Goal: Task Accomplishment & Management: Complete application form

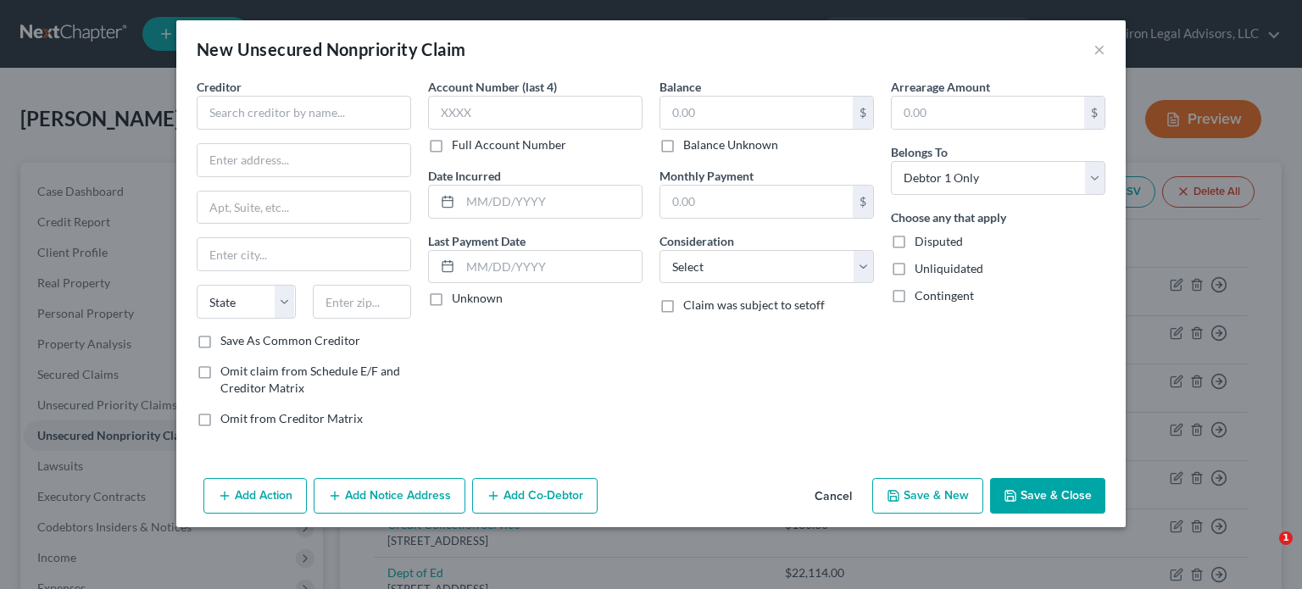
select select "0"
click at [223, 114] on input "text" at bounding box center [304, 113] width 215 height 34
type input "We Energies"
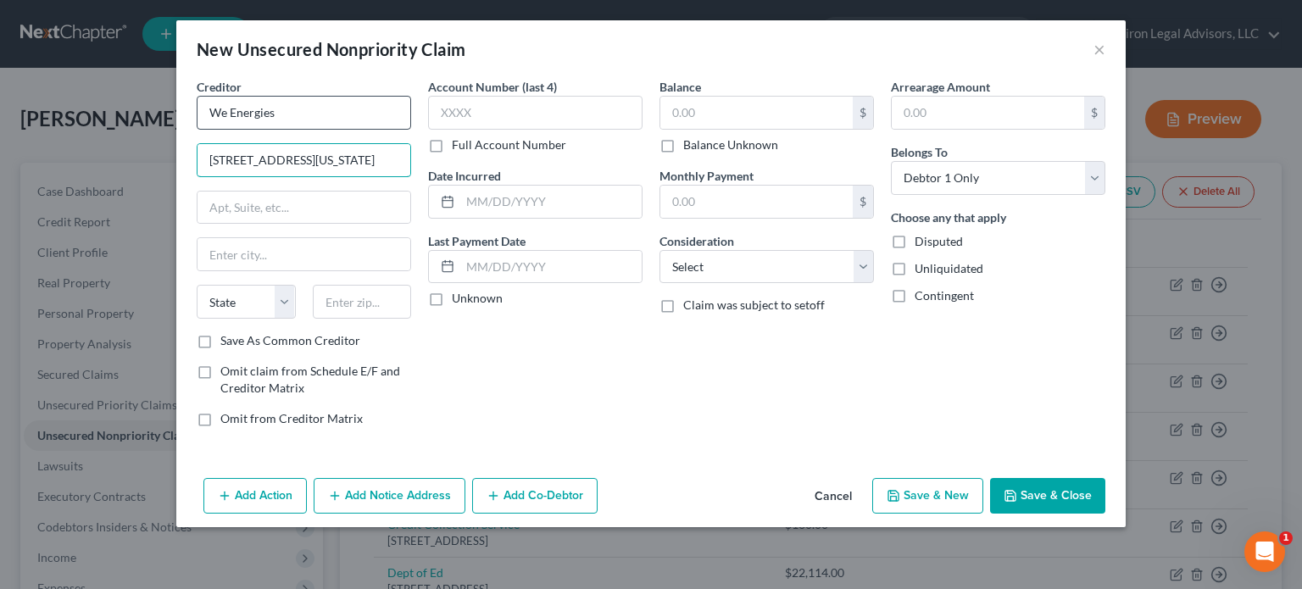
type input "[STREET_ADDRESS][US_STATE]"
type input "53203"
type input "[GEOGRAPHIC_DATA]"
select select "52"
click at [509, 200] on input "text" at bounding box center [550, 202] width 181 height 32
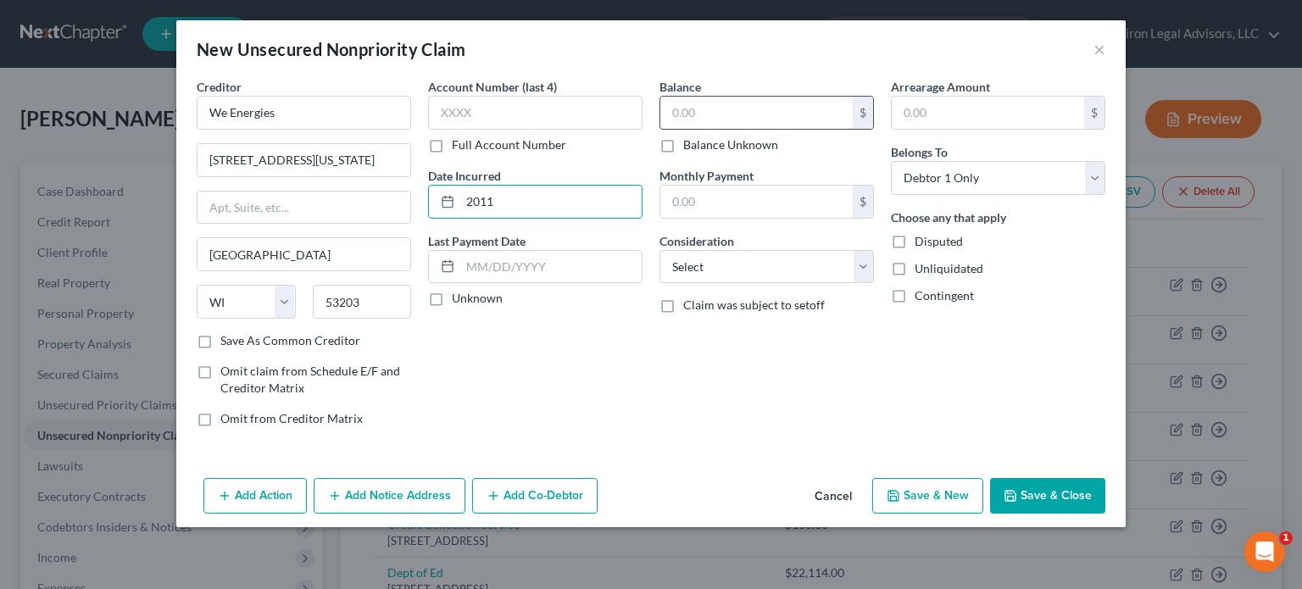
type input "2011"
click at [716, 111] on input "text" at bounding box center [756, 113] width 192 height 32
type input "4,000"
click at [861, 266] on select "Select Cable / Satellite Services Collection Agency Credit Card Debt Debt Couns…" at bounding box center [767, 267] width 215 height 34
select select "20"
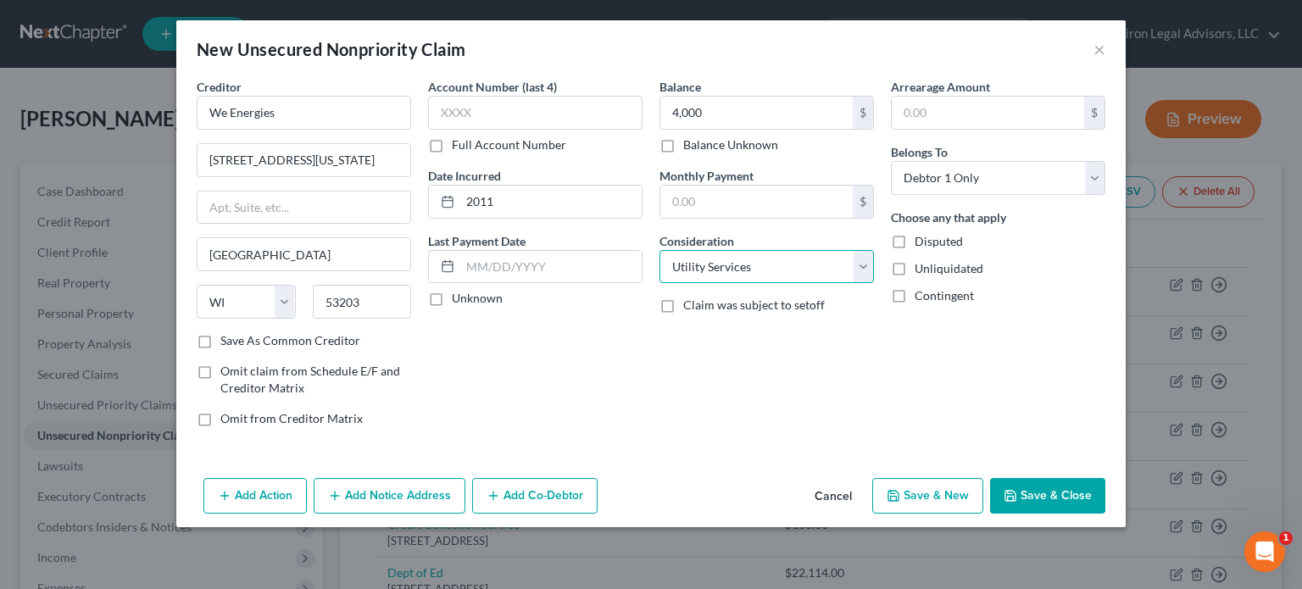
click at [660, 250] on select "Select Cable / Satellite Services Collection Agency Credit Card Debt Debt Couns…" at bounding box center [767, 267] width 215 height 34
click at [909, 489] on button "Save & New" at bounding box center [927, 496] width 111 height 36
select select "0"
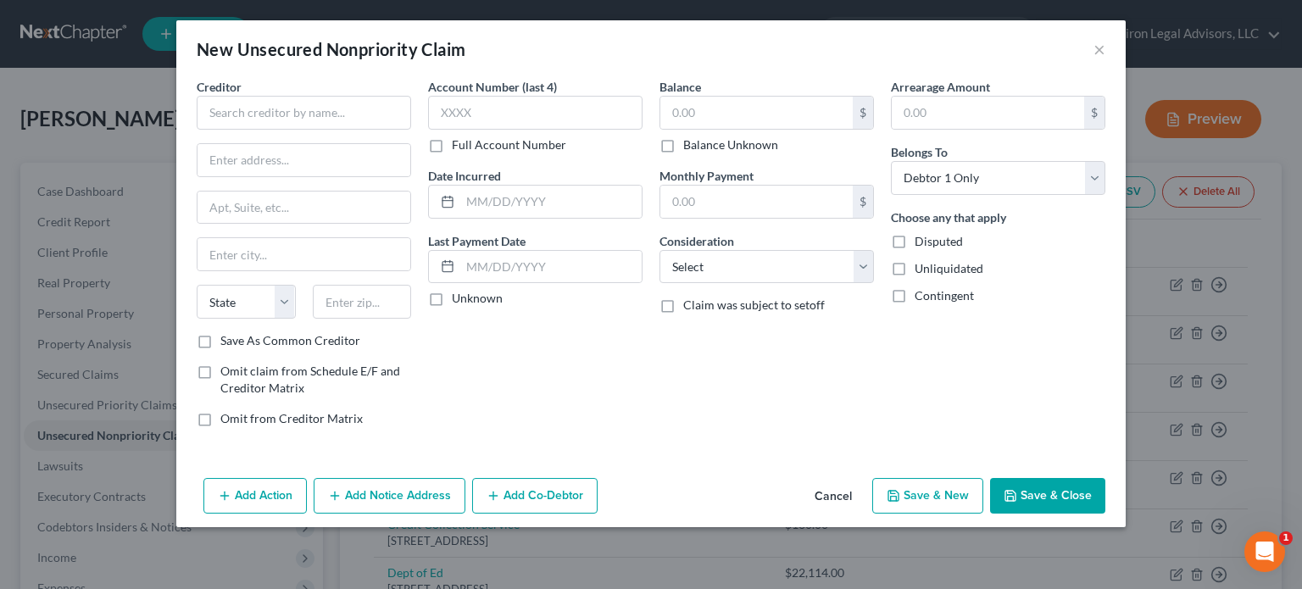
type input "4,000.00"
type input "0.00"
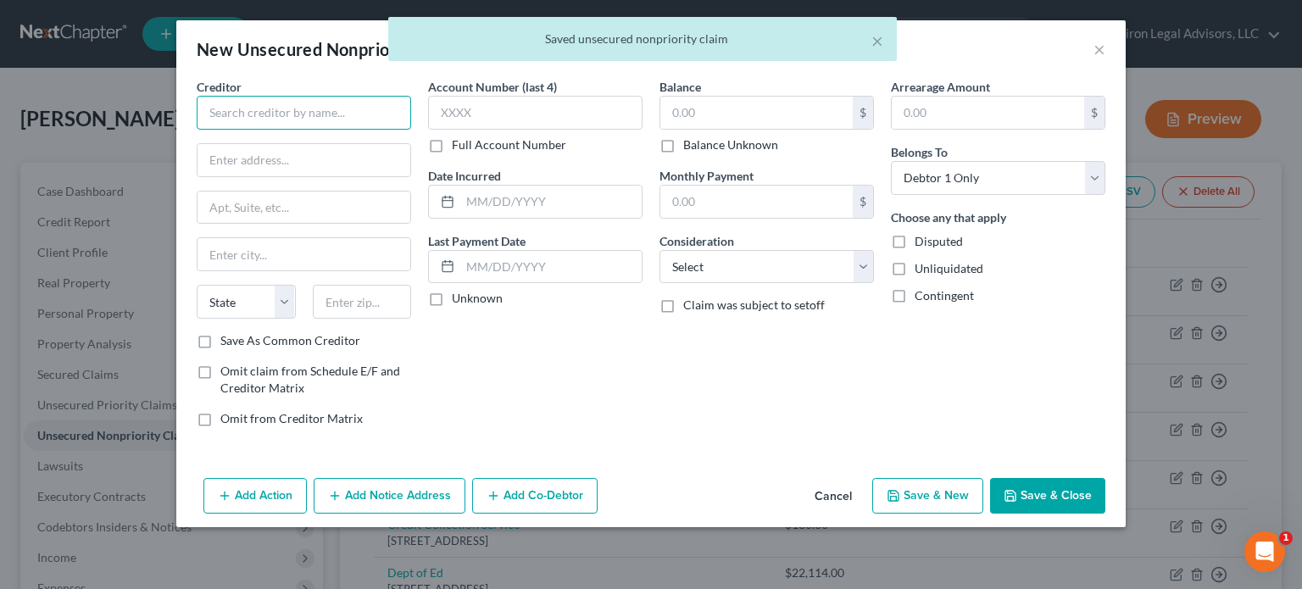
click at [302, 108] on input "text" at bounding box center [304, 113] width 215 height 34
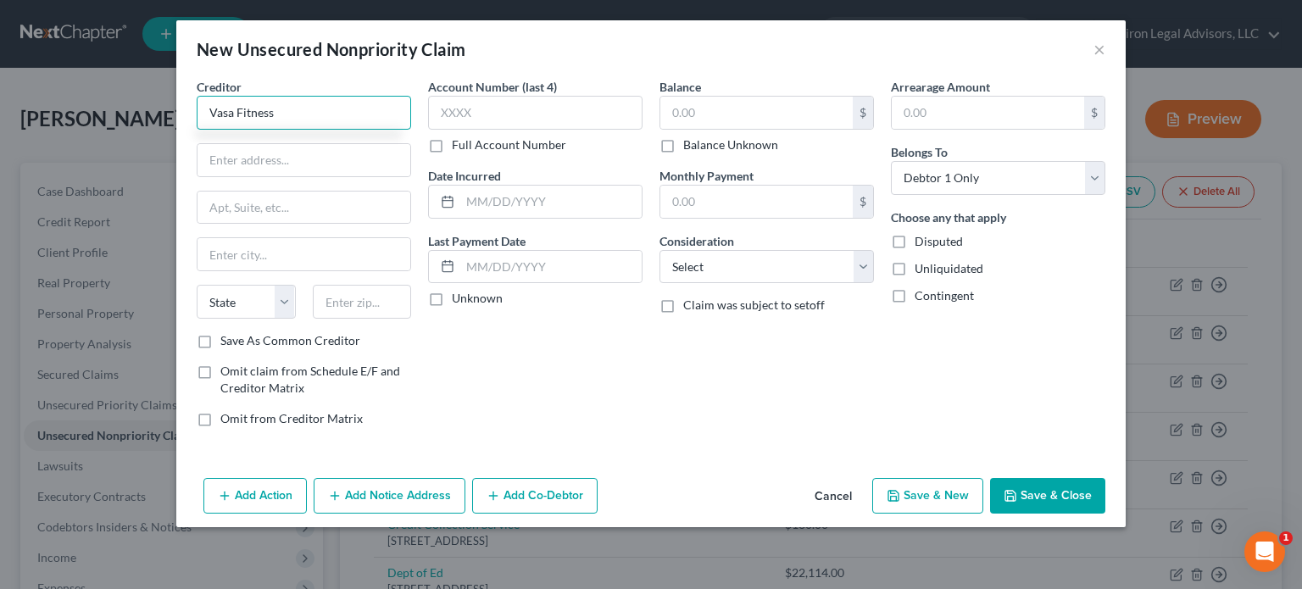
type input "Vasa Fitness"
click at [220, 155] on input "text" at bounding box center [304, 160] width 213 height 32
type input "1259 S. 800 E."
type input "84097"
type input "Orem"
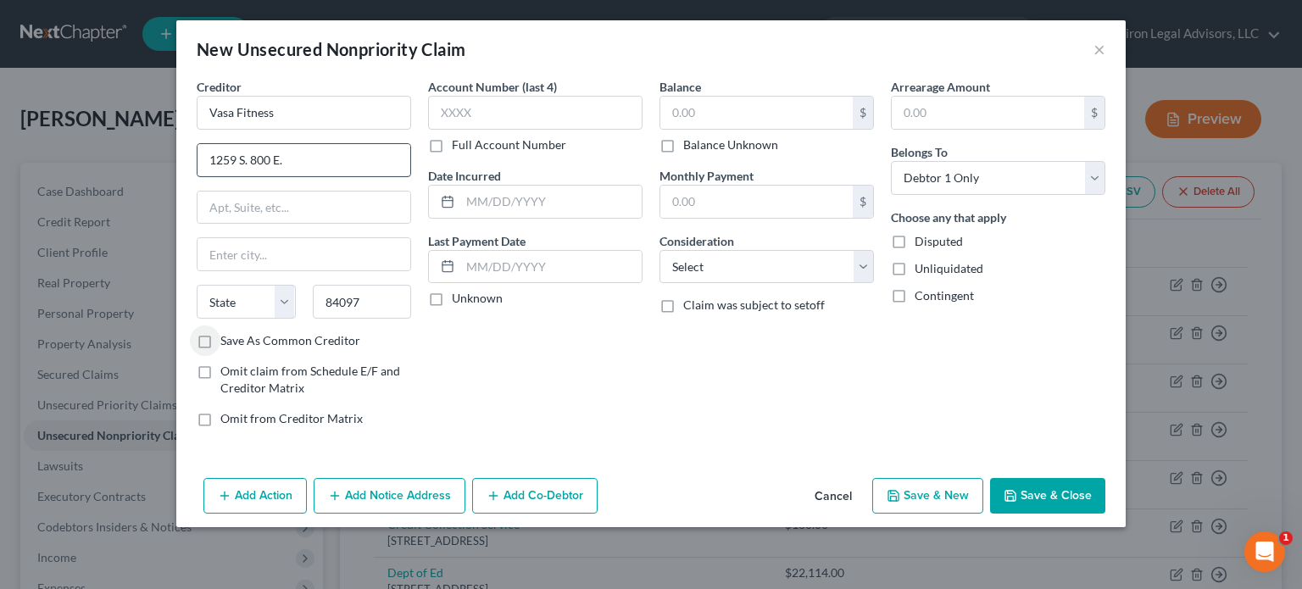
select select "46"
click at [550, 198] on input "text" at bounding box center [550, 202] width 181 height 32
type input "2011"
click at [720, 108] on input "text" at bounding box center [756, 113] width 192 height 32
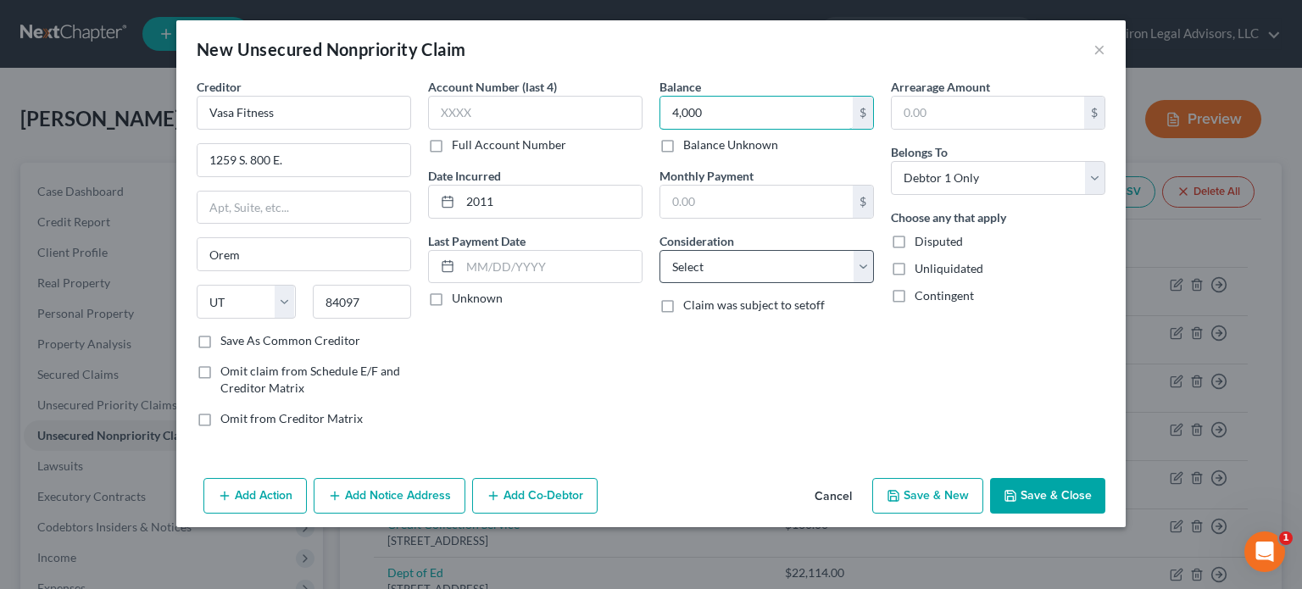
type input "4,000"
click at [868, 259] on select "Select Cable / Satellite Services Collection Agency Credit Card Debt Debt Couns…" at bounding box center [767, 267] width 215 height 34
select select "20"
click at [660, 250] on select "Select Cable / Satellite Services Collection Agency Credit Card Debt Debt Couns…" at bounding box center [767, 267] width 215 height 34
click at [912, 497] on button "Save & New" at bounding box center [927, 496] width 111 height 36
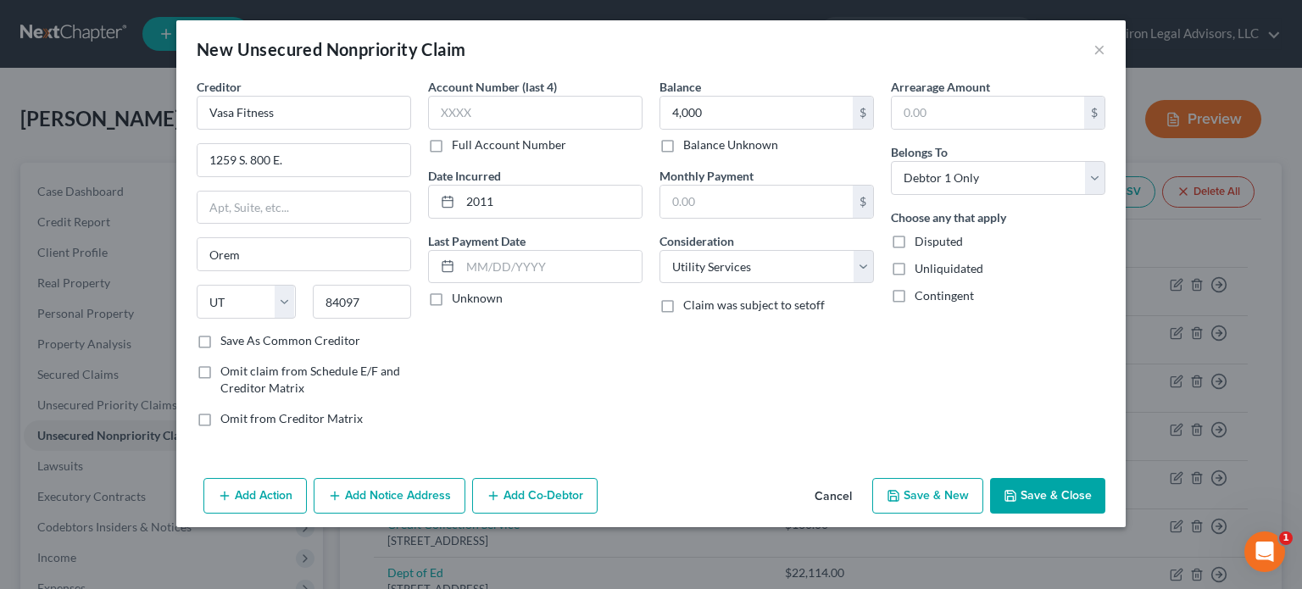
select select "0"
type input "4,000.00"
type input "0.00"
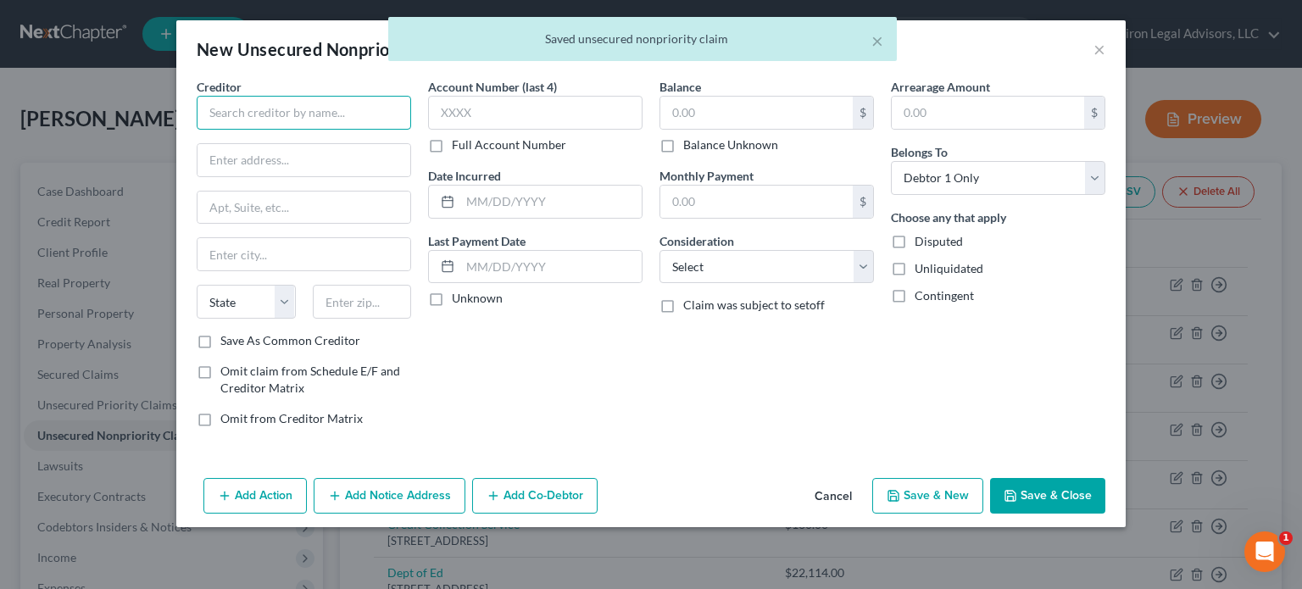
click at [279, 114] on input "text" at bounding box center [304, 113] width 215 height 34
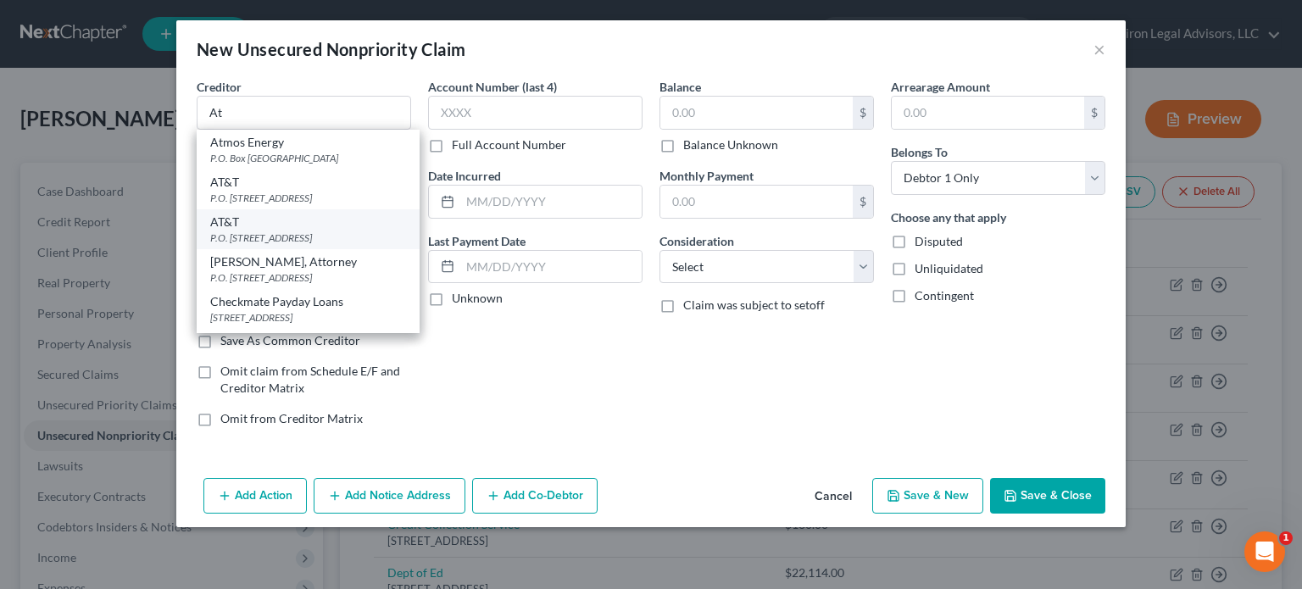
click at [331, 229] on div "AT&T" at bounding box center [308, 222] width 196 height 17
type input "AT&T"
type input "P.O. Box 4500"
type input "[PERSON_NAME]"
select select "45"
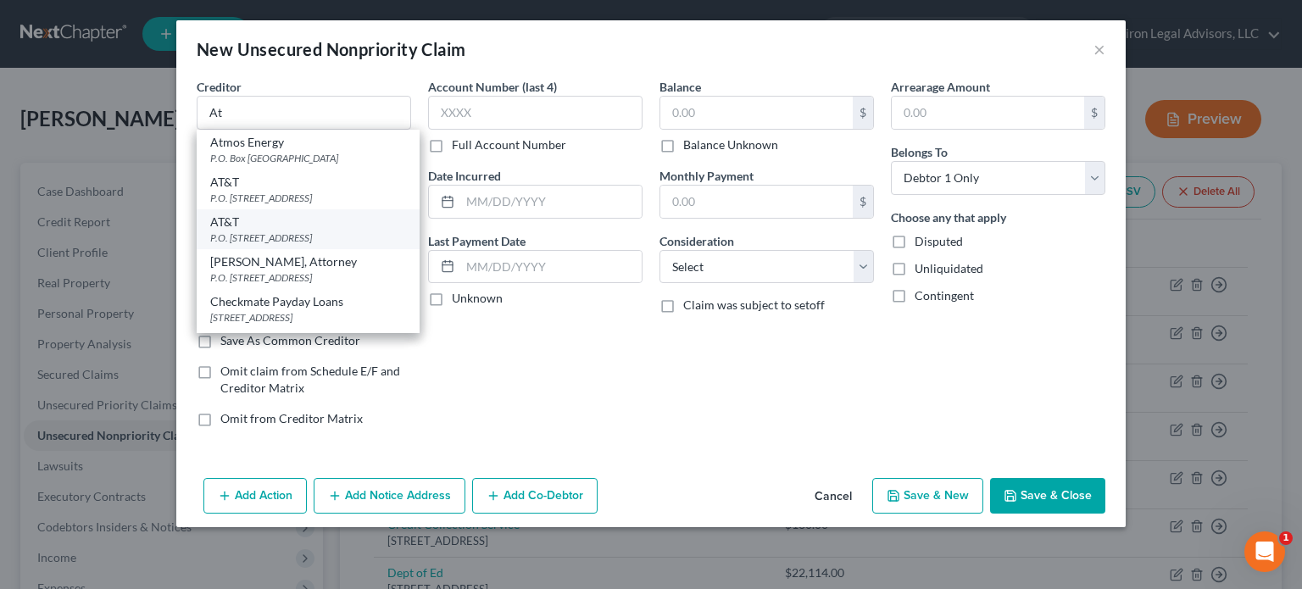
type input "75013"
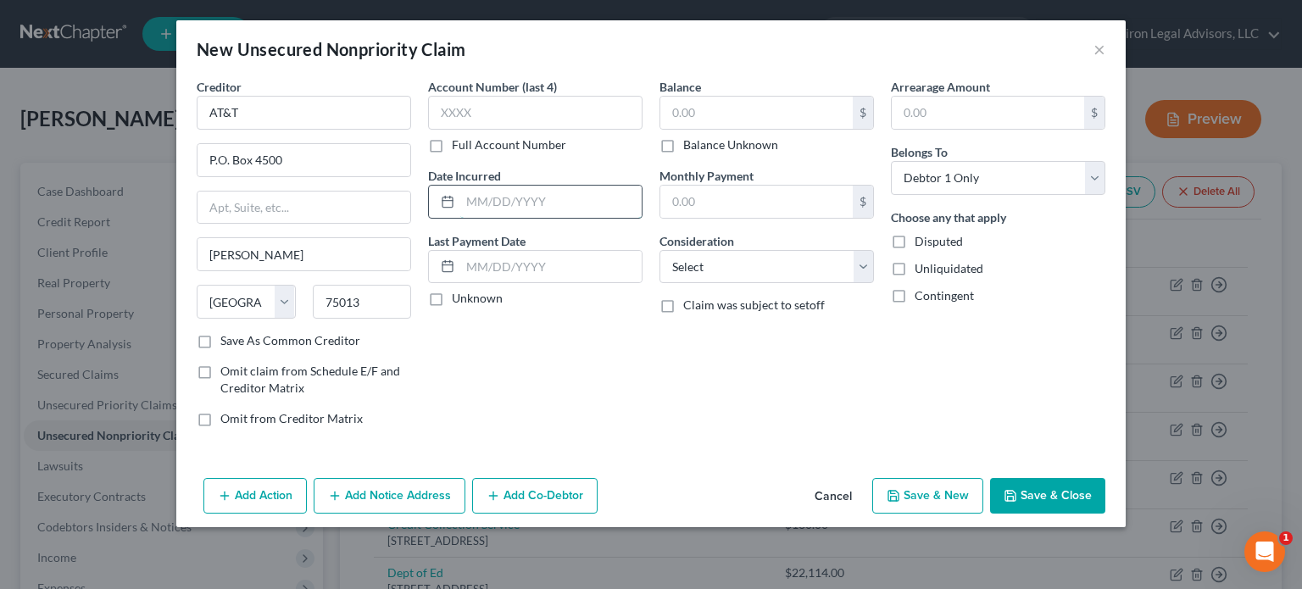
click at [526, 199] on input "text" at bounding box center [550, 202] width 181 height 32
type input "2011"
click at [705, 112] on input "text" at bounding box center [756, 113] width 192 height 32
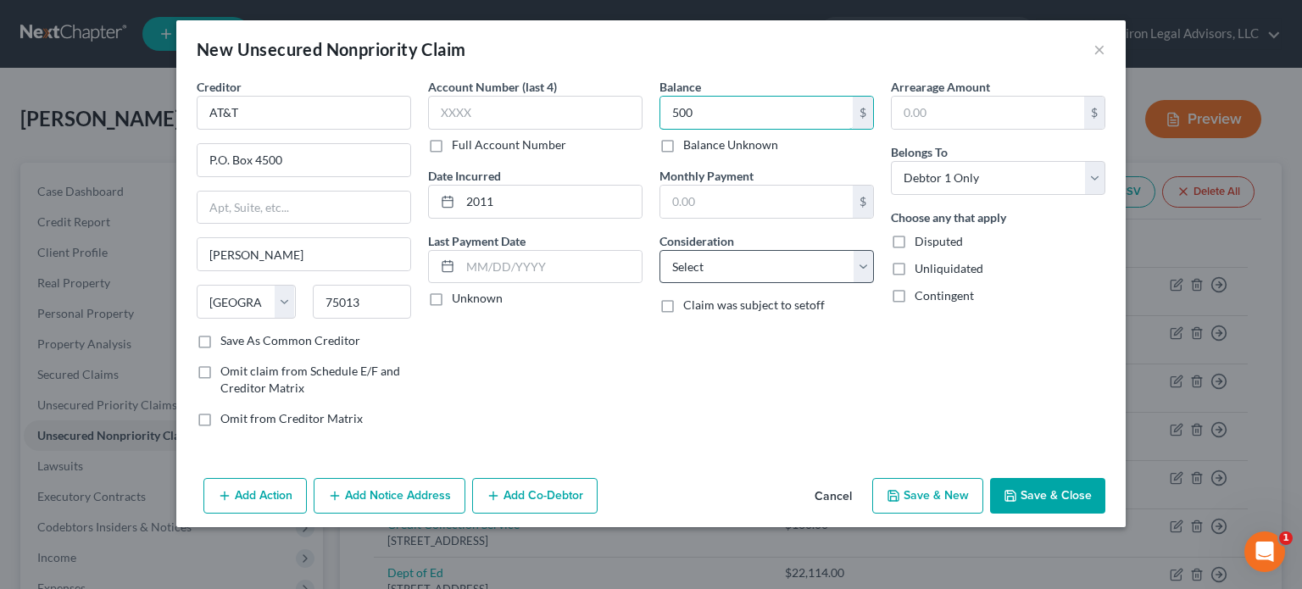
type input "500"
click at [856, 259] on select "Select Cable / Satellite Services Collection Agency Credit Card Debt Debt Couns…" at bounding box center [767, 267] width 215 height 34
select select "19"
click at [660, 250] on select "Select Cable / Satellite Services Collection Agency Credit Card Debt Debt Couns…" at bounding box center [767, 267] width 215 height 34
click at [1021, 495] on button "Save & Close" at bounding box center [1047, 496] width 115 height 36
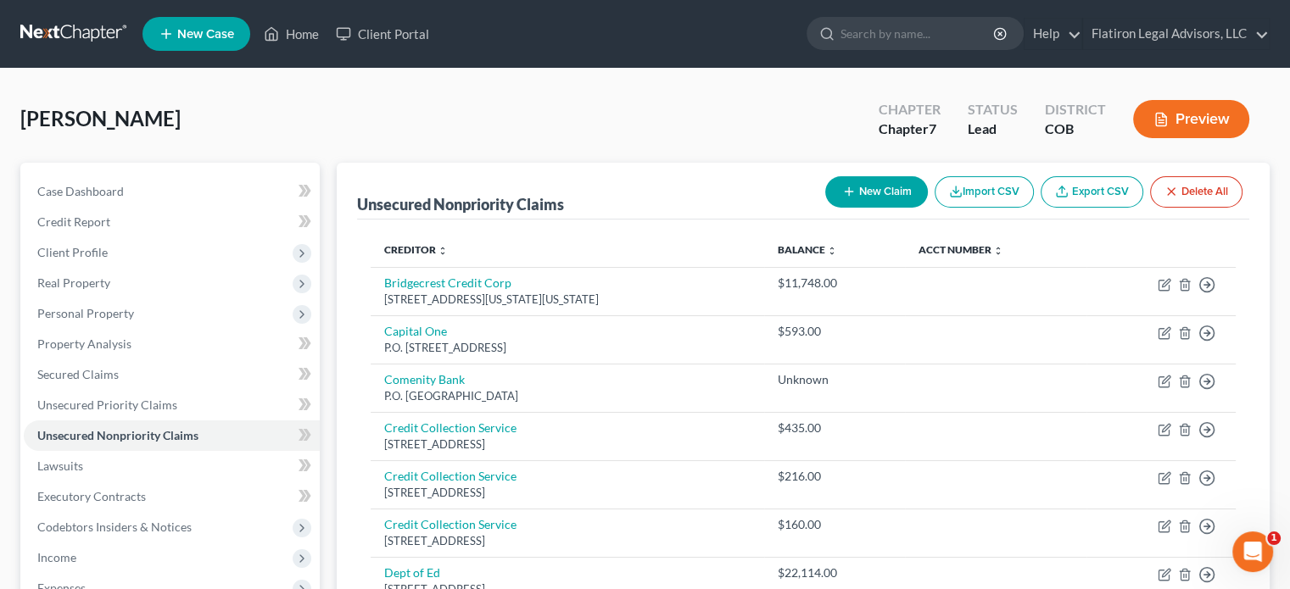
click at [878, 189] on button "New Claim" at bounding box center [876, 191] width 103 height 31
select select "0"
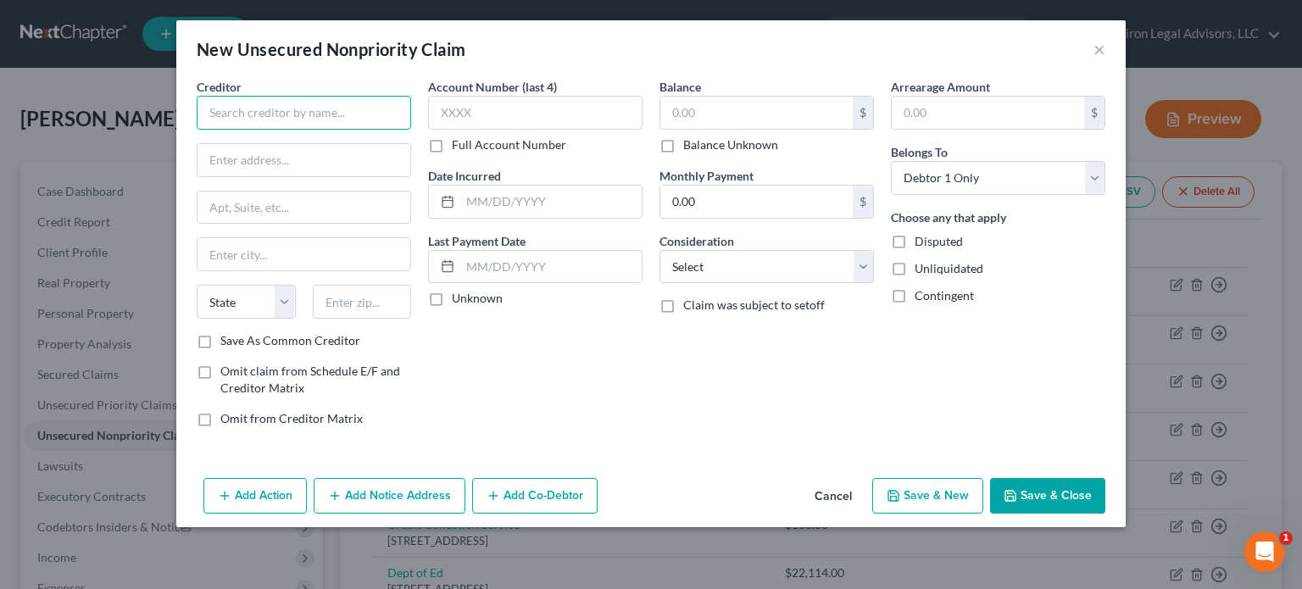
click at [258, 118] on input "text" at bounding box center [304, 113] width 215 height 34
type input "Dish Network"
type input "[STREET_ADDRESS]"
type input "80120"
type input "Littleton"
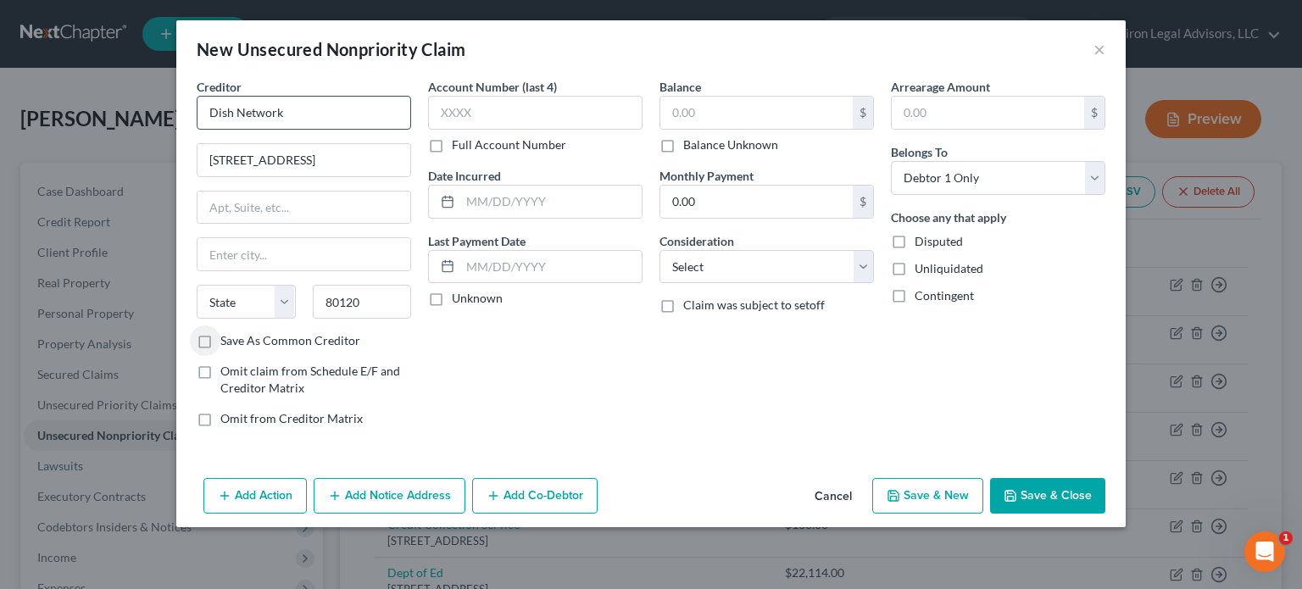
select select "5"
click at [220, 336] on label "Save As Common Creditor" at bounding box center [290, 340] width 140 height 17
click at [227, 336] on input "Save As Common Creditor" at bounding box center [232, 337] width 11 height 11
checkbox input "true"
click at [509, 206] on input "text" at bounding box center [550, 202] width 181 height 32
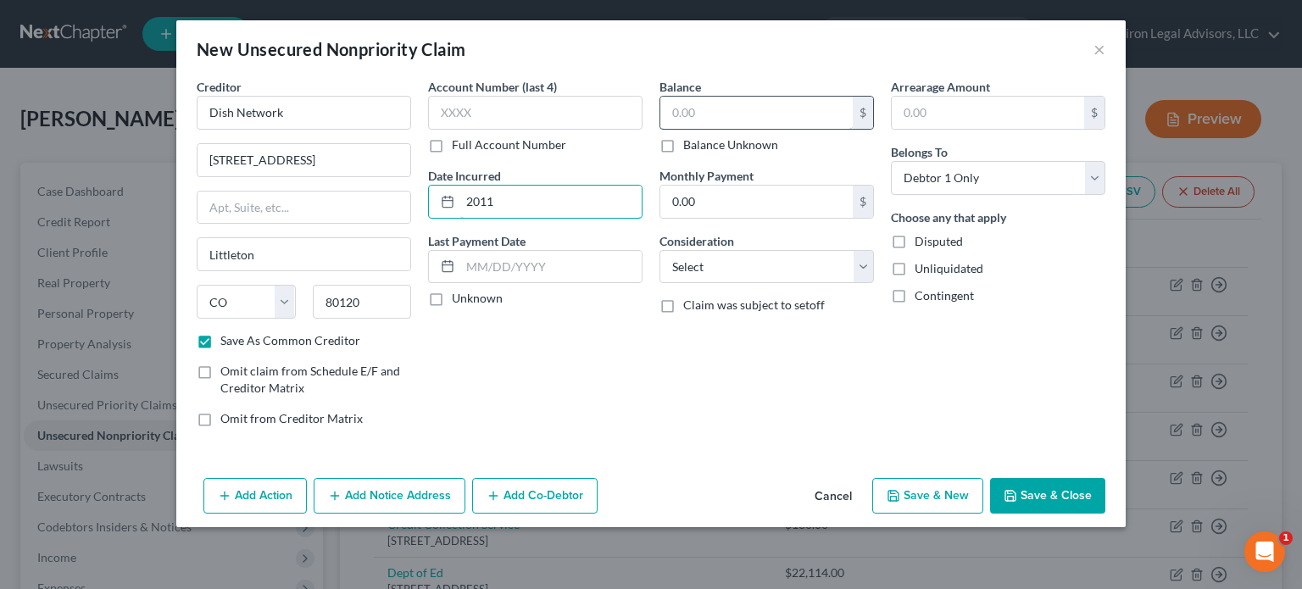
type input "2011"
click at [721, 118] on input "text" at bounding box center [756, 113] width 192 height 32
type input "300"
click at [863, 257] on select "Select Cable / Satellite Services Collection Agency Credit Card Debt Debt Couns…" at bounding box center [767, 267] width 215 height 34
select select "19"
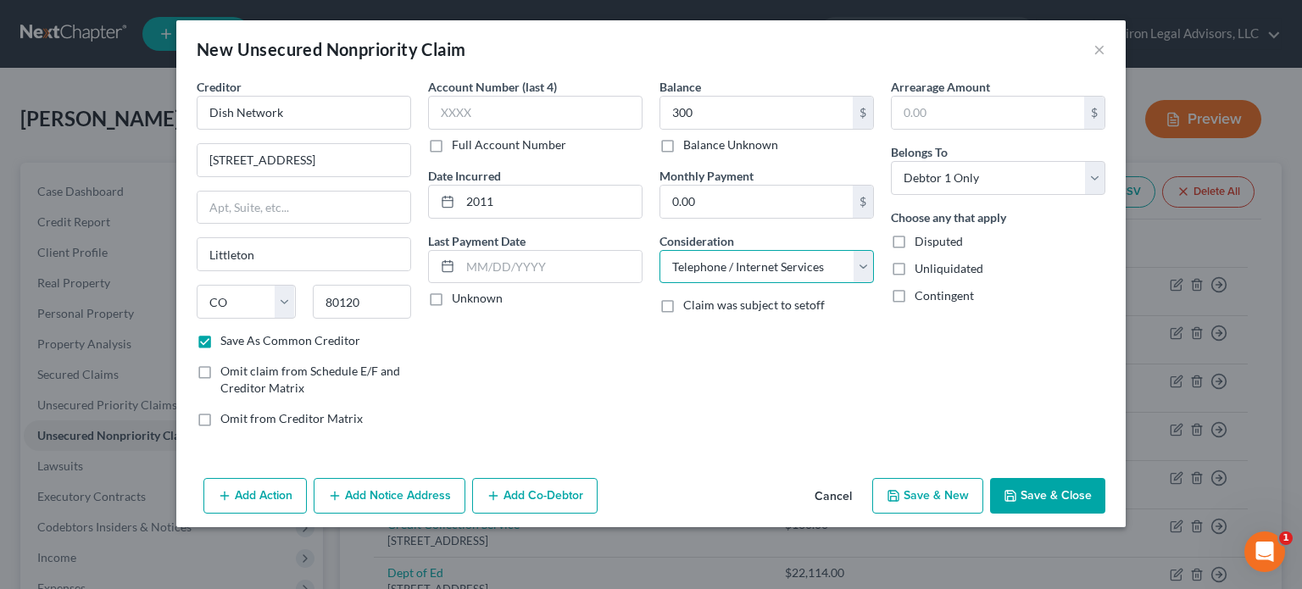
click at [660, 250] on select "Select Cable / Satellite Services Collection Agency Credit Card Debt Debt Couns…" at bounding box center [767, 267] width 215 height 34
click at [931, 494] on button "Save & New" at bounding box center [927, 496] width 111 height 36
checkbox input "false"
select select "0"
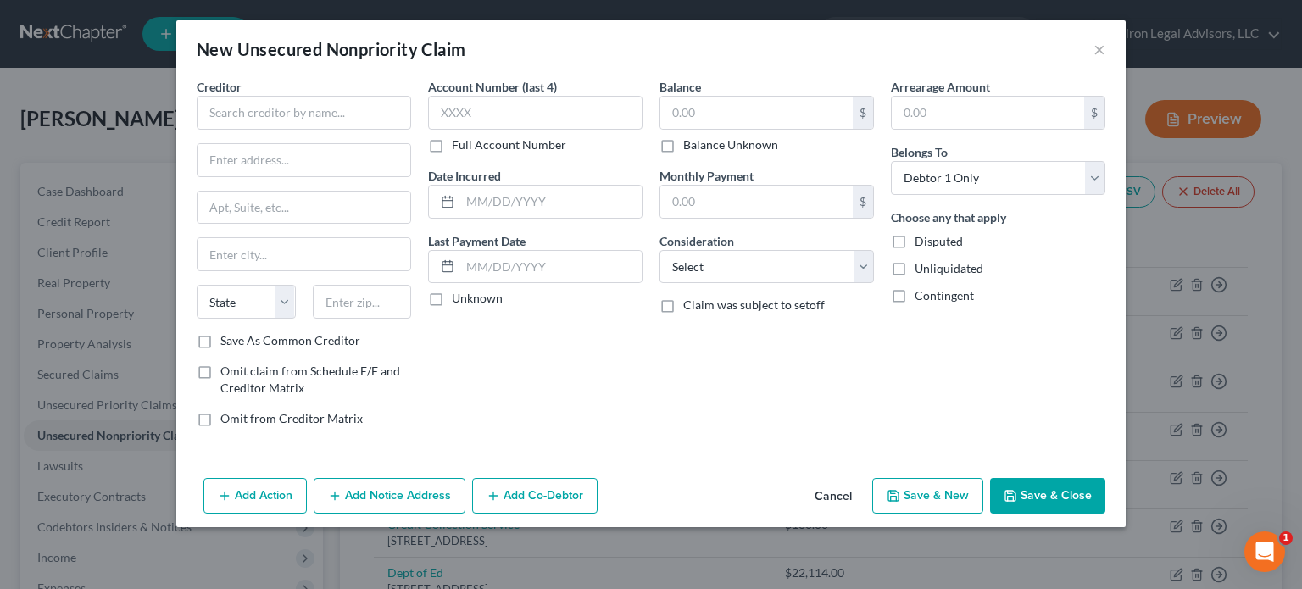
type input "300.00"
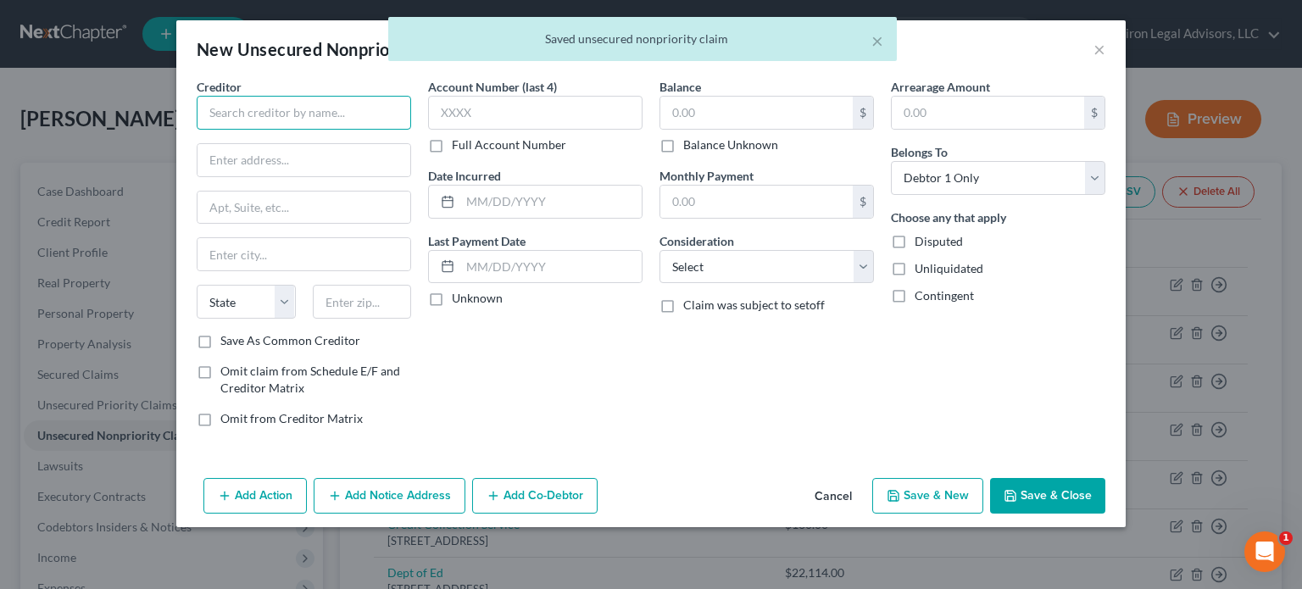
click at [254, 109] on input "text" at bounding box center [304, 113] width 215 height 34
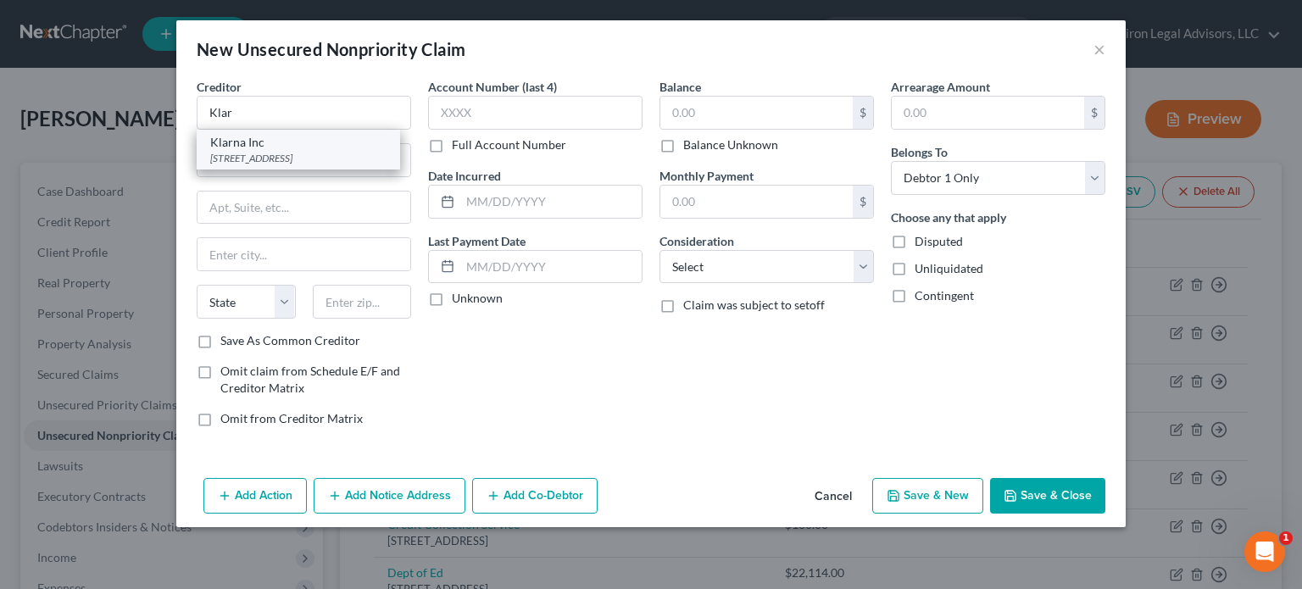
click at [329, 164] on div "[STREET_ADDRESS]" at bounding box center [298, 158] width 176 height 14
type input "Klarna Inc"
type input "[STREET_ADDRESS]"
type input "Suite 400"
type input "Columbus"
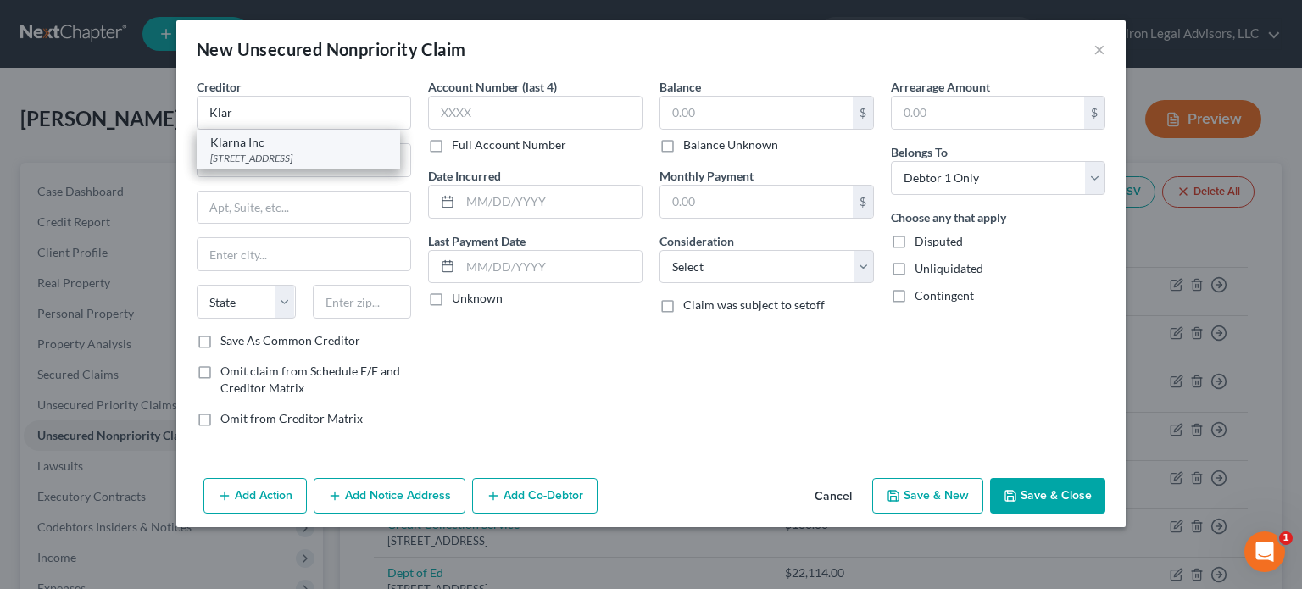
select select "36"
type input "43215"
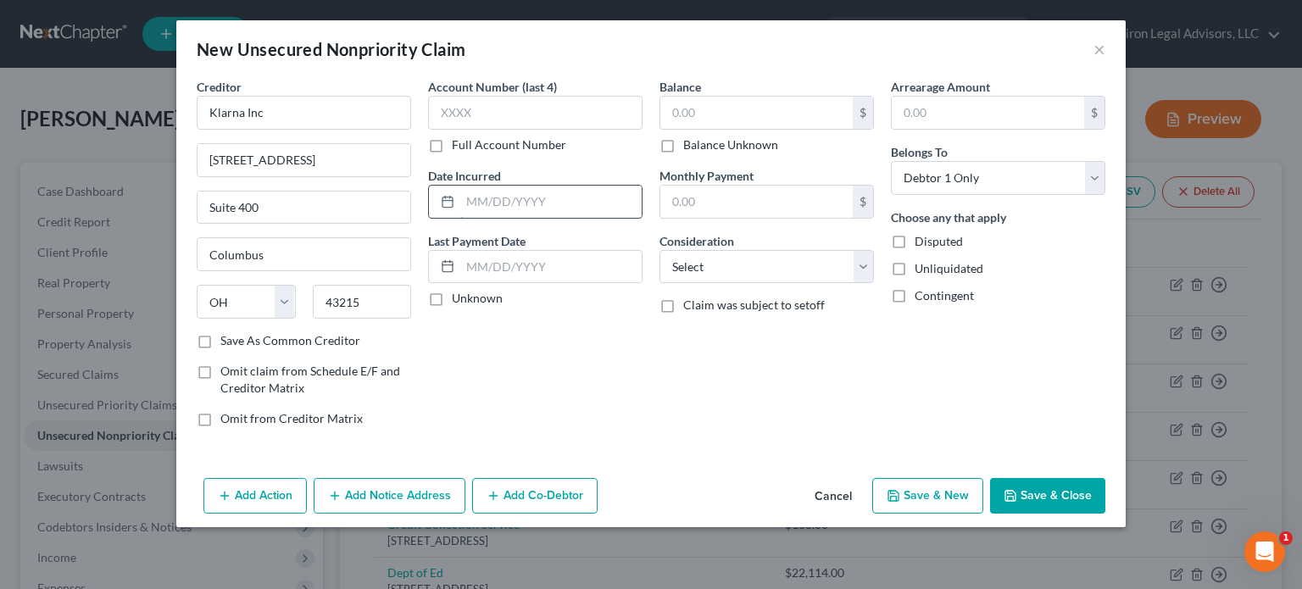
click at [521, 199] on input "text" at bounding box center [550, 202] width 181 height 32
type input "200"
click at [863, 261] on select "Select Cable / Satellite Services Collection Agency Credit Card Debt Debt Couns…" at bounding box center [767, 267] width 215 height 34
select select "10"
click at [660, 250] on select "Select Cable / Satellite Services Collection Agency Credit Card Debt Debt Couns…" at bounding box center [767, 267] width 215 height 34
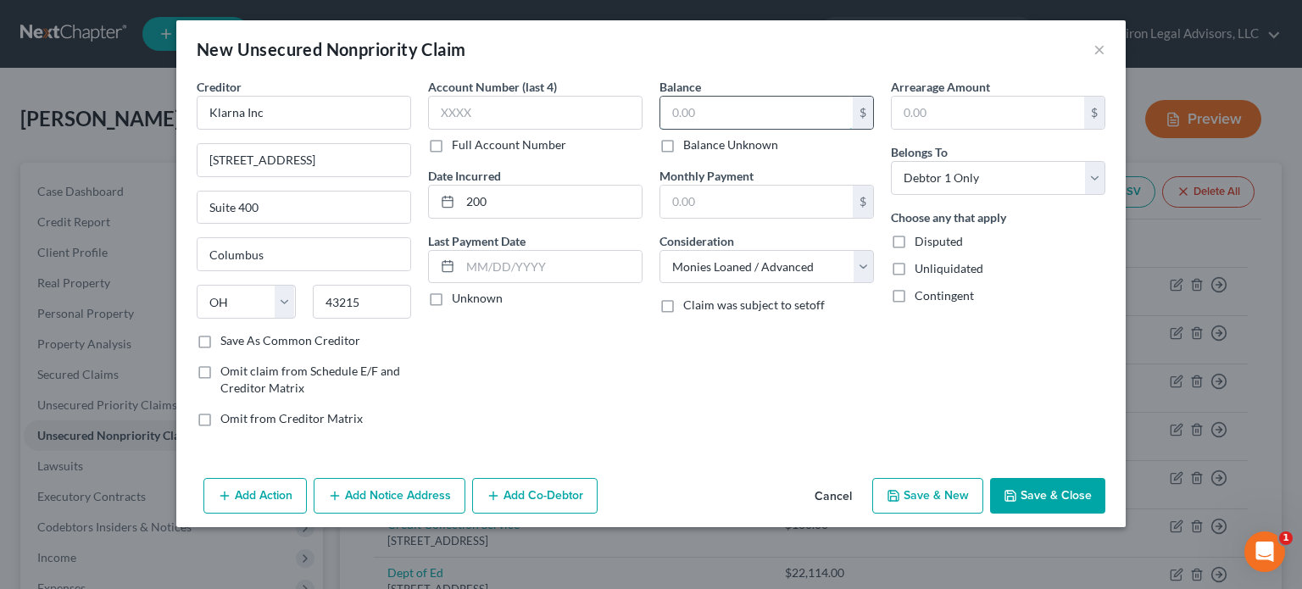
click at [717, 116] on input "text" at bounding box center [756, 113] width 192 height 32
type input "200"
drag, startPoint x: 486, startPoint y: 202, endPoint x: 479, endPoint y: 209, distance: 9.6
click at [479, 209] on input "200" at bounding box center [550, 202] width 181 height 32
type input "2024"
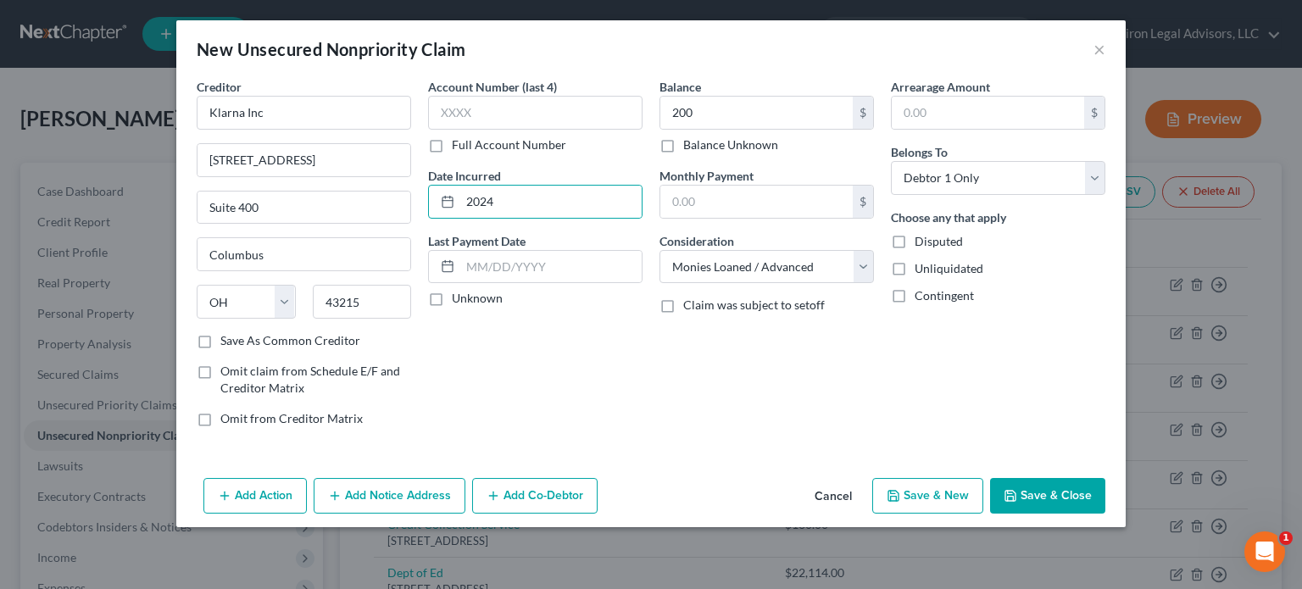
click at [922, 489] on button "Save & New" at bounding box center [927, 496] width 111 height 36
select select "0"
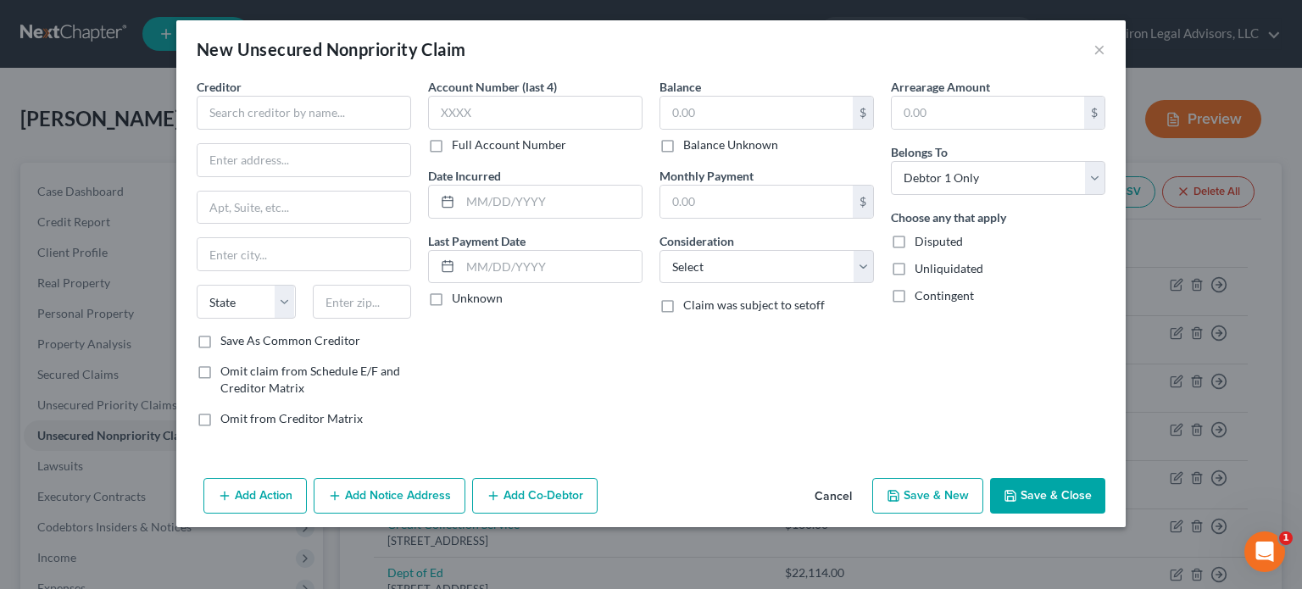
type input "200.00"
type input "0.00"
click at [1095, 47] on button "×" at bounding box center [1100, 49] width 12 height 20
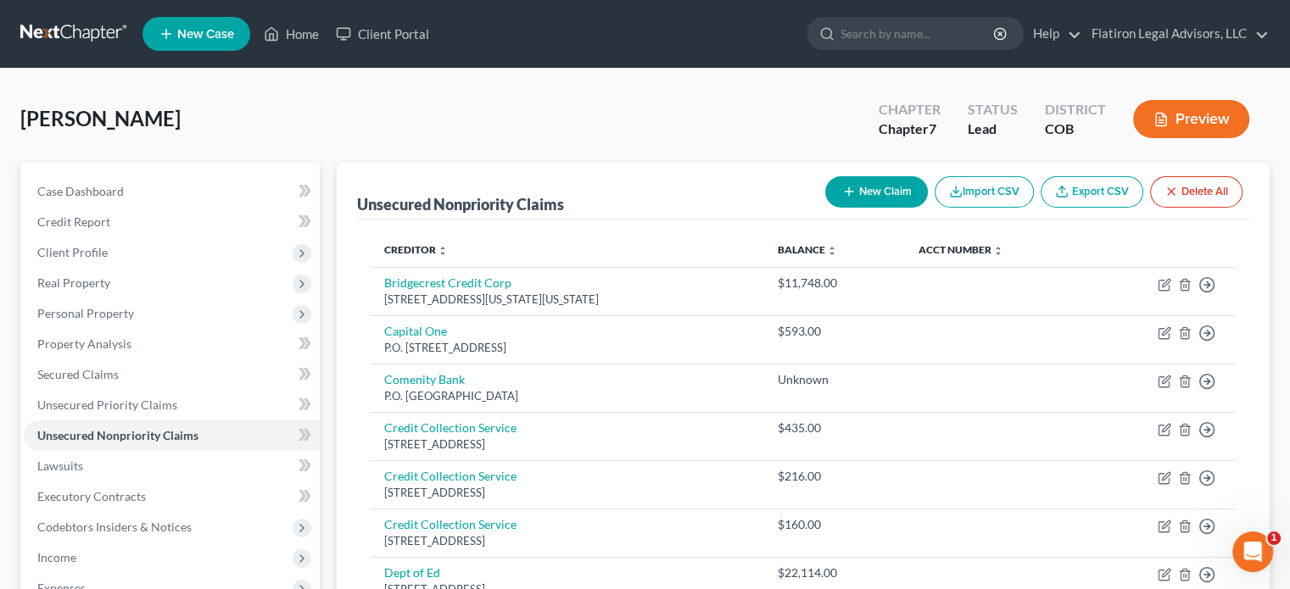
click at [884, 187] on button "New Claim" at bounding box center [876, 191] width 103 height 31
select select "0"
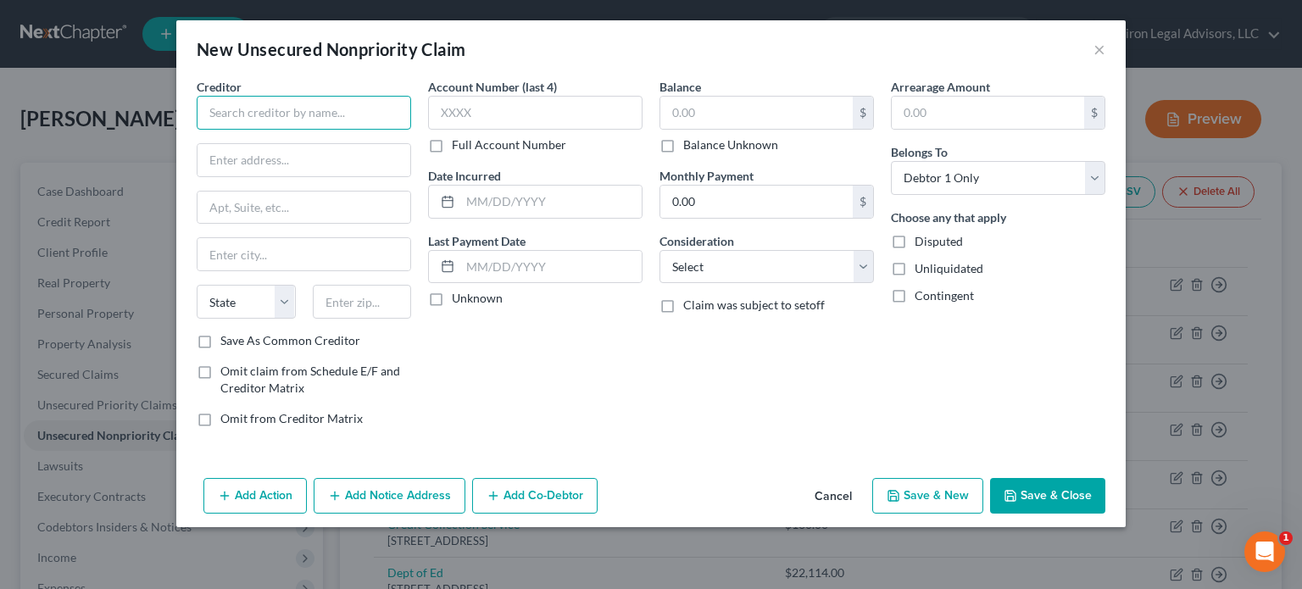
click at [291, 118] on input "text" at bounding box center [304, 113] width 215 height 34
type input "Capital One"
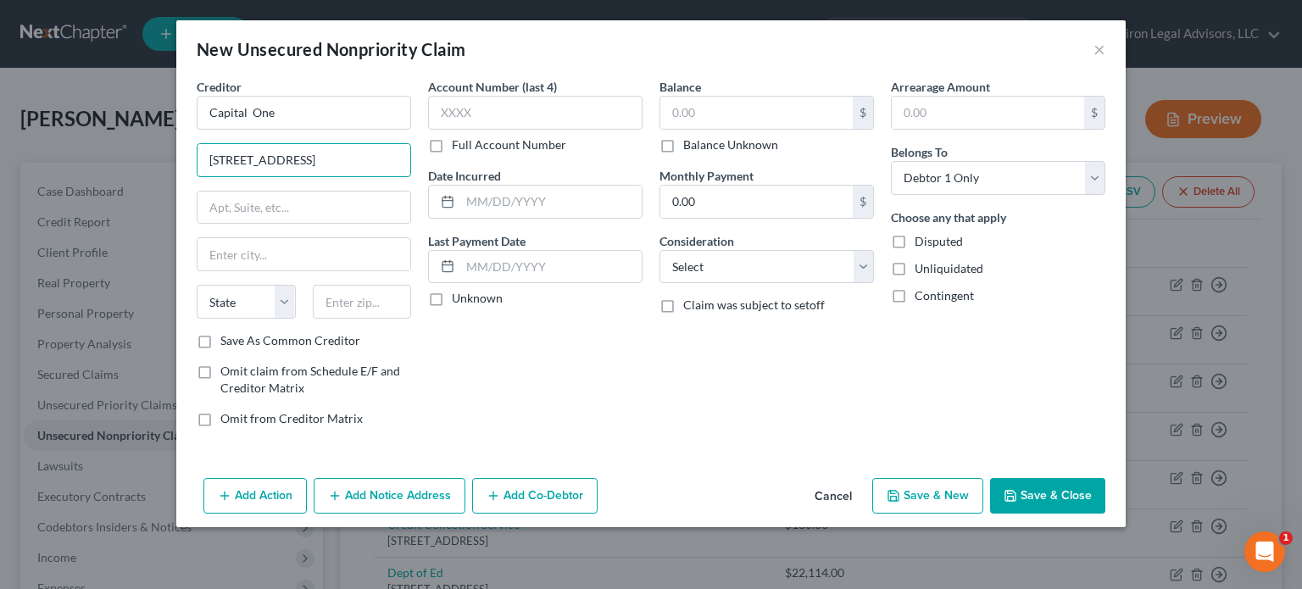
type input "[STREET_ADDRESS]"
type input "22102"
type input "[PERSON_NAME]"
select select "48"
click at [726, 109] on input "text" at bounding box center [756, 113] width 192 height 32
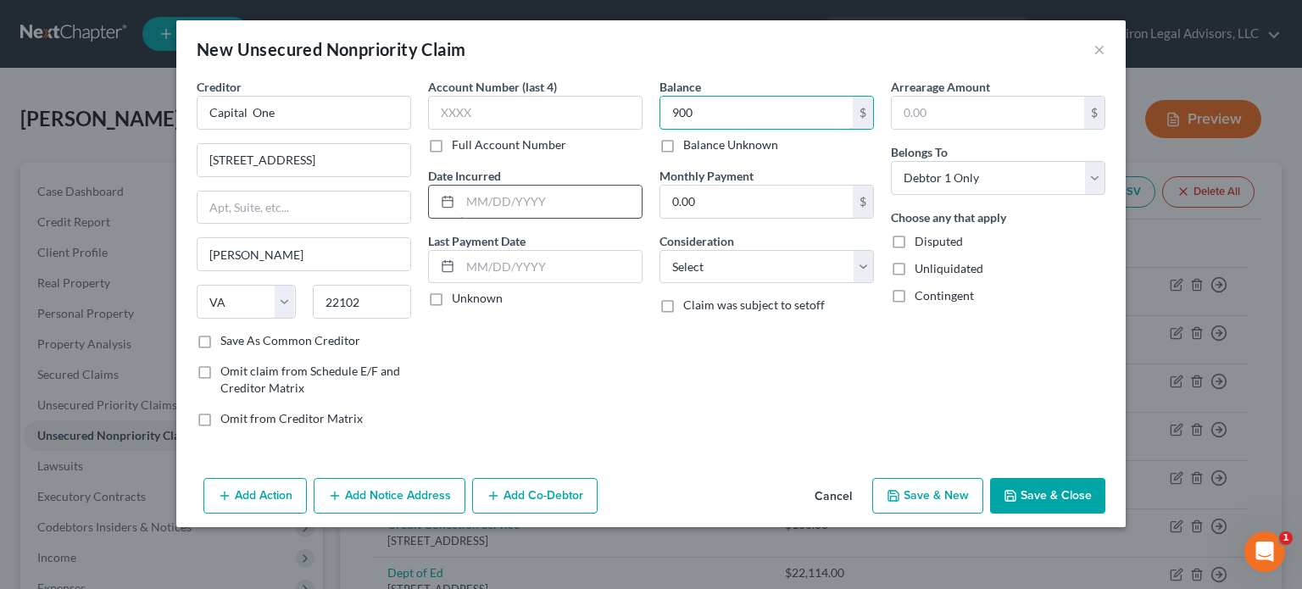
type input "900"
click at [542, 209] on input "text" at bounding box center [550, 202] width 181 height 32
type input "2025"
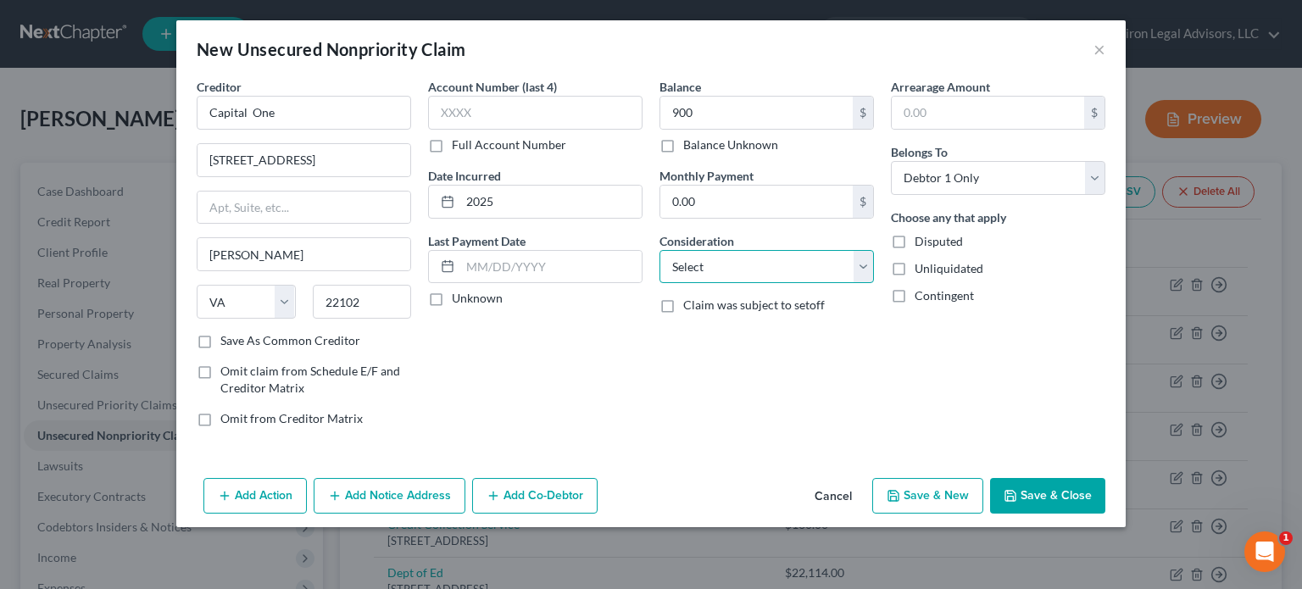
click at [857, 264] on select "Select Cable / Satellite Services Collection Agency Credit Card Debt Debt Couns…" at bounding box center [767, 267] width 215 height 34
select select "2"
click at [660, 250] on select "Select Cable / Satellite Services Collection Agency Credit Card Debt Debt Couns…" at bounding box center [767, 267] width 215 height 34
click at [937, 492] on button "Save & New" at bounding box center [927, 496] width 111 height 36
select select "0"
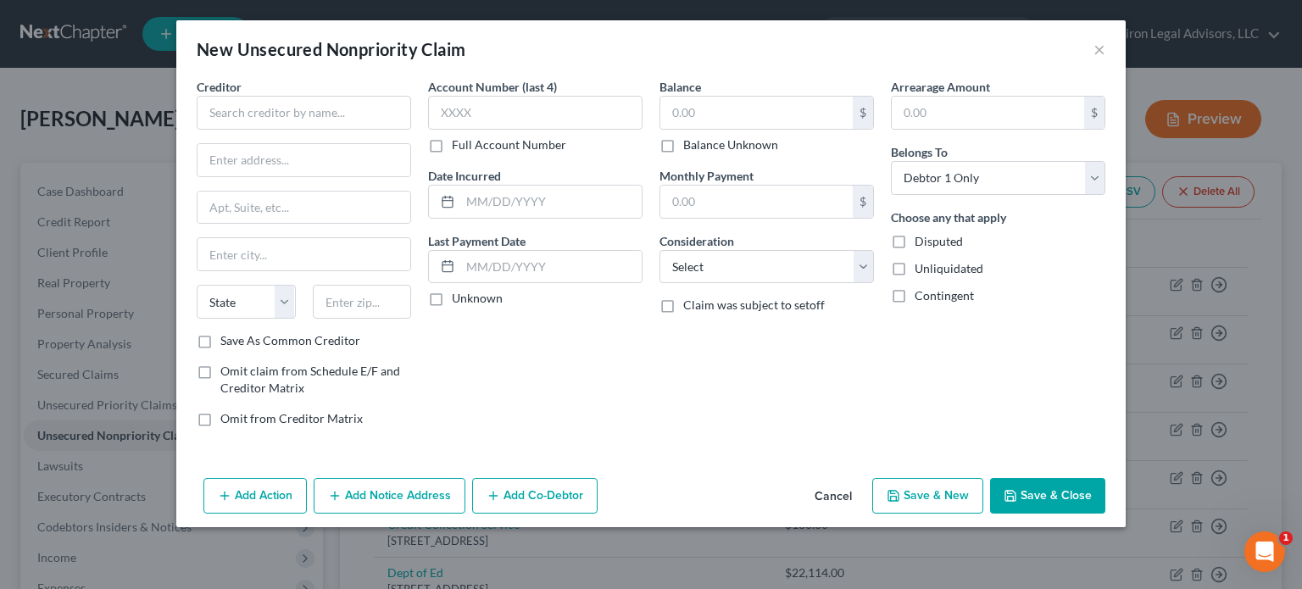
type input "900.00"
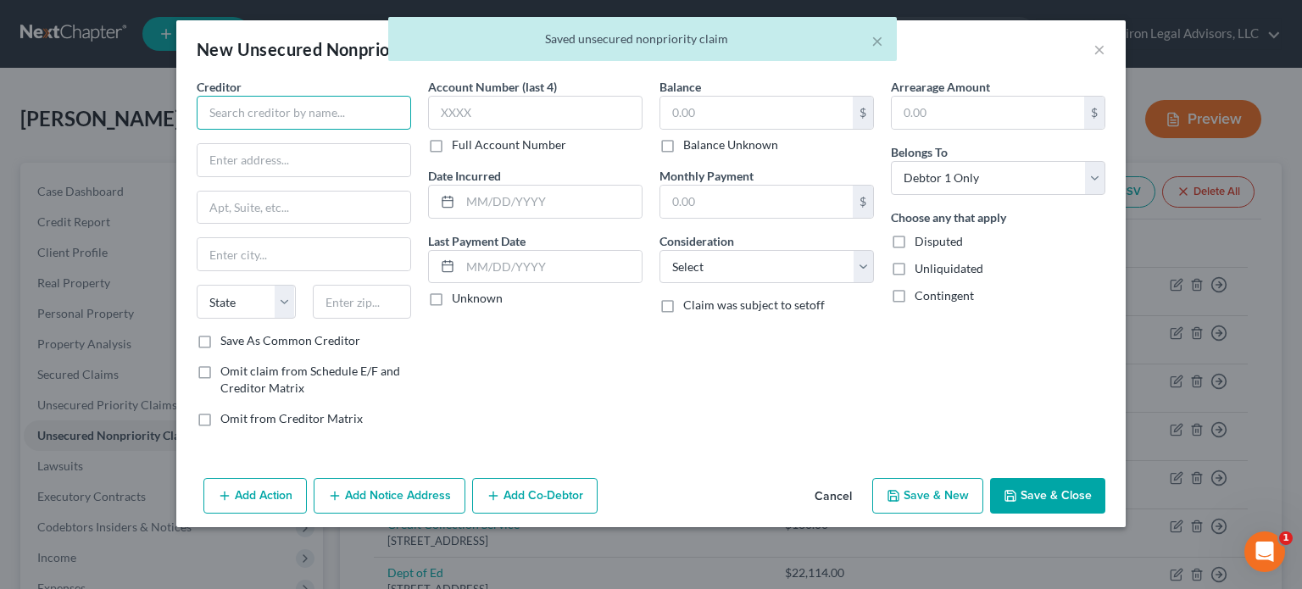
click at [262, 118] on input "text" at bounding box center [304, 113] width 215 height 34
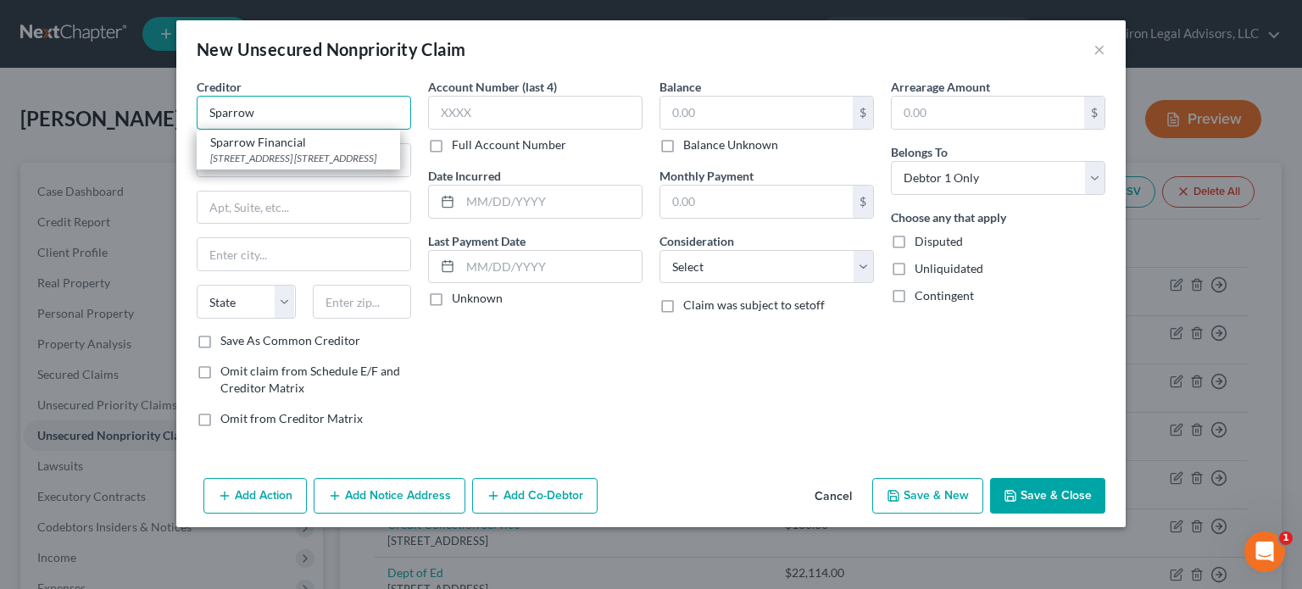
type input "Sparrow"
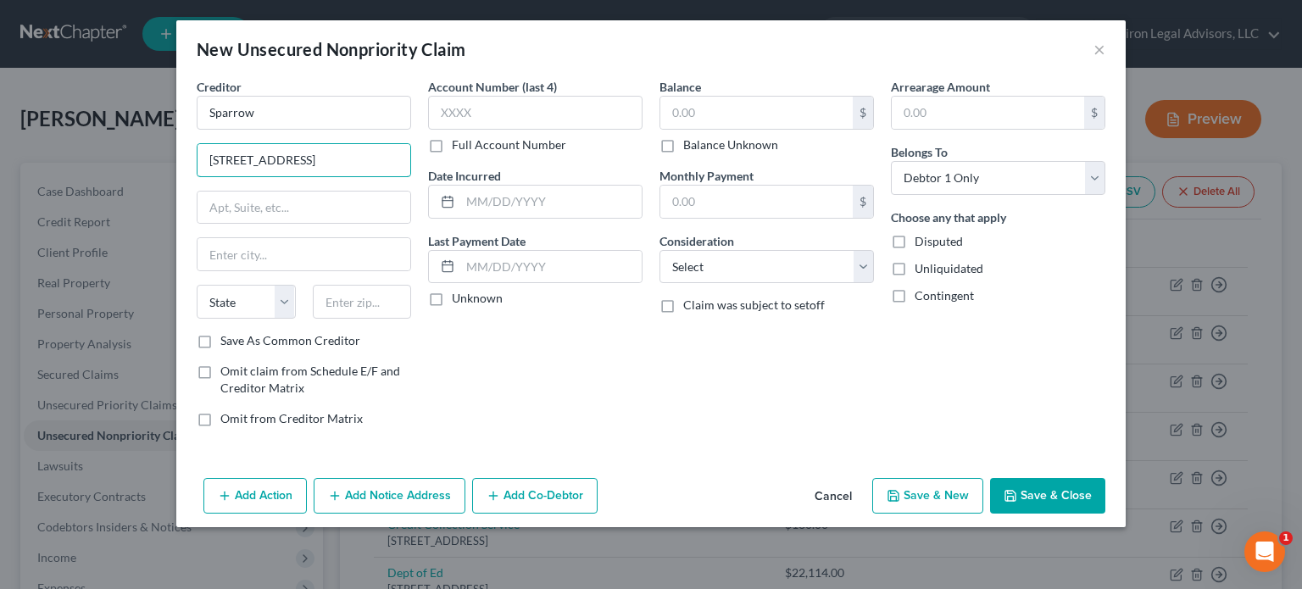
type input "[STREET_ADDRESS]"
type input "#87446"
type input "97008"
type input "Beaverton"
select select "38"
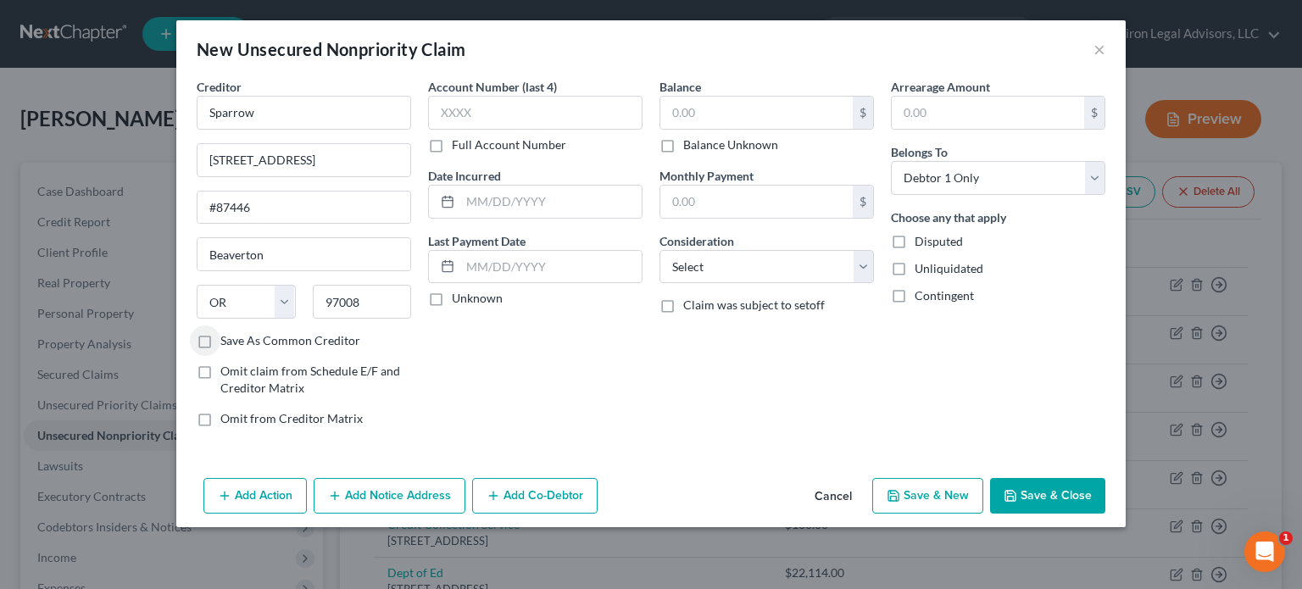
click at [683, 145] on label "Balance Unknown" at bounding box center [730, 145] width 95 height 17
click at [690, 145] on input "Balance Unknown" at bounding box center [695, 142] width 11 height 11
checkbox input "true"
type input "0.00"
click at [948, 490] on button "Save & New" at bounding box center [927, 496] width 111 height 36
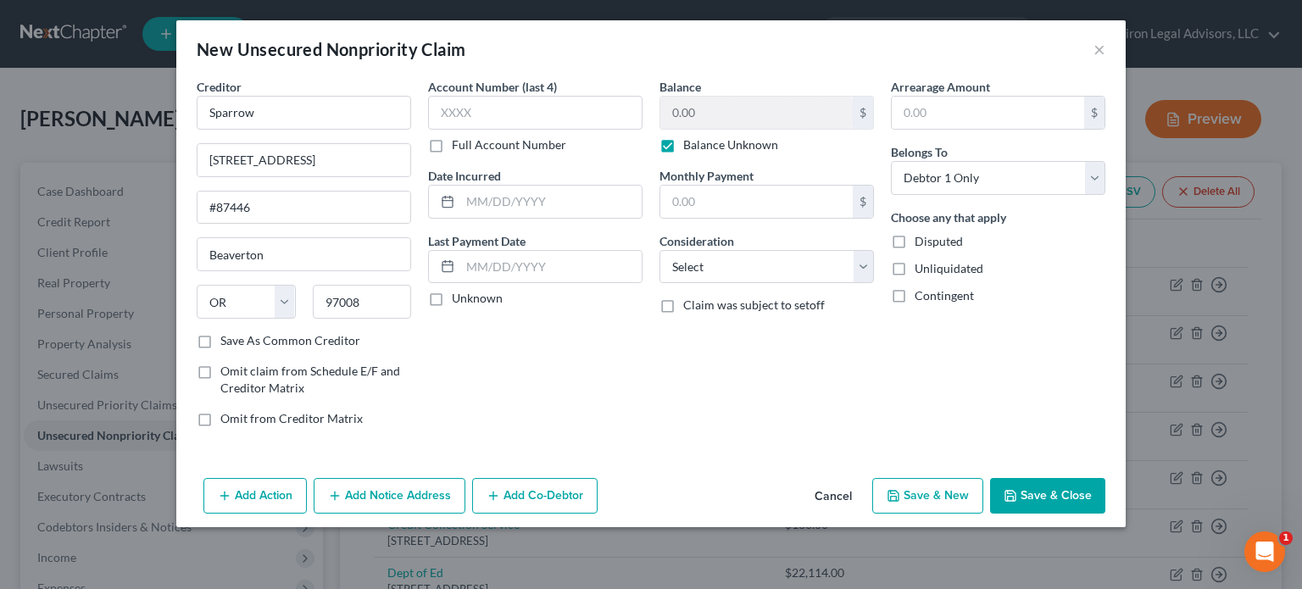
select select "0"
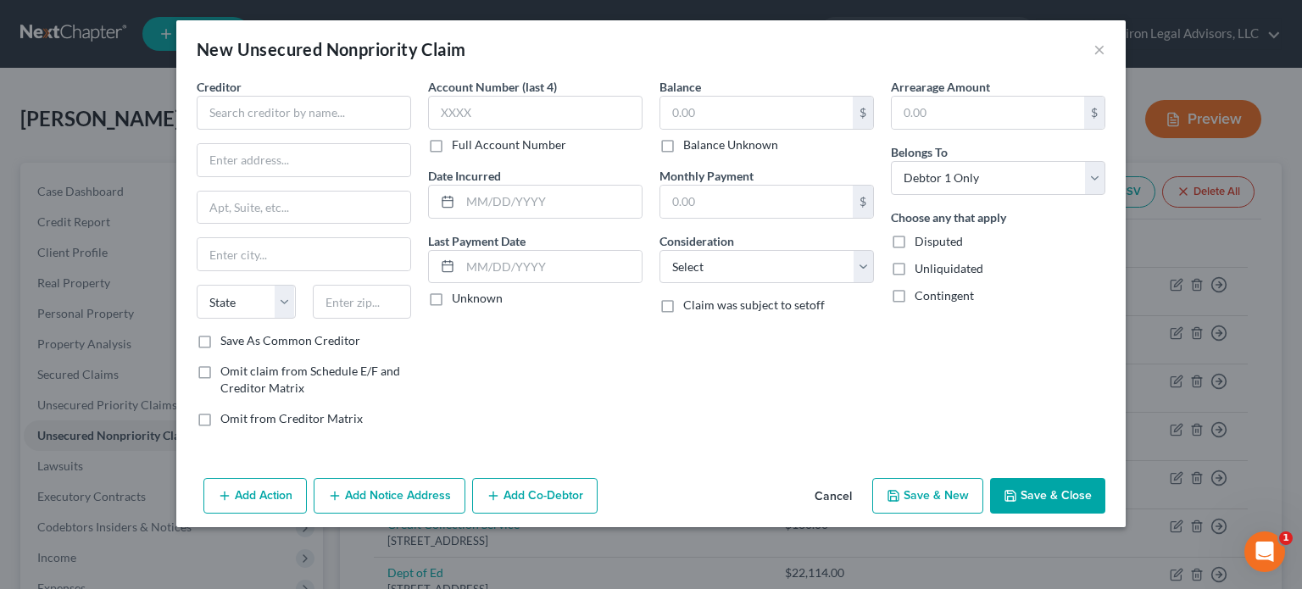
type input "0.00"
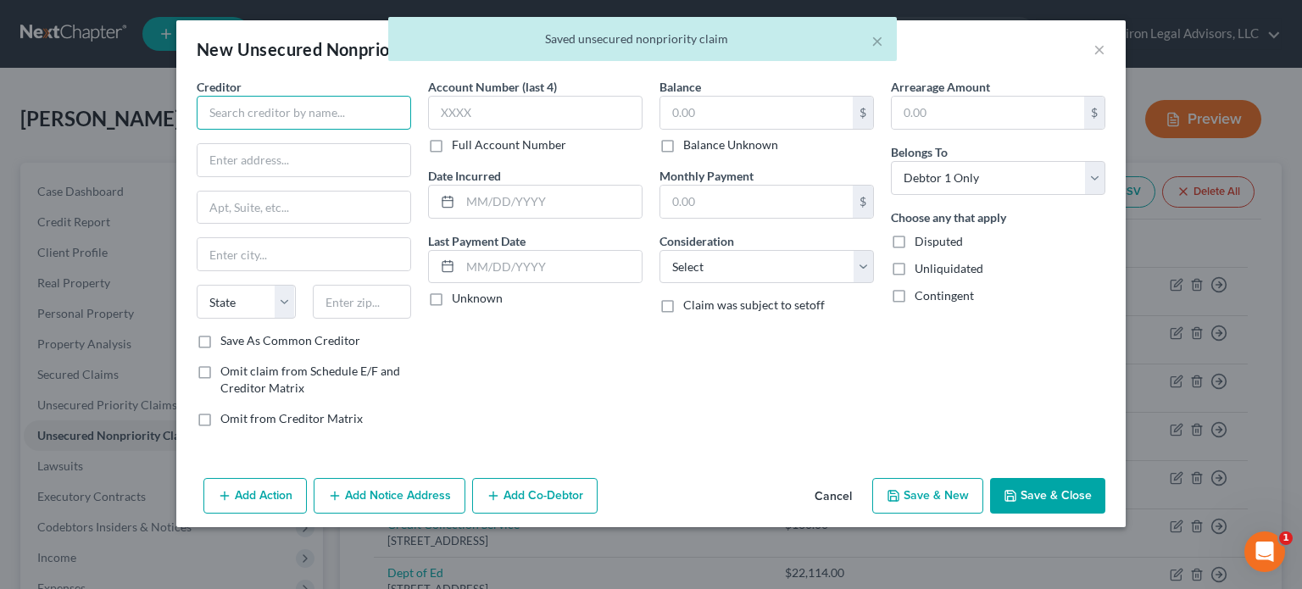
click at [250, 111] on input "text" at bounding box center [304, 113] width 215 height 34
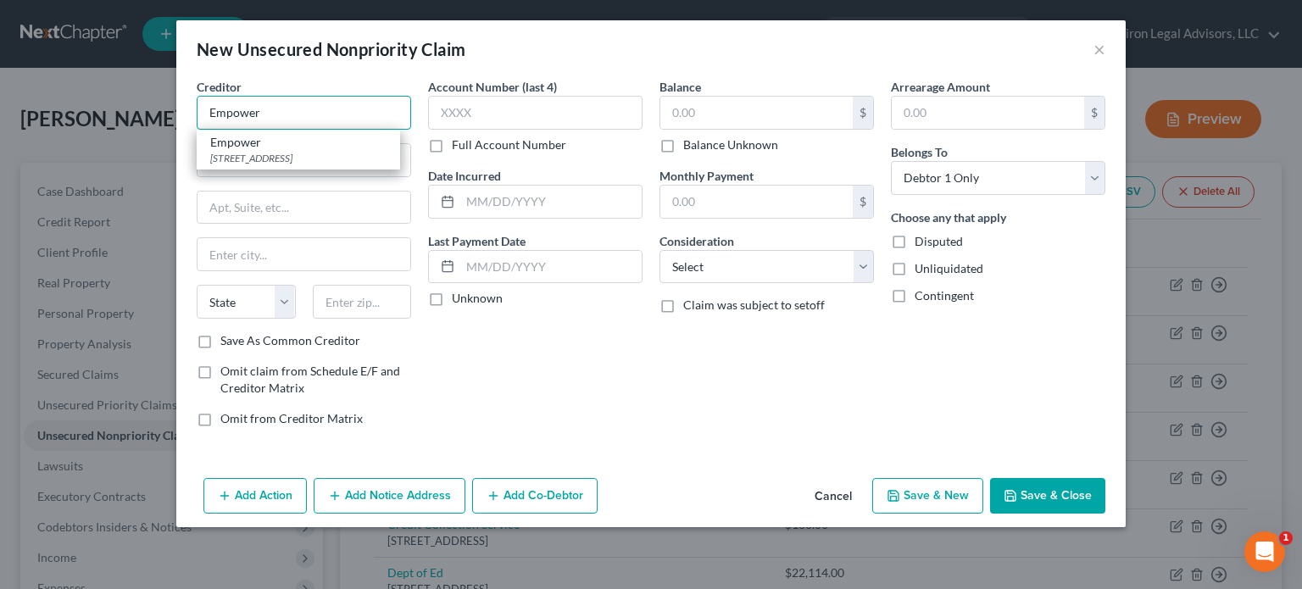
click at [292, 114] on input "Empower" at bounding box center [304, 113] width 215 height 34
type input "Empower"
click at [314, 154] on div "[STREET_ADDRESS]" at bounding box center [298, 158] width 176 height 14
type input "[STREET_ADDRESS]"
type input "Ste102"
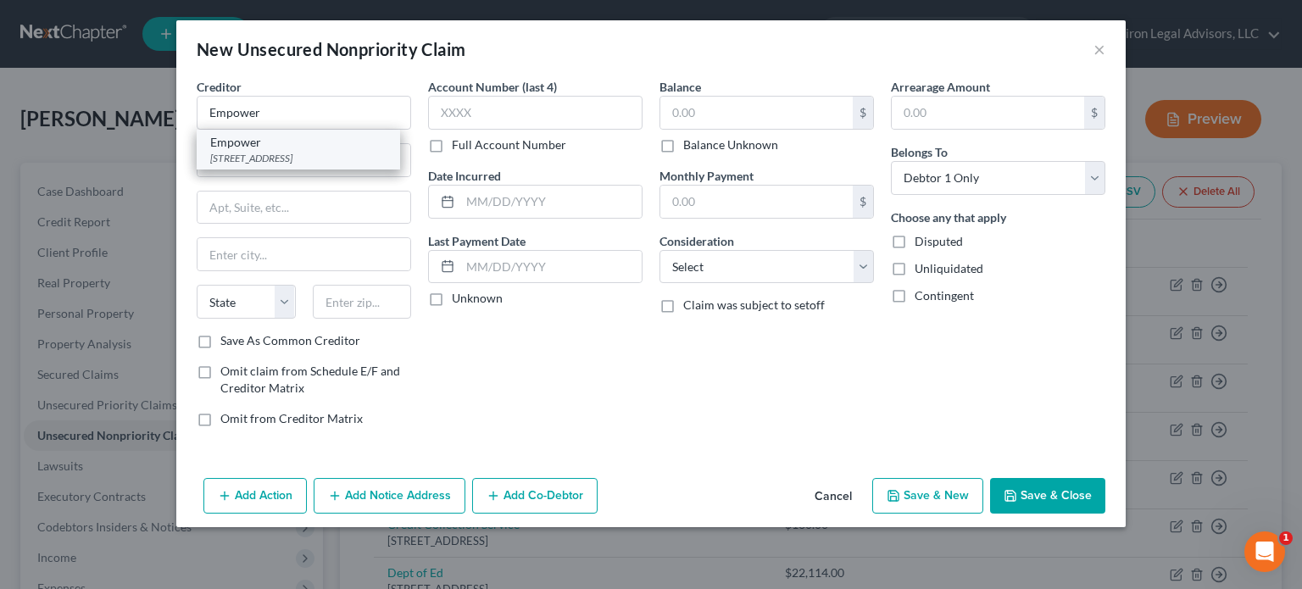
type input "[GEOGRAPHIC_DATA]"
select select "4"
type input "94110"
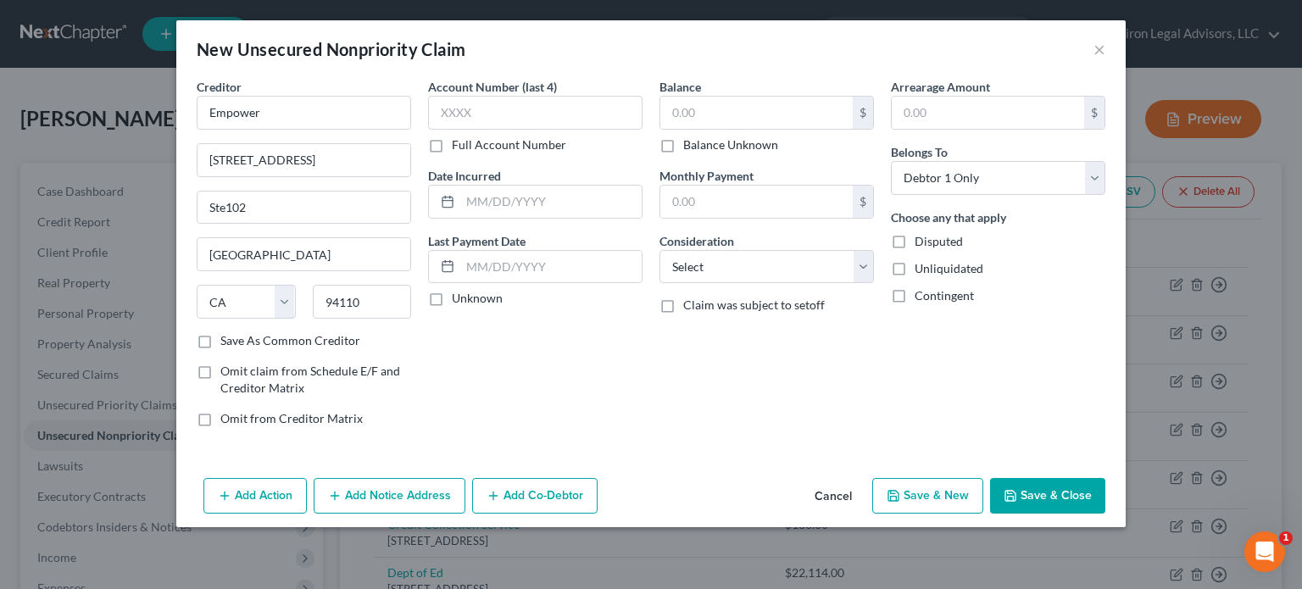
click at [683, 145] on label "Balance Unknown" at bounding box center [730, 145] width 95 height 17
click at [690, 145] on input "Balance Unknown" at bounding box center [695, 142] width 11 height 11
checkbox input "true"
type input "0.00"
click at [860, 259] on select "Select Cable / Satellite Services Collection Agency Credit Card Debt Debt Couns…" at bounding box center [767, 267] width 215 height 34
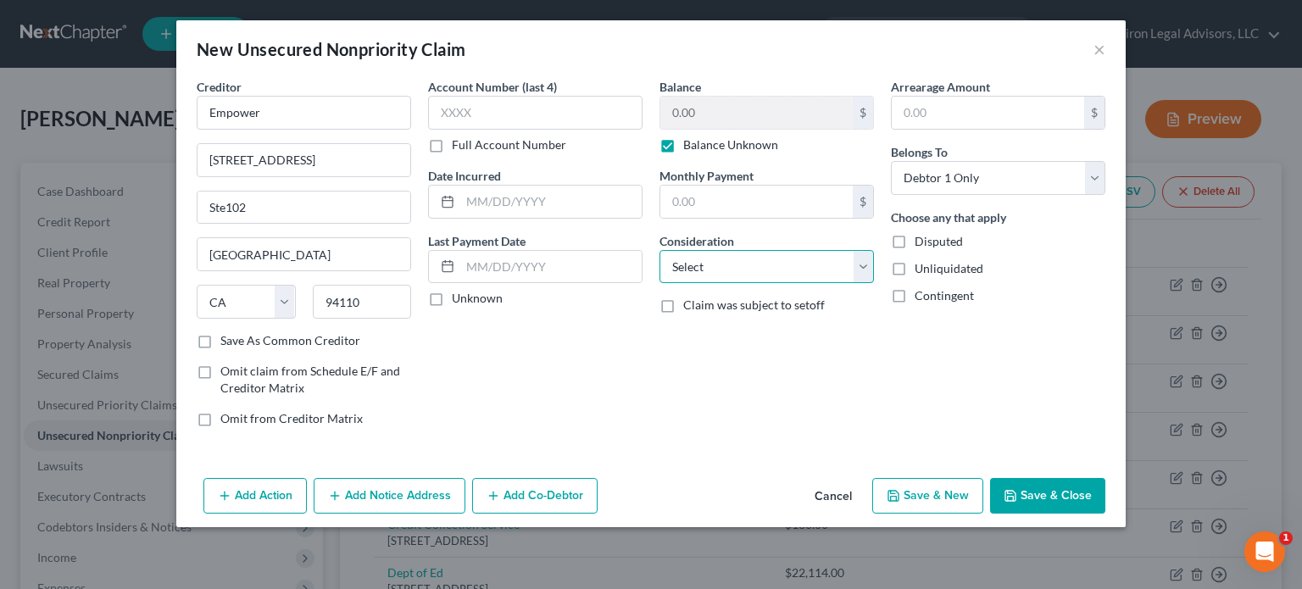
select select "20"
click at [660, 250] on select "Select Cable / Satellite Services Collection Agency Credit Card Debt Debt Couns…" at bounding box center [767, 267] width 215 height 34
click at [932, 496] on button "Save & New" at bounding box center [927, 496] width 111 height 36
select select "0"
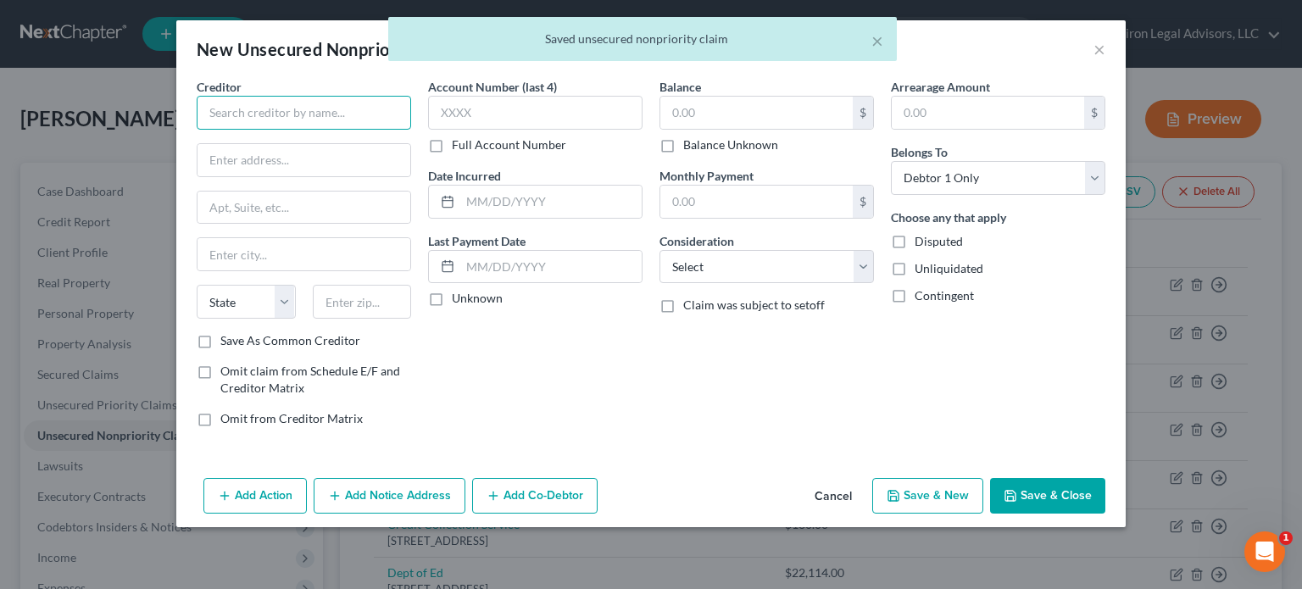
click at [254, 110] on input "text" at bounding box center [304, 113] width 215 height 34
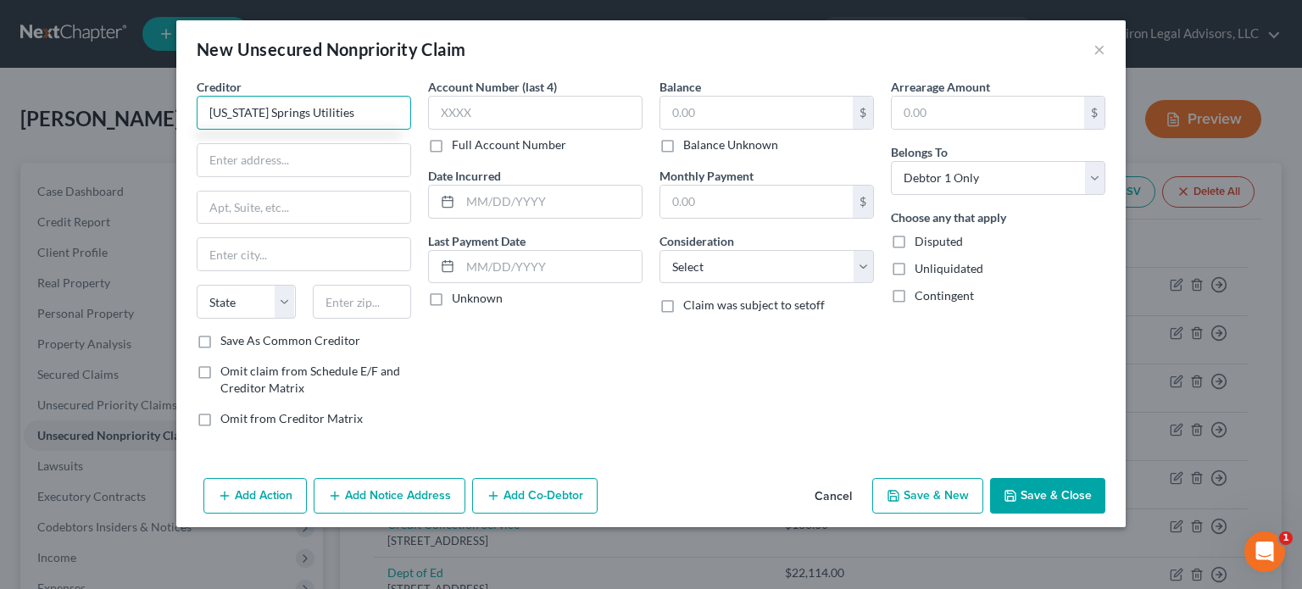
type input "[US_STATE] Springs Utilities"
type input "[STREET_ADDRESS]"
type input "80701"
type input "Fort [PERSON_NAME]"
select select "5"
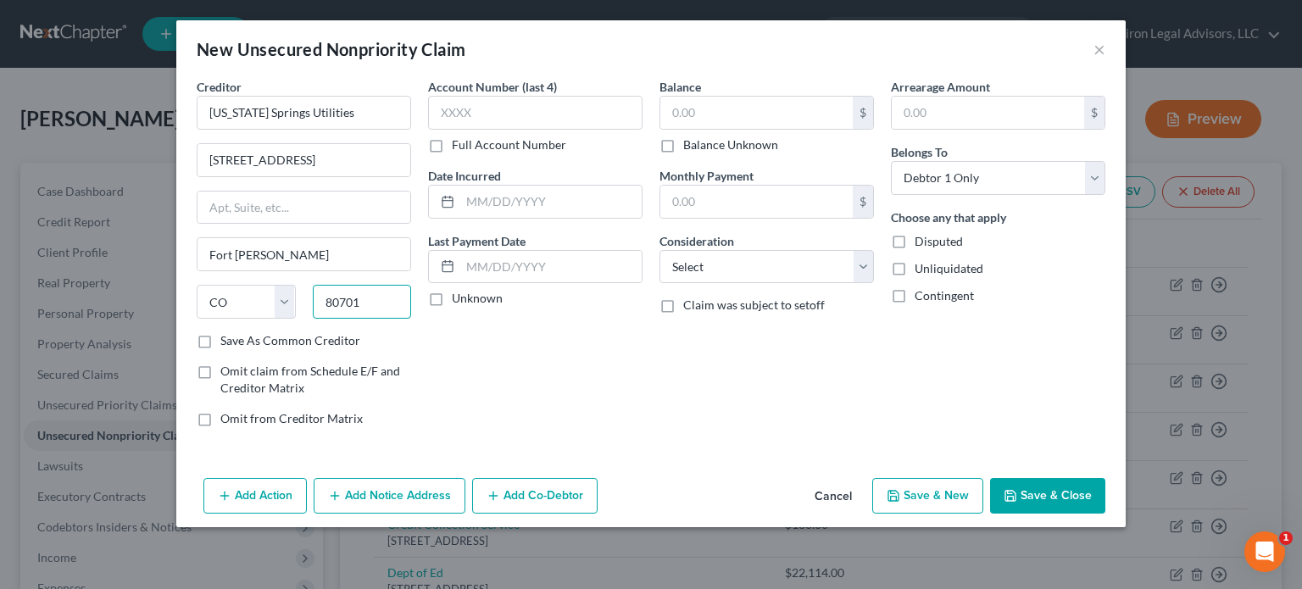
click at [342, 302] on input "80701" at bounding box center [362, 302] width 99 height 34
type input "80601"
type input "[GEOGRAPHIC_DATA]"
drag, startPoint x: 359, startPoint y: 302, endPoint x: 340, endPoint y: 304, distance: 19.6
click at [340, 304] on input "80601" at bounding box center [362, 302] width 99 height 34
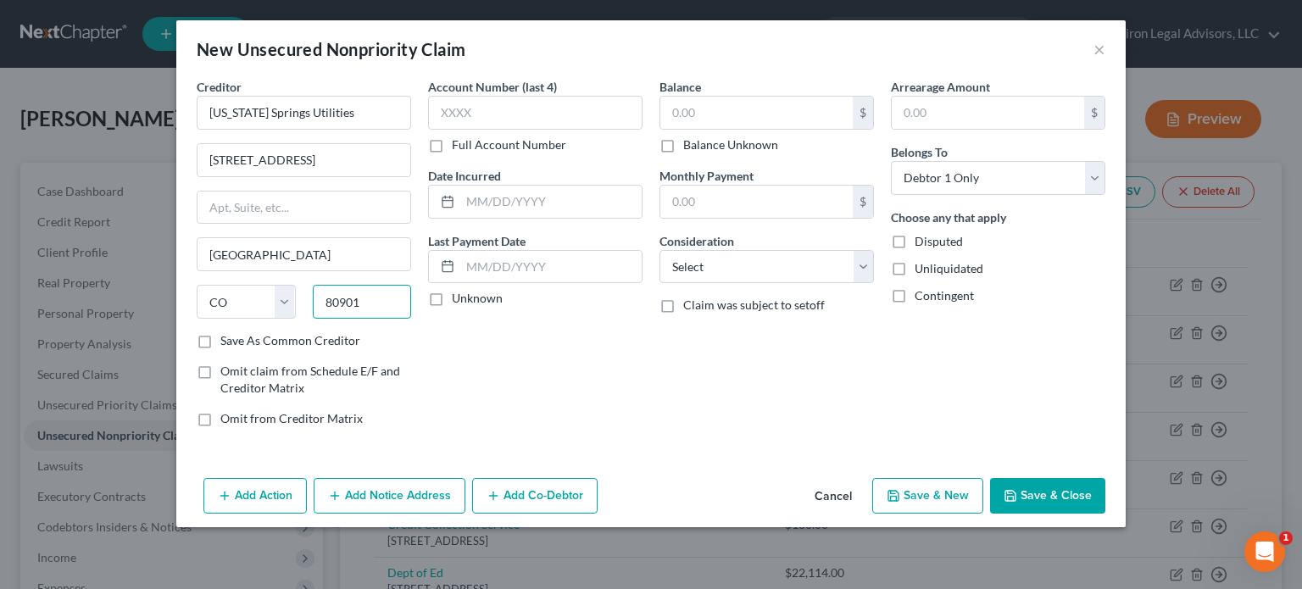
type input "80901"
type input "[US_STATE][GEOGRAPHIC_DATA]"
click at [516, 201] on input "text" at bounding box center [550, 202] width 181 height 32
type input "2025"
click at [713, 104] on input "text" at bounding box center [756, 113] width 192 height 32
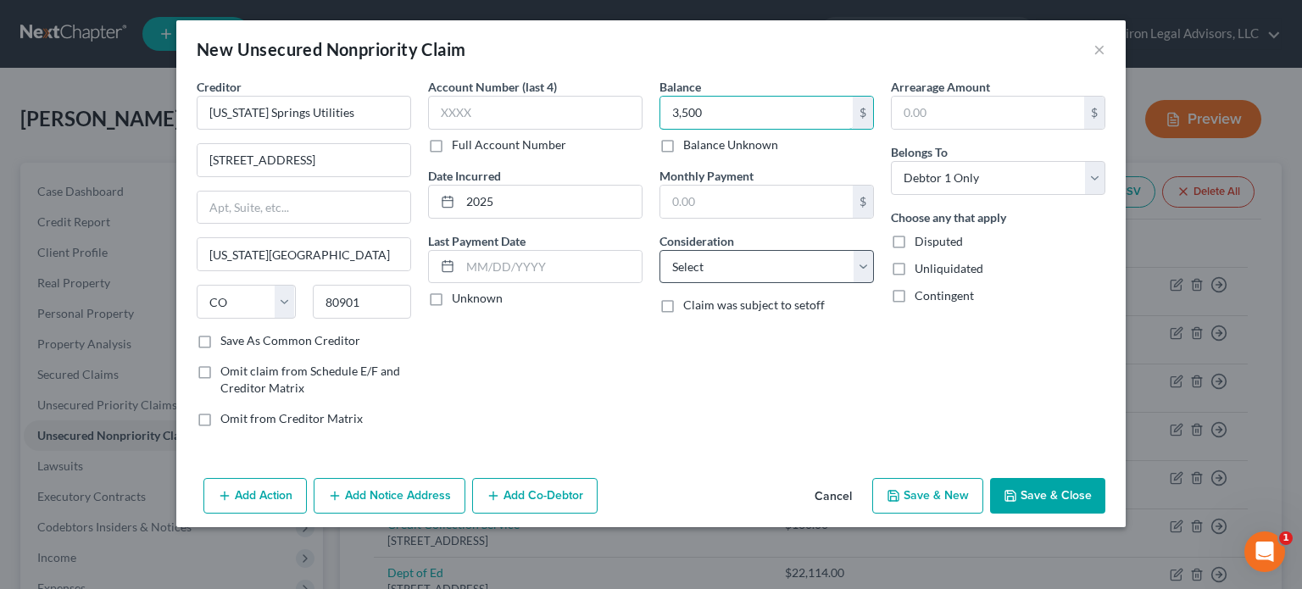
type input "3,500"
click at [861, 257] on select "Select Cable / Satellite Services Collection Agency Credit Card Debt Debt Couns…" at bounding box center [767, 267] width 215 height 34
select select "20"
click at [660, 250] on select "Select Cable / Satellite Services Collection Agency Credit Card Debt Debt Couns…" at bounding box center [767, 267] width 215 height 34
click at [911, 483] on button "Save & New" at bounding box center [927, 496] width 111 height 36
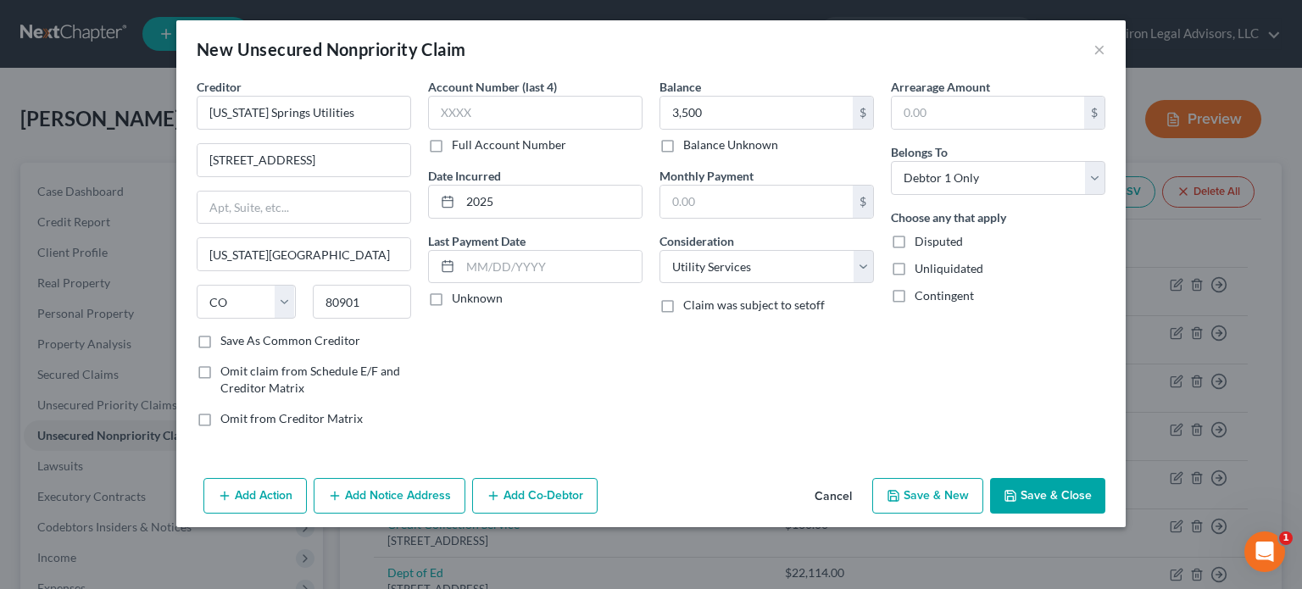
select select "0"
type input "3,500.00"
type input "0.00"
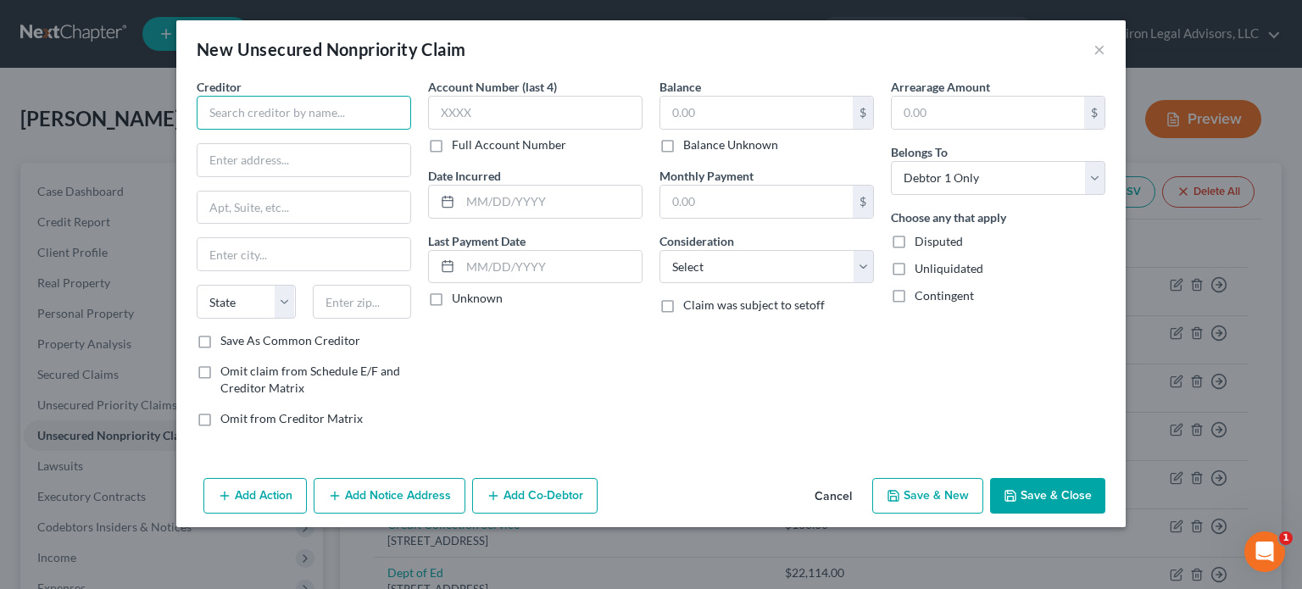
click at [269, 111] on input "text" at bounding box center [304, 113] width 215 height 34
type input "Huntington Bank"
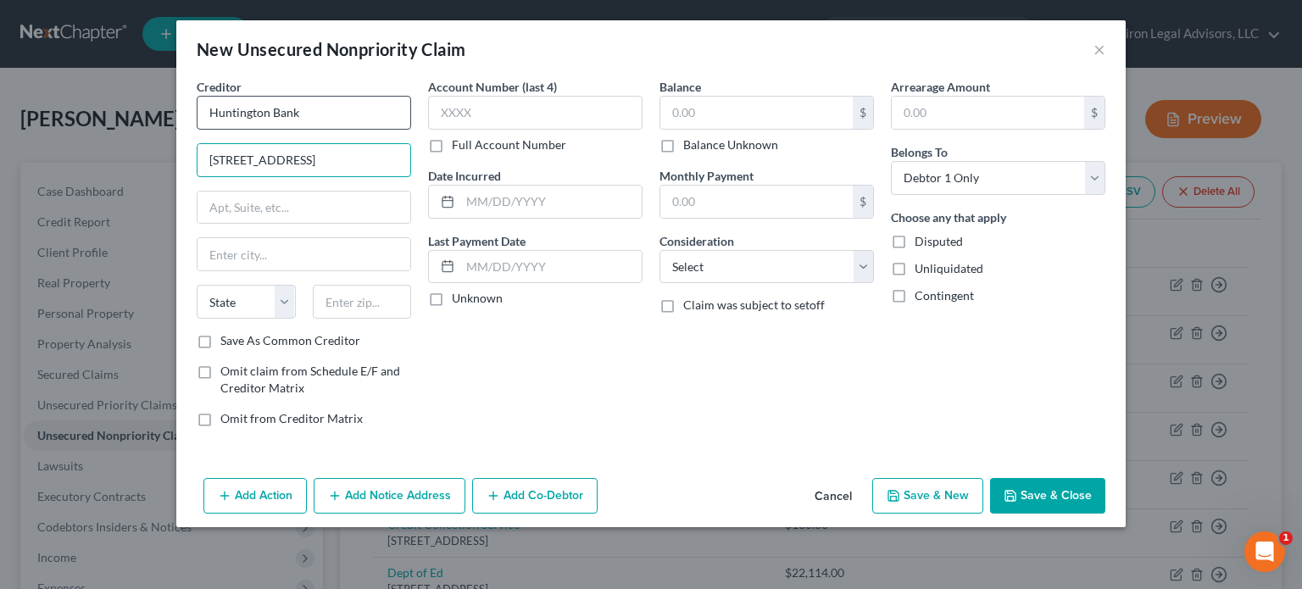
type input "[STREET_ADDRESS]"
type input "80920"
type input "[US_STATE][GEOGRAPHIC_DATA]"
select select "5"
click at [220, 338] on label "Save As Common Creditor" at bounding box center [290, 340] width 140 height 17
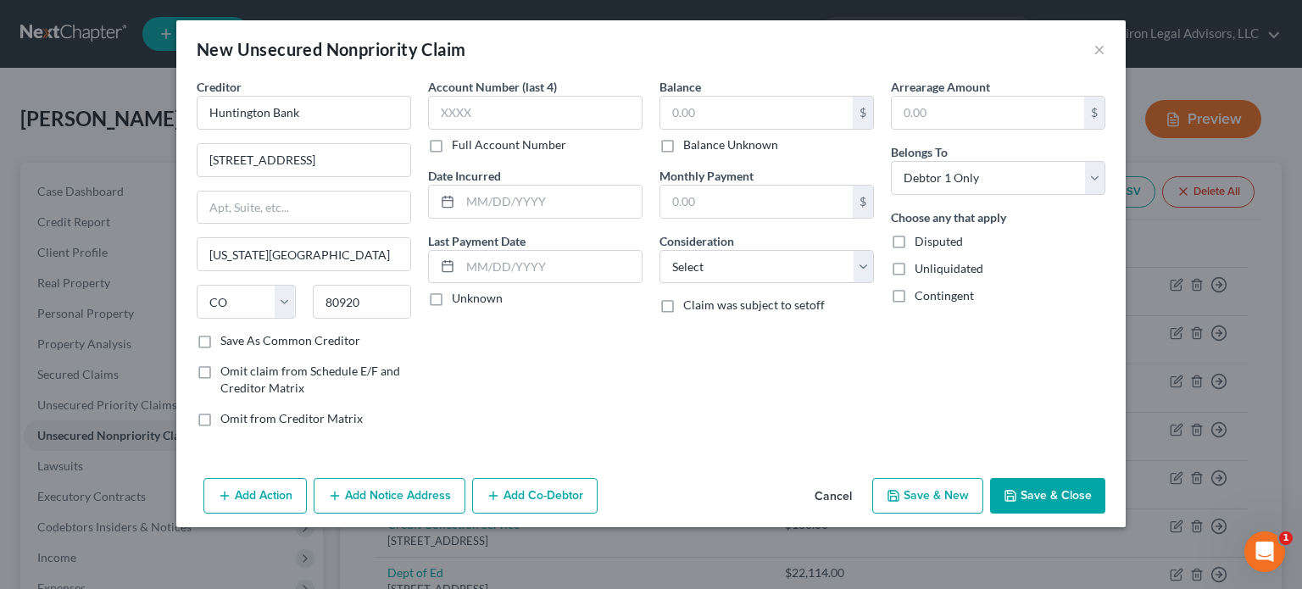
click at [227, 338] on input "Save As Common Creditor" at bounding box center [232, 337] width 11 height 11
checkbox input "true"
click at [544, 197] on input "text" at bounding box center [550, 202] width 181 height 32
type input "2025"
click at [722, 111] on input "text" at bounding box center [756, 113] width 192 height 32
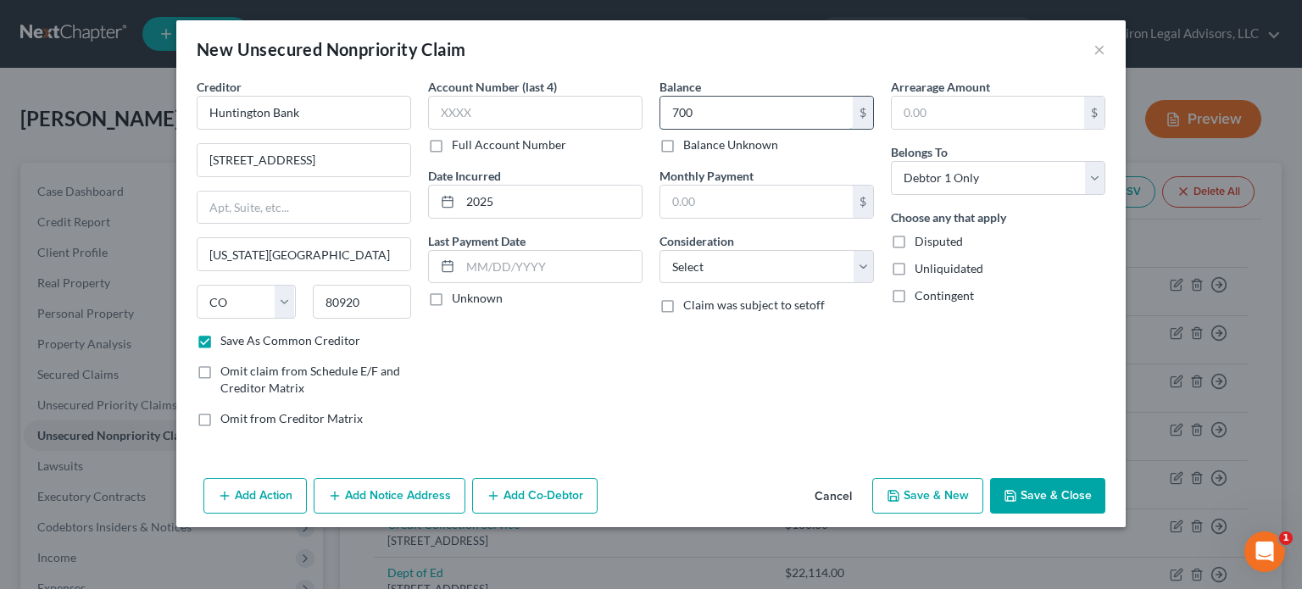
type input "700"
click at [861, 264] on select "Select Cable / Satellite Services Collection Agency Credit Card Debt Debt Couns…" at bounding box center [767, 267] width 215 height 34
select select "10"
click at [660, 250] on select "Select Cable / Satellite Services Collection Agency Credit Card Debt Debt Couns…" at bounding box center [767, 267] width 215 height 34
click at [919, 492] on button "Save & New" at bounding box center [927, 496] width 111 height 36
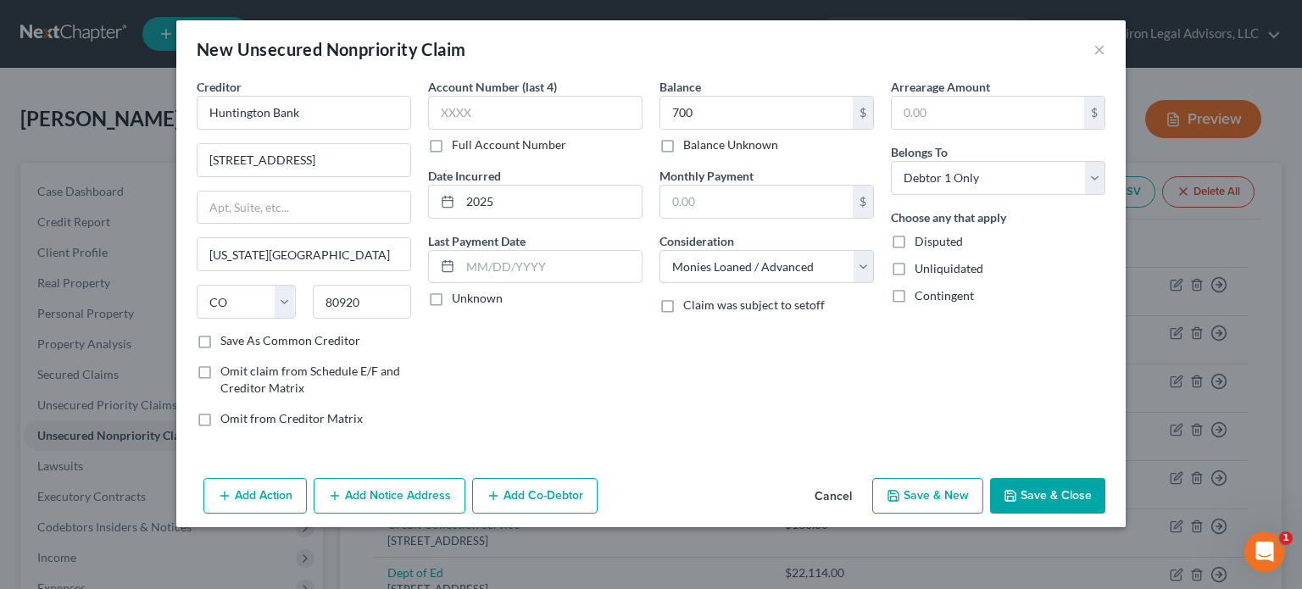
checkbox input "false"
select select "0"
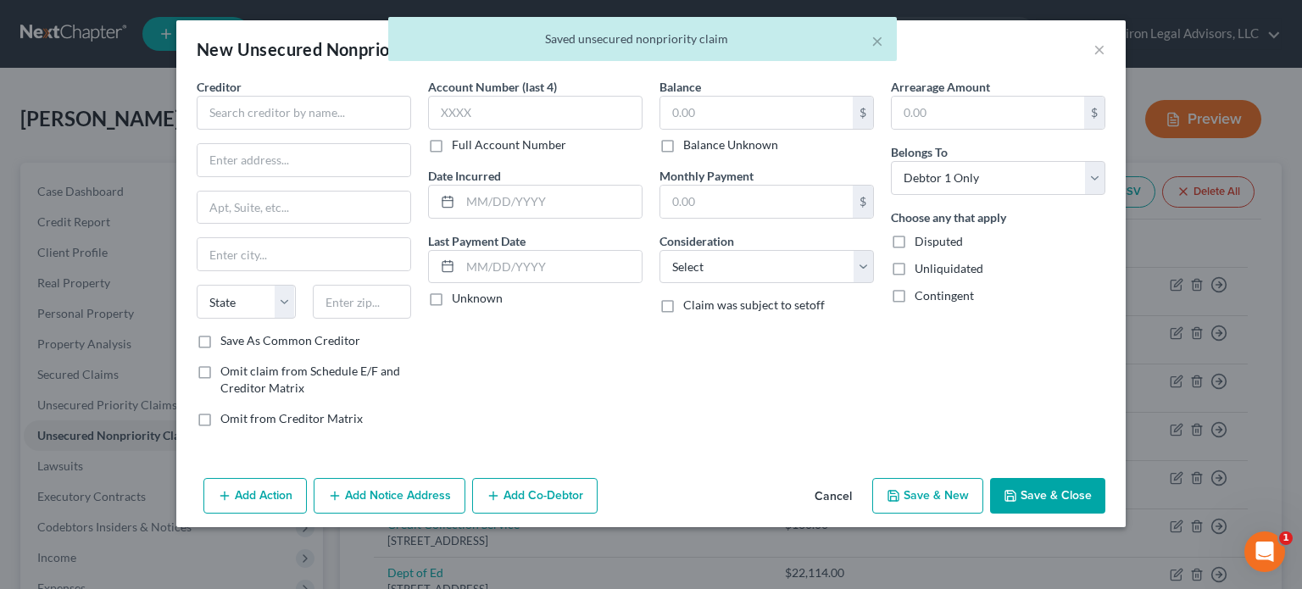
type input "700.00"
type input "0.00"
click at [263, 113] on input "text" at bounding box center [304, 113] width 215 height 34
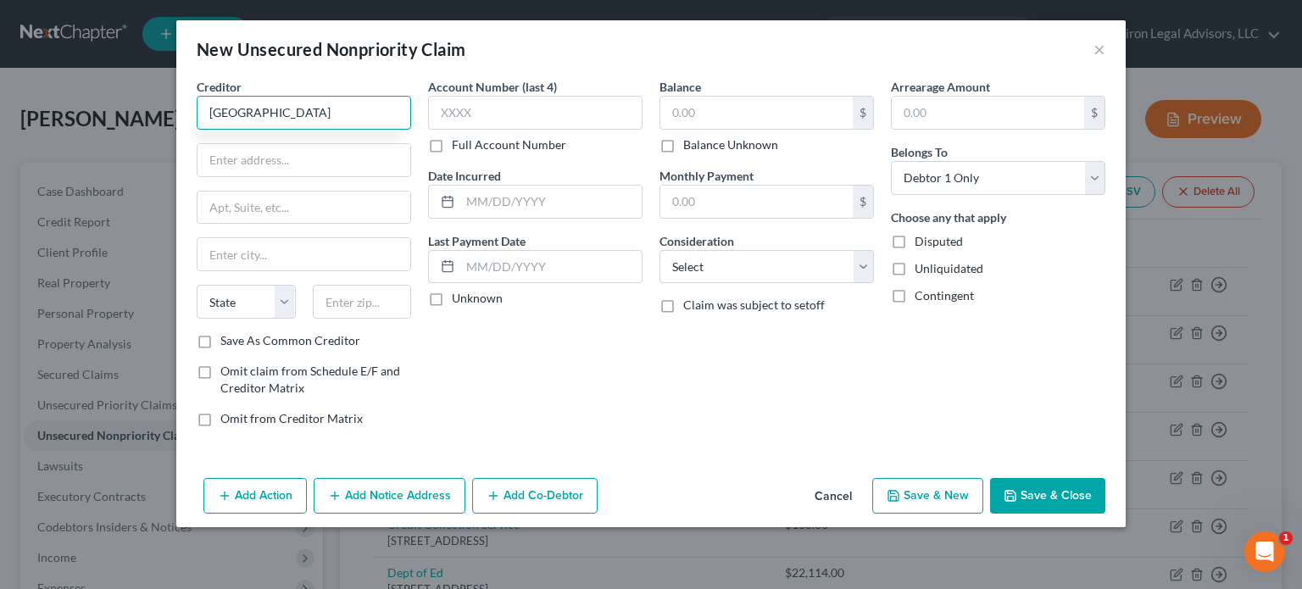
type input "[GEOGRAPHIC_DATA]"
type input "2828 International Cir"
type input "#160"
click at [357, 301] on input "text" at bounding box center [362, 302] width 99 height 34
type input "9"
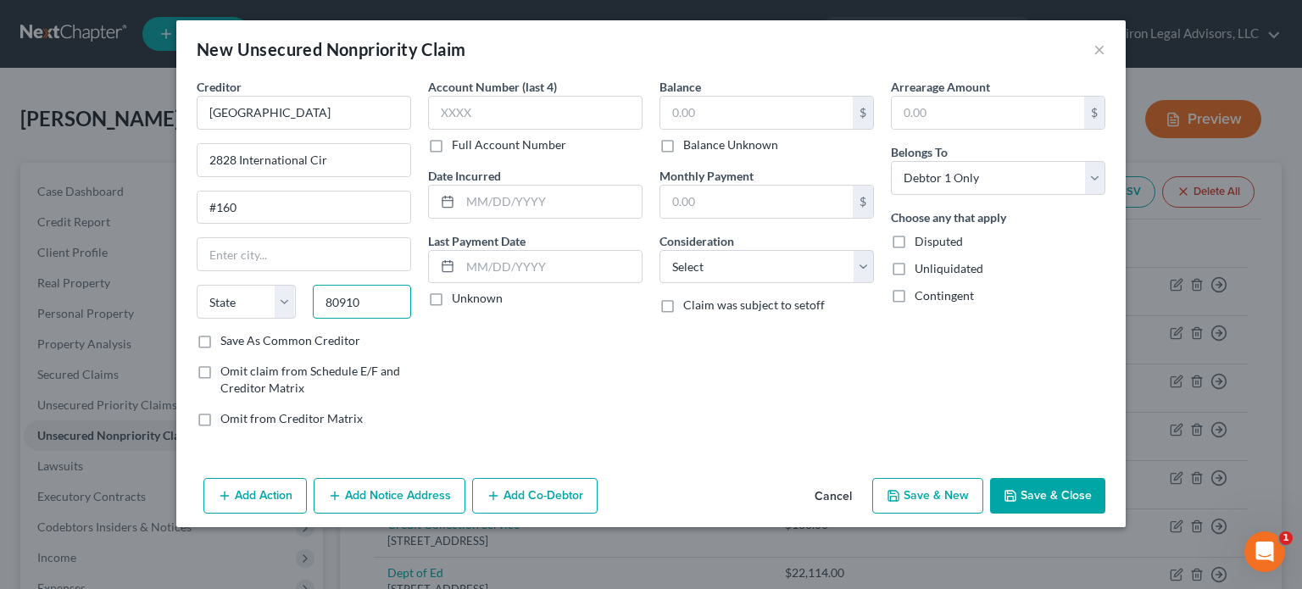
type input "80910"
type input "[US_STATE][GEOGRAPHIC_DATA]"
select select "5"
click at [738, 109] on input "text" at bounding box center [756, 113] width 192 height 32
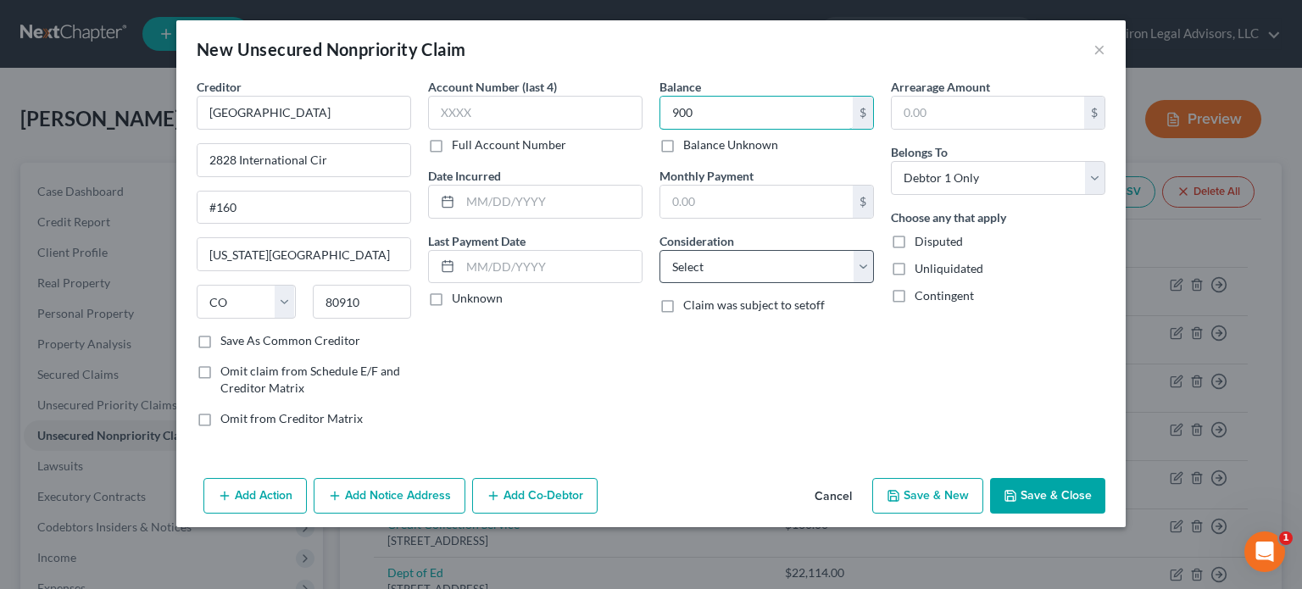
type input "900"
click at [858, 267] on select "Select Cable / Satellite Services Collection Agency Credit Card Debt Debt Couns…" at bounding box center [767, 267] width 215 height 34
select select "9"
click at [660, 250] on select "Select Cable / Satellite Services Collection Agency Credit Card Debt Debt Couns…" at bounding box center [767, 267] width 215 height 34
click at [936, 492] on button "Save & New" at bounding box center [927, 496] width 111 height 36
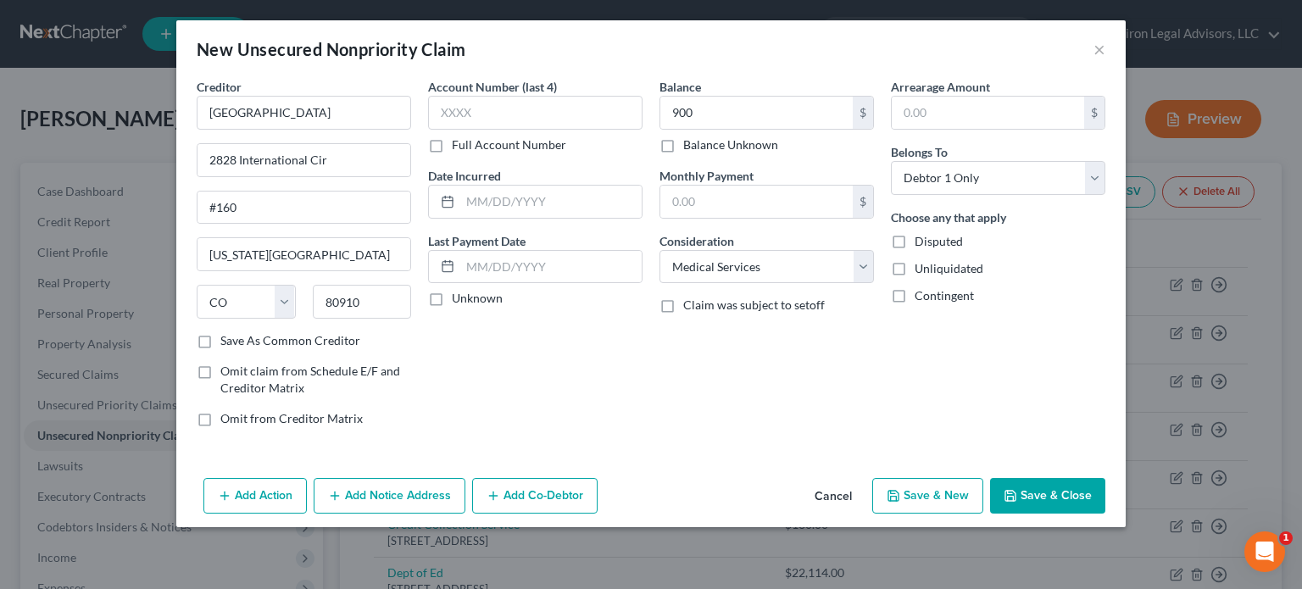
type input "900.00"
type input "0.00"
select select "0"
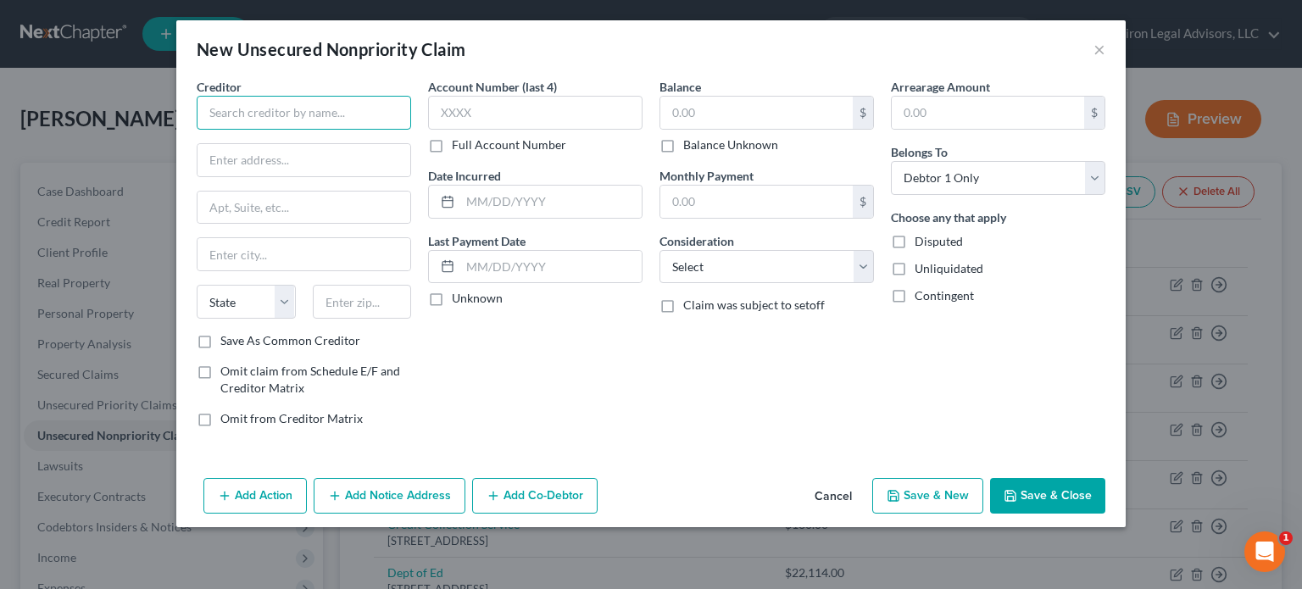
click at [281, 108] on input "text" at bounding box center [304, 113] width 215 height 34
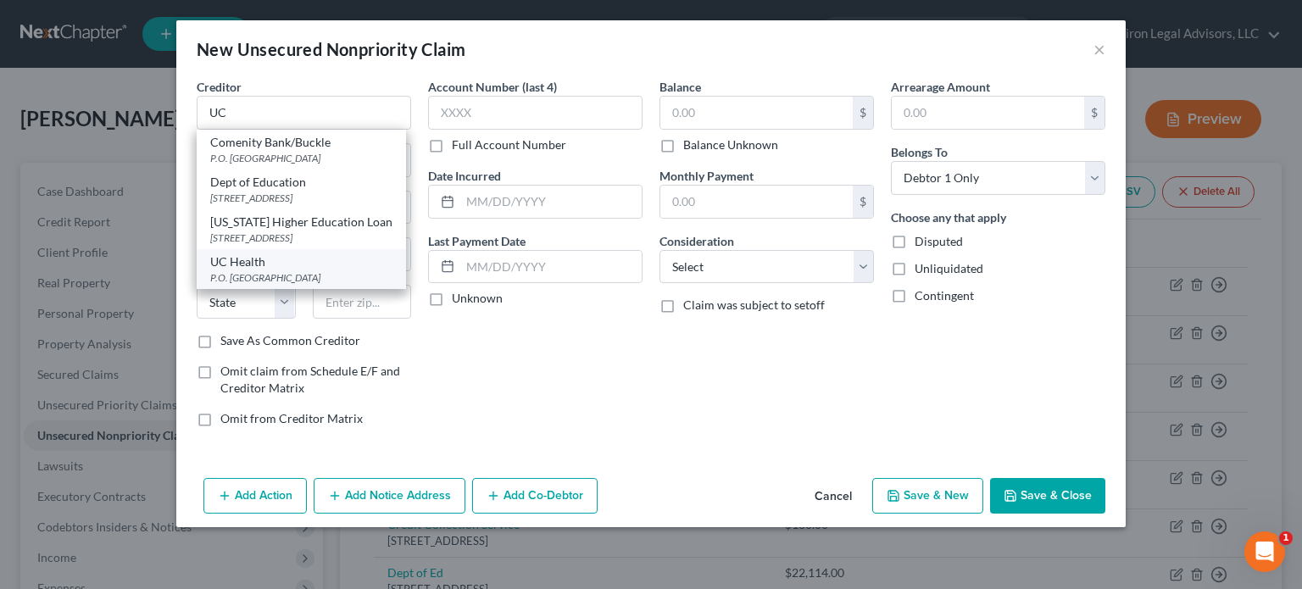
click at [287, 271] on div "P.O. [GEOGRAPHIC_DATA]" at bounding box center [301, 277] width 182 height 14
type input "UC Health"
type input "P.O. Box 630911"
type input "[GEOGRAPHIC_DATA]"
select select "36"
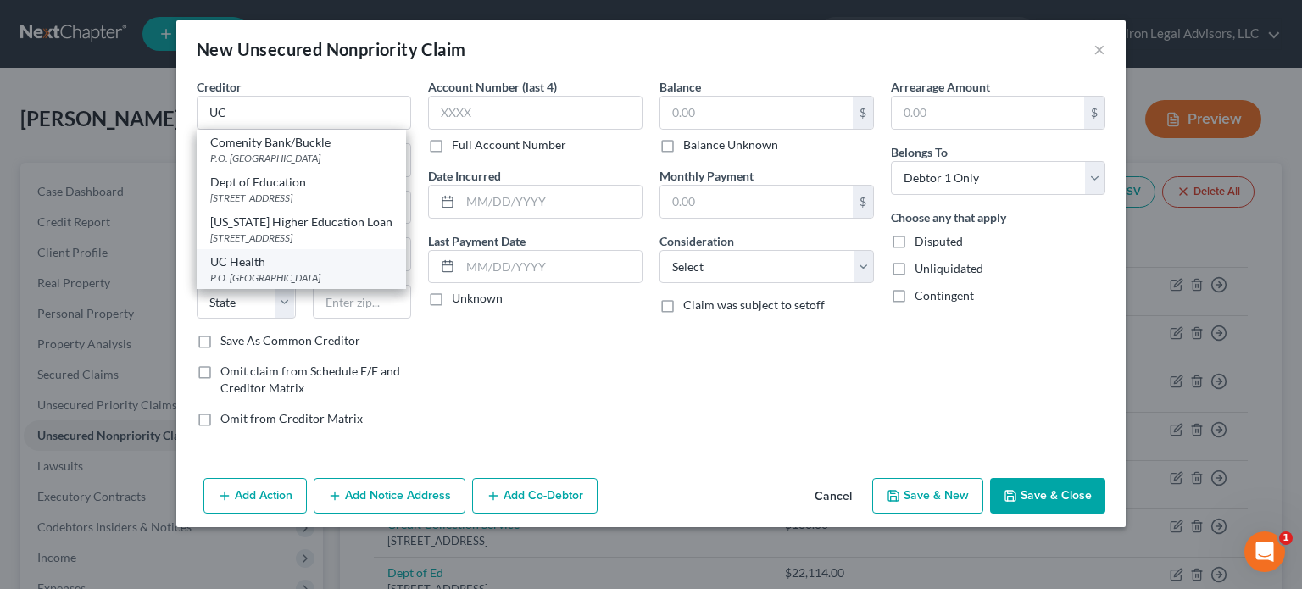
type input "45263"
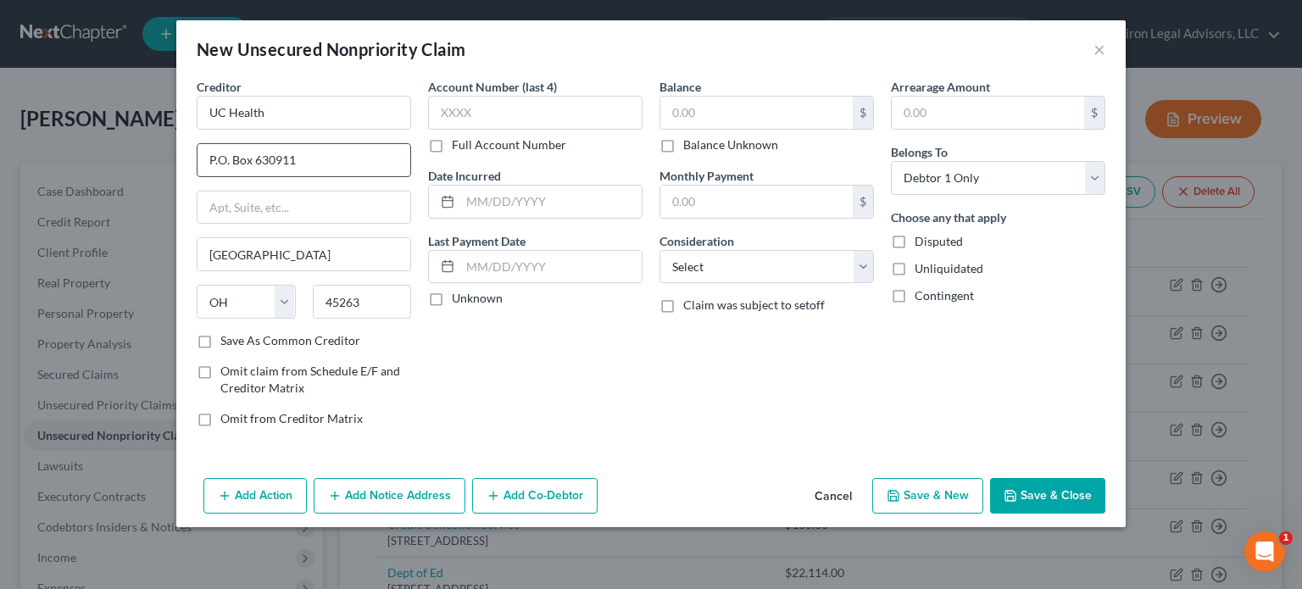
drag, startPoint x: 302, startPoint y: 155, endPoint x: 202, endPoint y: 154, distance: 100.1
click at [202, 154] on input "P.O. Box 630911" at bounding box center [304, 160] width 213 height 32
click at [246, 159] on input "12401" at bounding box center [304, 160] width 213 height 32
type input "[STREET_ADDRESS]"
type input "80045"
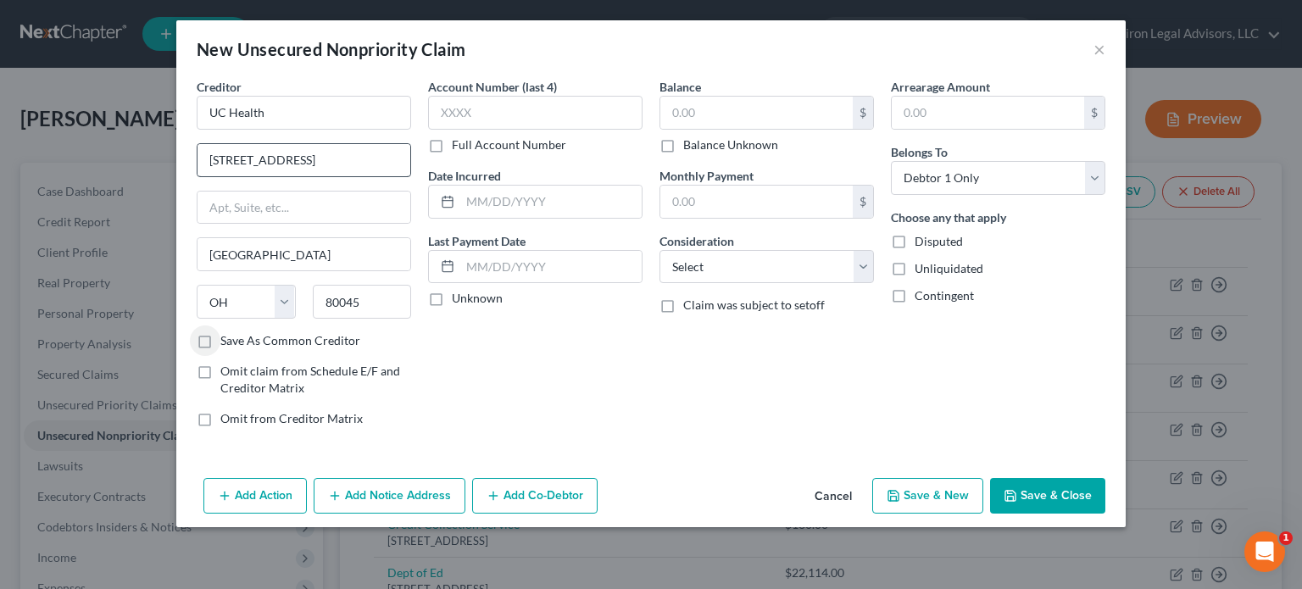
type input "Aurora"
select select "5"
click at [722, 111] on input "text" at bounding box center [756, 113] width 192 height 32
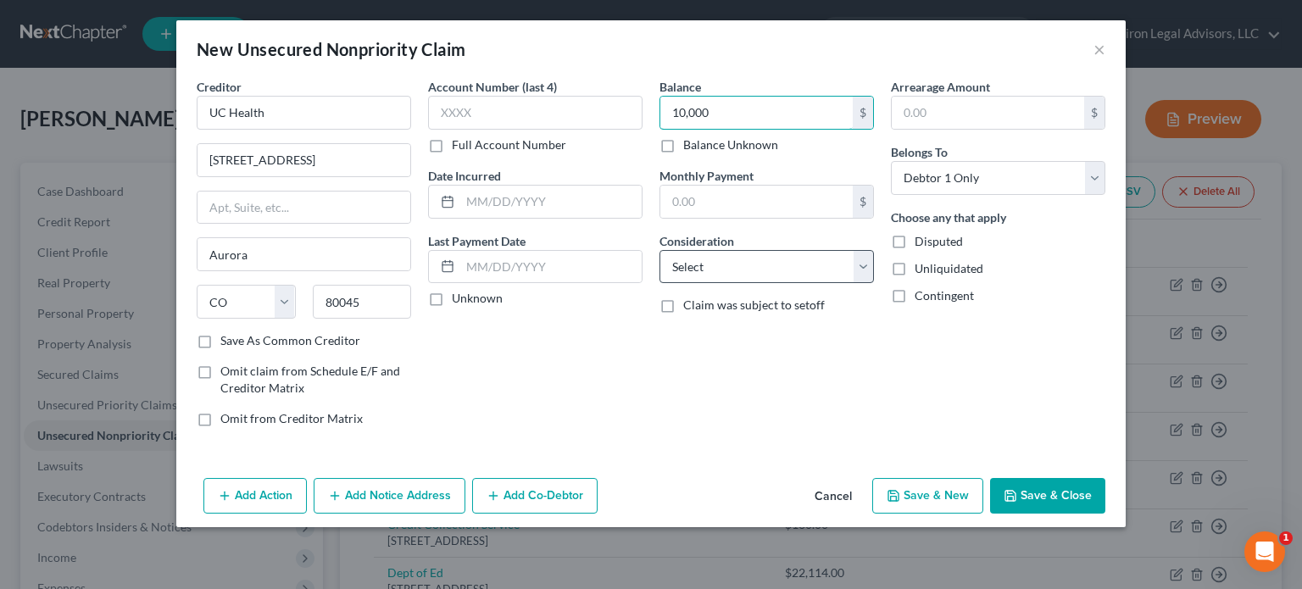
type input "10,000"
click at [862, 258] on select "Select Cable / Satellite Services Collection Agency Credit Card Debt Debt Couns…" at bounding box center [767, 267] width 215 height 34
select select "9"
click at [660, 250] on select "Select Cable / Satellite Services Collection Agency Credit Card Debt Debt Couns…" at bounding box center [767, 267] width 215 height 34
click at [726, 372] on div "Balance 10,000.00 $ Balance Unknown Balance Undetermined 10,000 $ Balance Unkno…" at bounding box center [766, 259] width 231 height 363
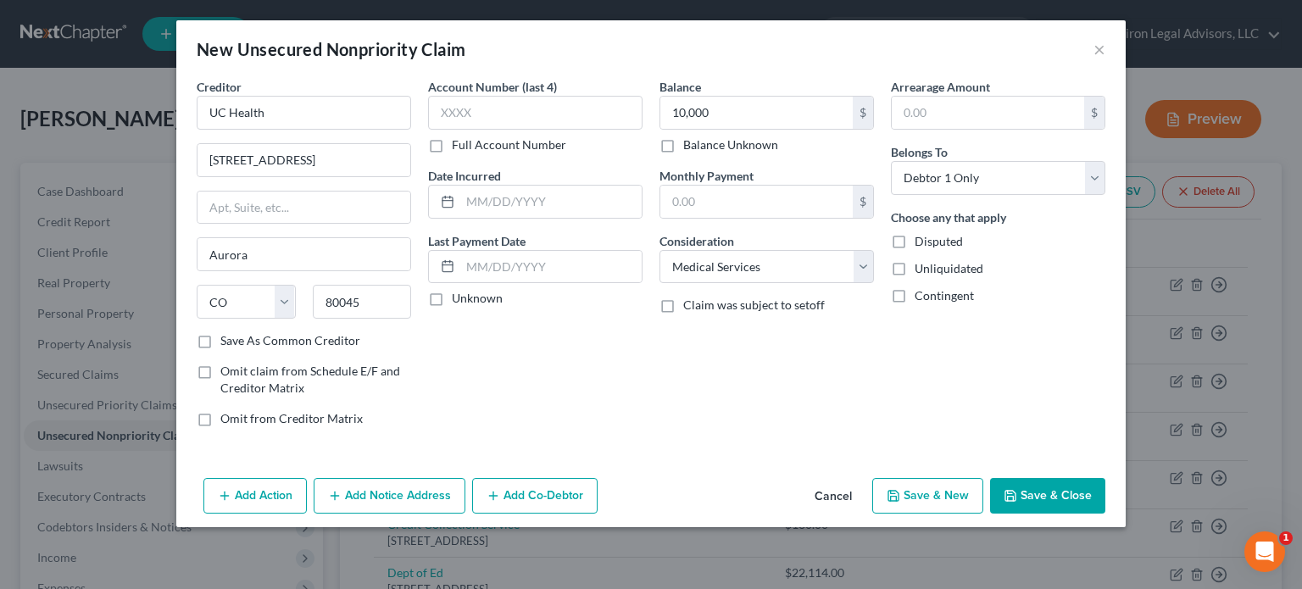
click at [924, 491] on button "Save & New" at bounding box center [927, 496] width 111 height 36
select select "0"
type input "10,000.00"
type input "0.00"
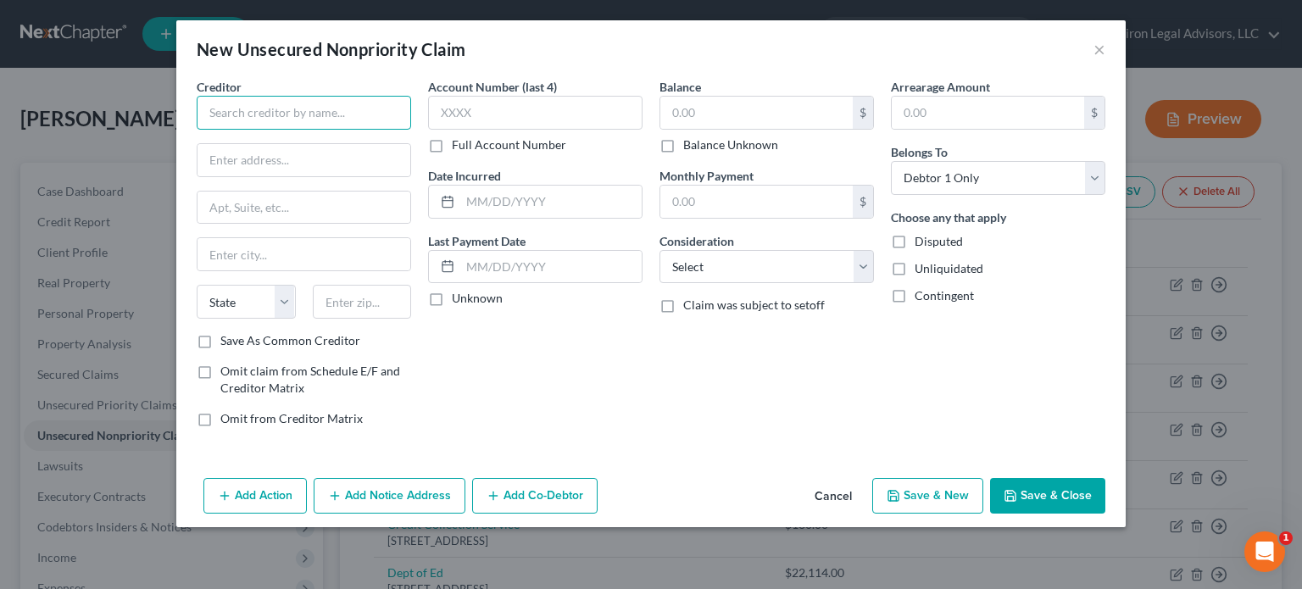
click at [271, 118] on input "text" at bounding box center [304, 113] width 215 height 34
type input "Concentra"
type input "[STREET_ADDRESS]"
type input "#1200W"
type input "75001"
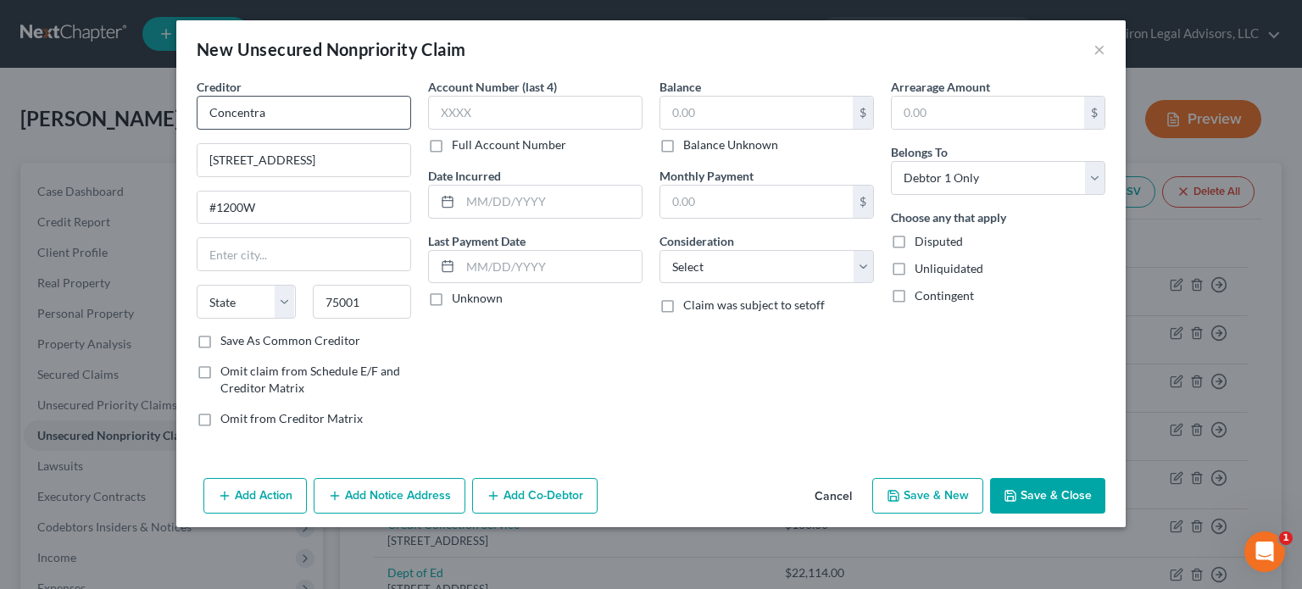
type input "[PERSON_NAME]"
select select "45"
click at [696, 113] on input "text" at bounding box center [756, 113] width 192 height 32
type input "8,000"
click at [859, 260] on select "Select Cable / Satellite Services Collection Agency Credit Card Debt Debt Couns…" at bounding box center [767, 267] width 215 height 34
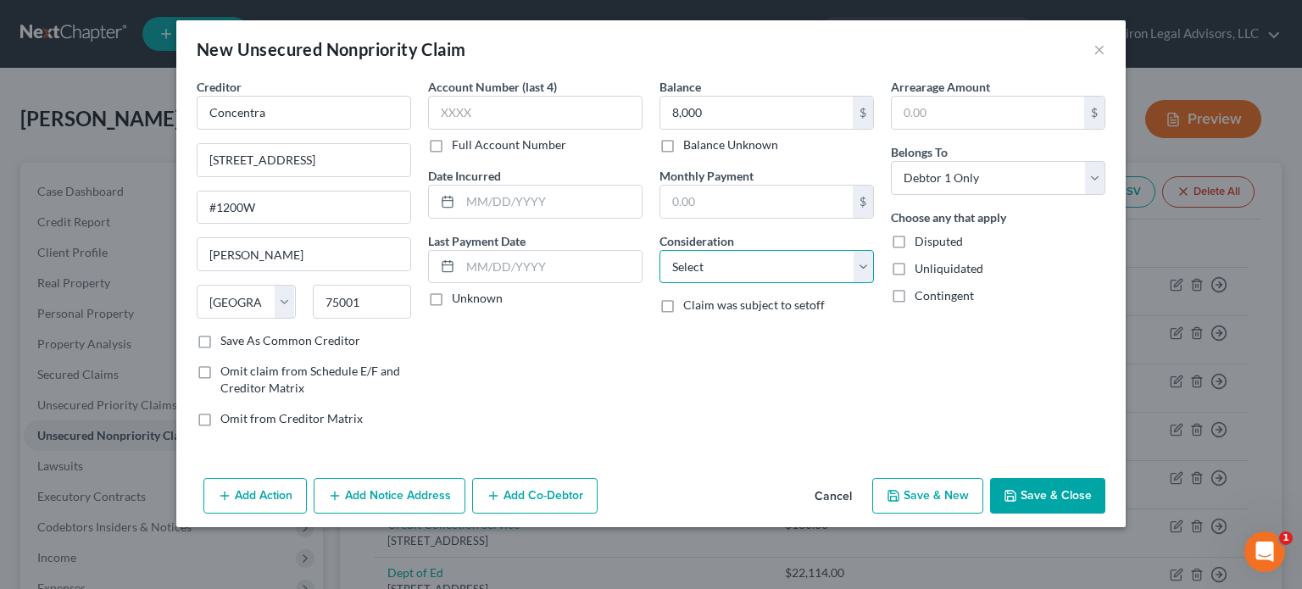
select select "9"
click at [660, 250] on select "Select Cable / Satellite Services Collection Agency Credit Card Debt Debt Couns…" at bounding box center [767, 267] width 215 height 34
click at [922, 493] on button "Save & New" at bounding box center [927, 496] width 111 height 36
select select "0"
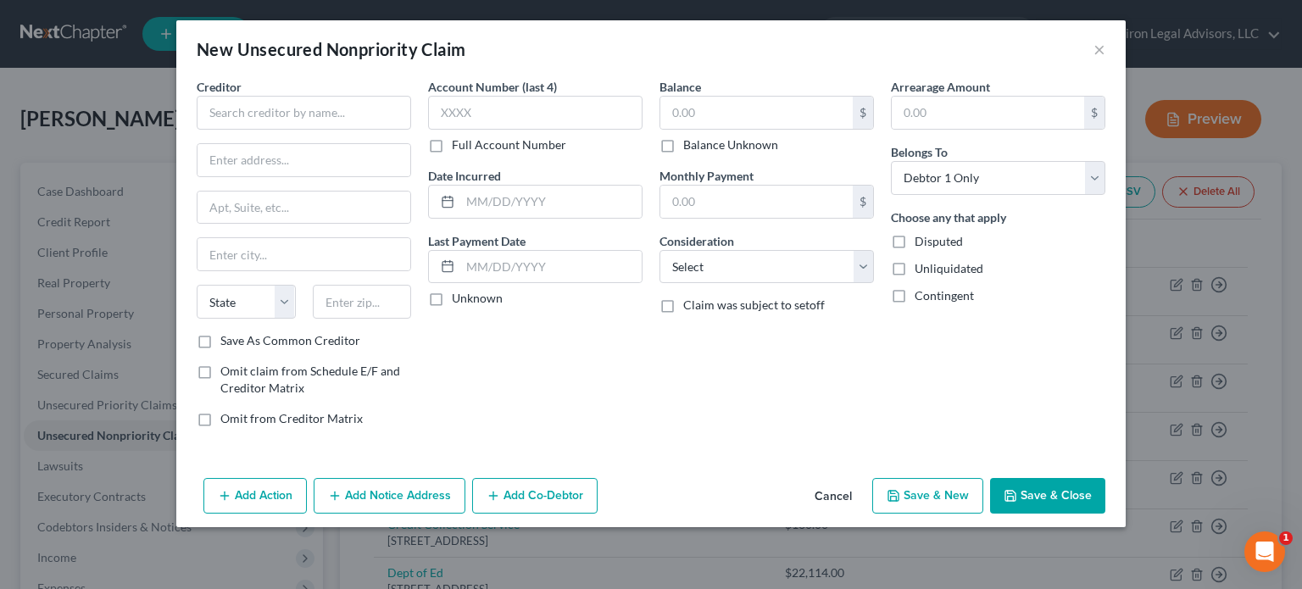
type input "8,000.00"
type input "0.00"
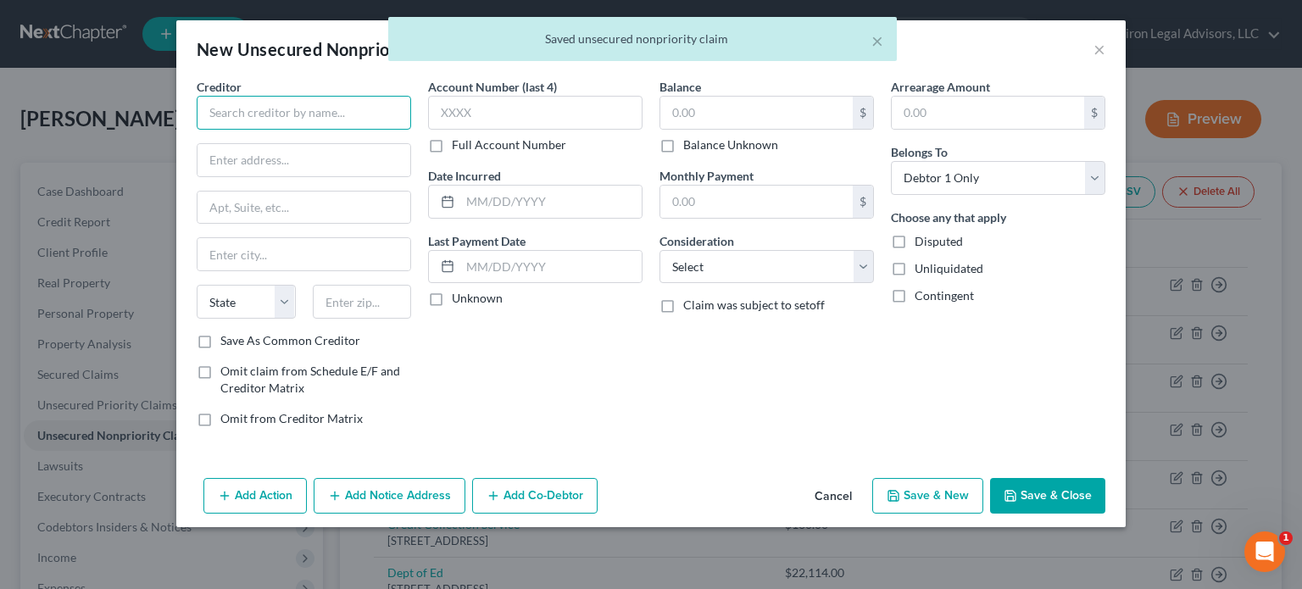
click at [291, 124] on input "text" at bounding box center [304, 113] width 215 height 34
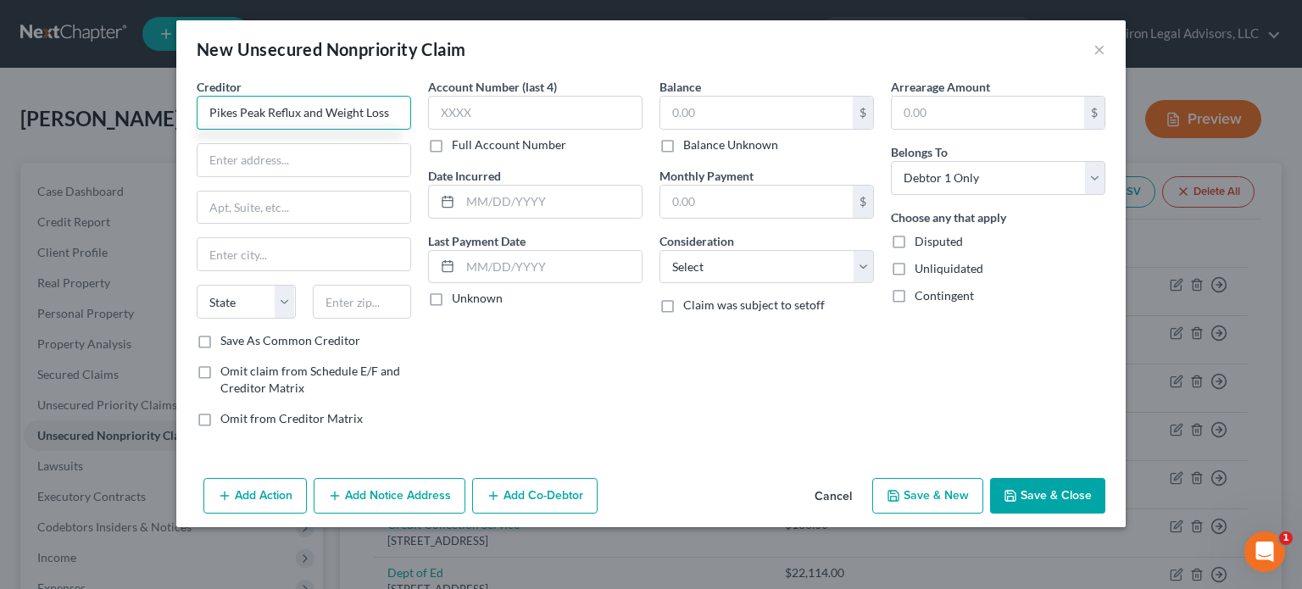
type input "Pikes Peak Reflux and Weight Loss"
drag, startPoint x: 268, startPoint y: 156, endPoint x: 258, endPoint y: 161, distance: 11.4
click at [259, 160] on input "[STREET_ADDRESS]" at bounding box center [304, 160] width 213 height 32
click at [326, 164] on input "[STREET_ADDRESS]" at bounding box center [304, 160] width 213 height 32
type input "[STREET_ADDRESS]"
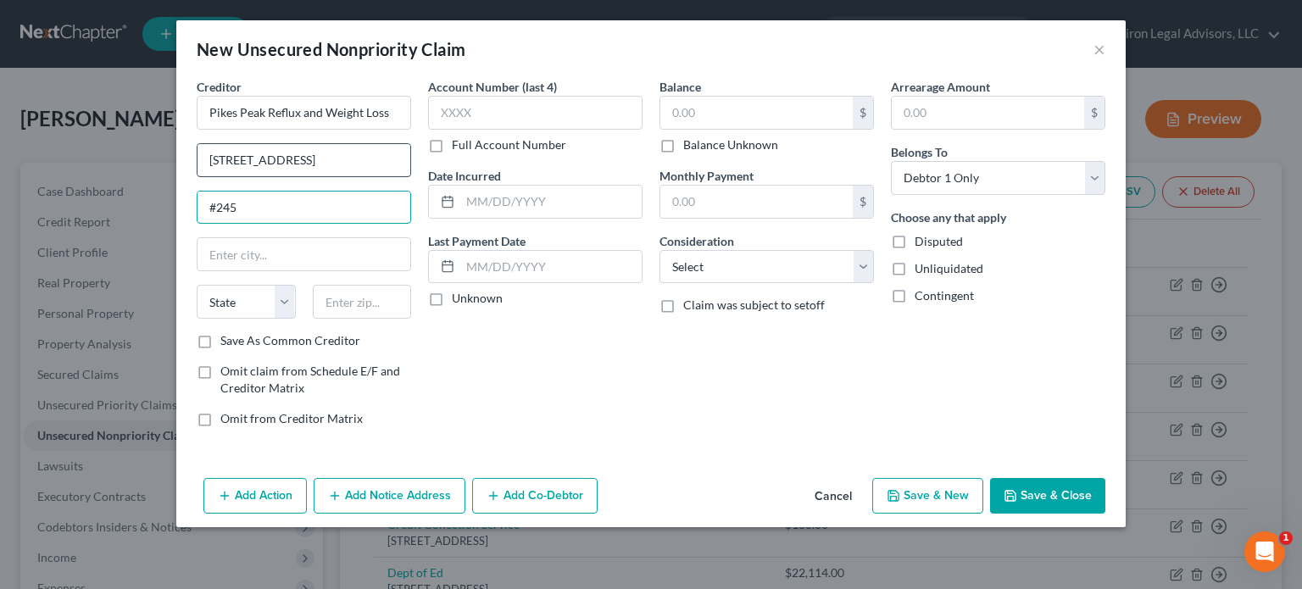
type input "#245"
type input "80902"
type input "[US_STATE][GEOGRAPHIC_DATA]"
select select "5"
click at [697, 108] on input "text" at bounding box center [756, 113] width 192 height 32
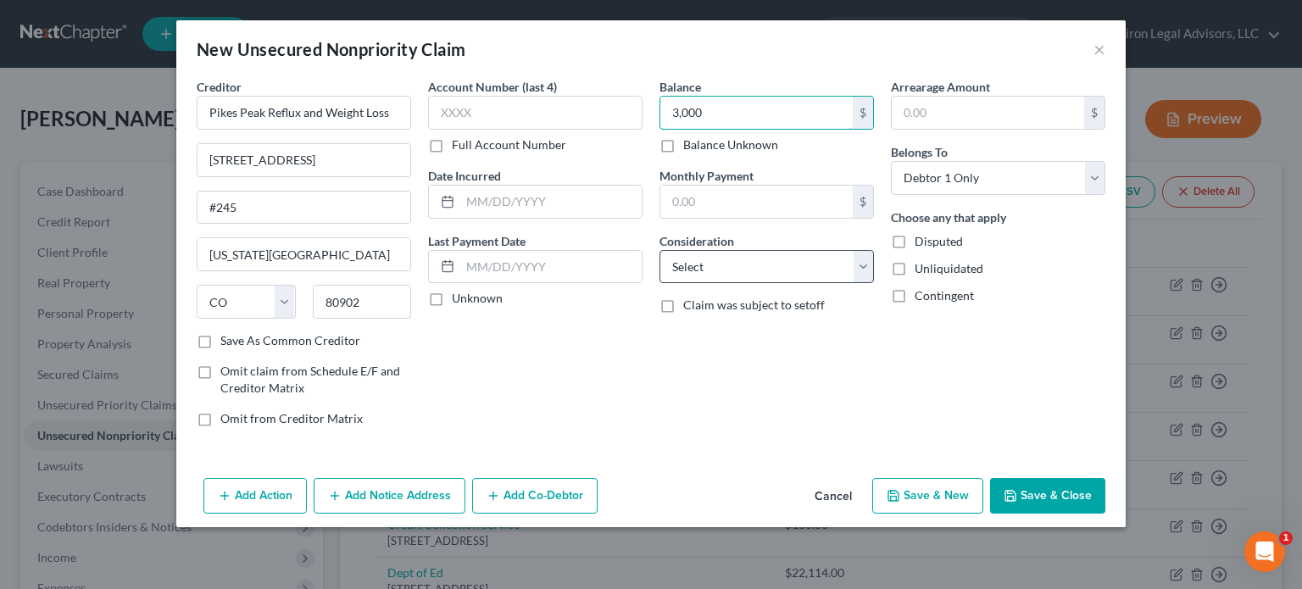
type input "3,000"
click at [870, 267] on select "Select Cable / Satellite Services Collection Agency Credit Card Debt Debt Couns…" at bounding box center [767, 267] width 215 height 34
select select "9"
click at [660, 250] on select "Select Cable / Satellite Services Collection Agency Credit Card Debt Debt Couns…" at bounding box center [767, 267] width 215 height 34
click at [916, 491] on button "Save & New" at bounding box center [927, 496] width 111 height 36
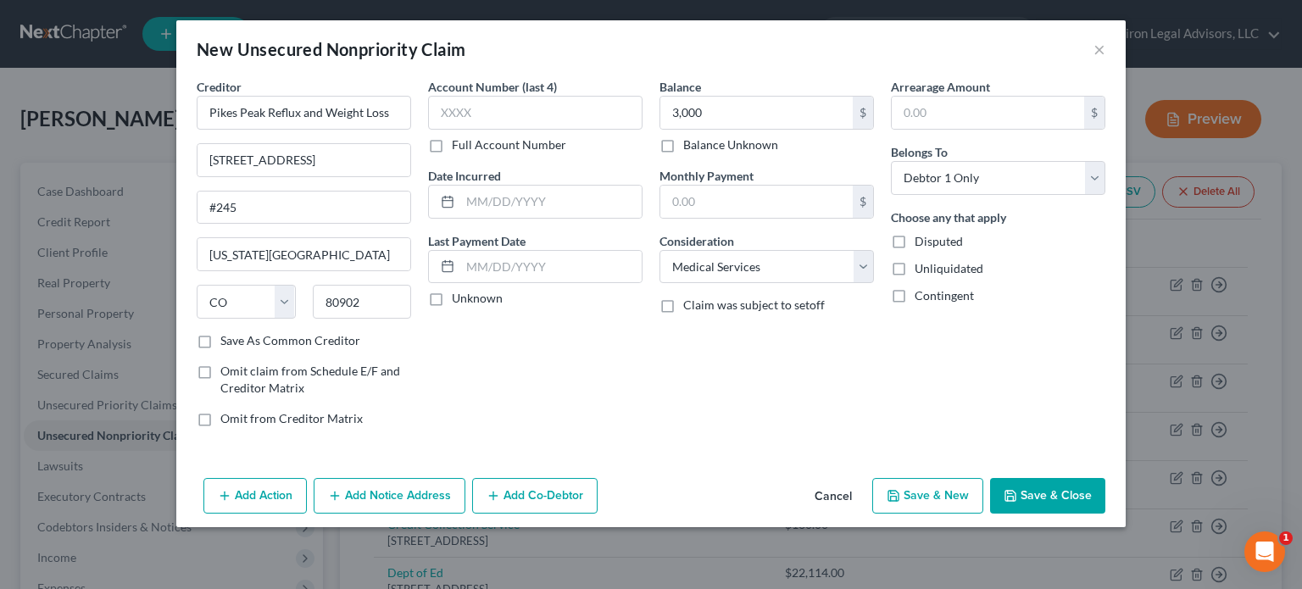
select select "0"
type input "3,000.00"
type input "0.00"
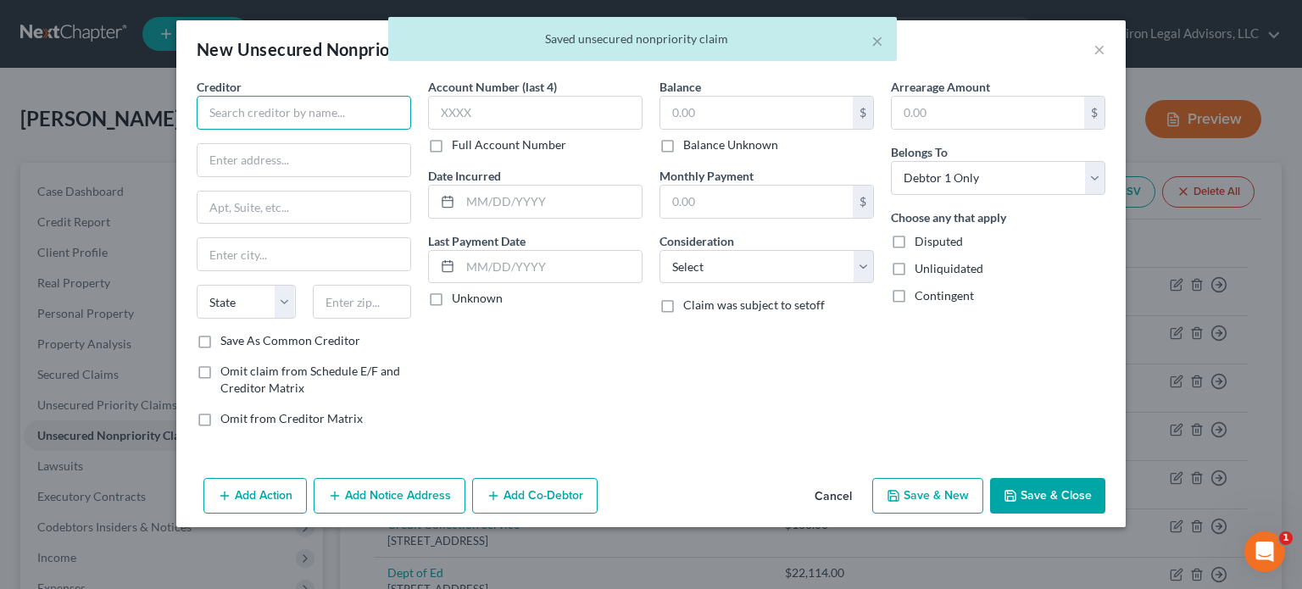
click at [244, 105] on input "text" at bounding box center [304, 113] width 215 height 34
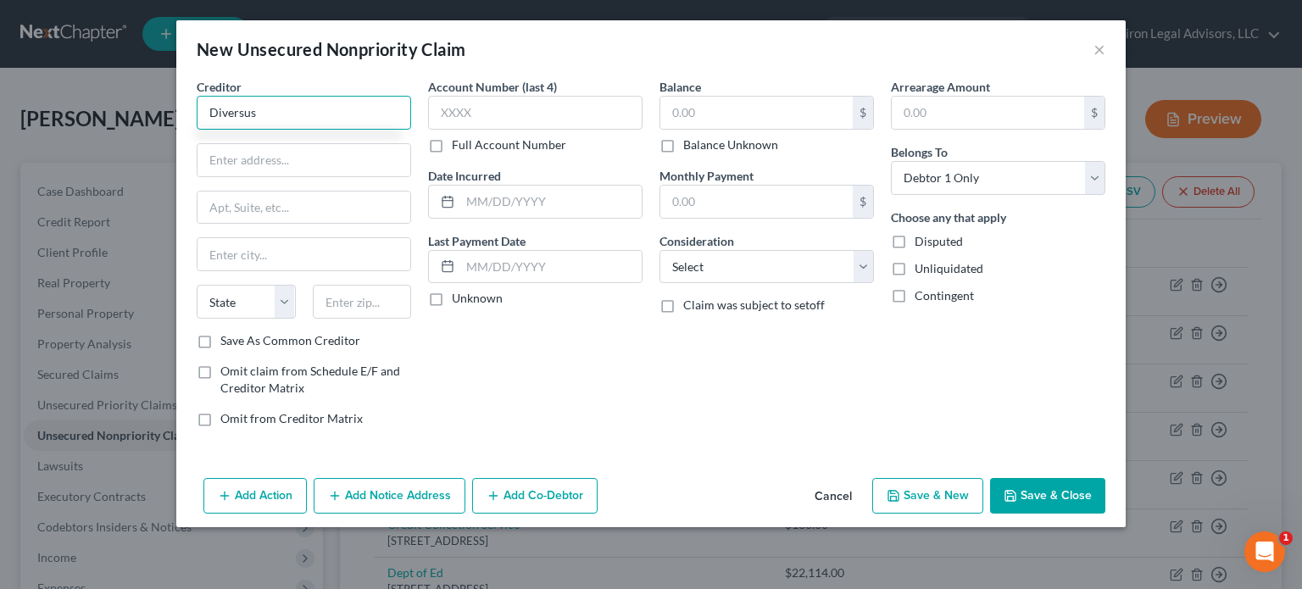
type input "Diversus"
click at [265, 112] on input "Diversus" at bounding box center [304, 113] width 215 height 34
click at [250, 163] on input "665" at bounding box center [304, 160] width 213 height 32
type input "[STREET_ADDRESS]"
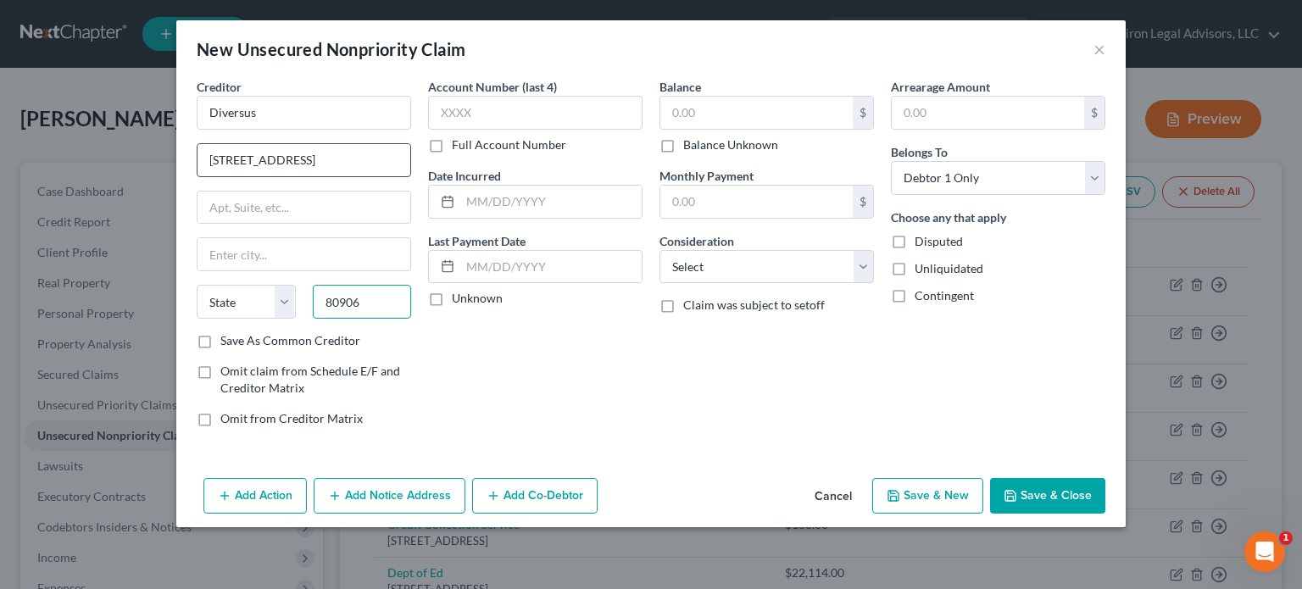
type input "80906"
type input "[US_STATE][GEOGRAPHIC_DATA]"
select select "5"
click at [704, 112] on input "text" at bounding box center [756, 113] width 192 height 32
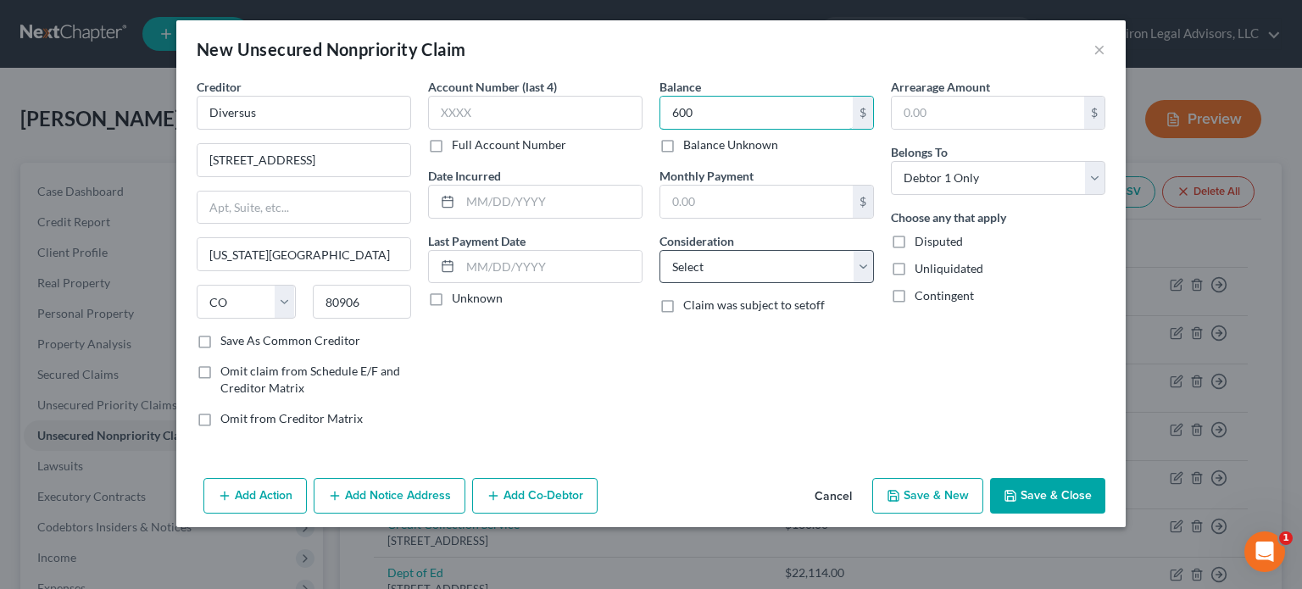
type input "600"
click at [860, 270] on select "Select Cable / Satellite Services Collection Agency Credit Card Debt Debt Couns…" at bounding box center [767, 267] width 215 height 34
select select "9"
click at [660, 250] on select "Select Cable / Satellite Services Collection Agency Credit Card Debt Debt Couns…" at bounding box center [767, 267] width 215 height 34
click at [922, 493] on button "Save & New" at bounding box center [927, 496] width 111 height 36
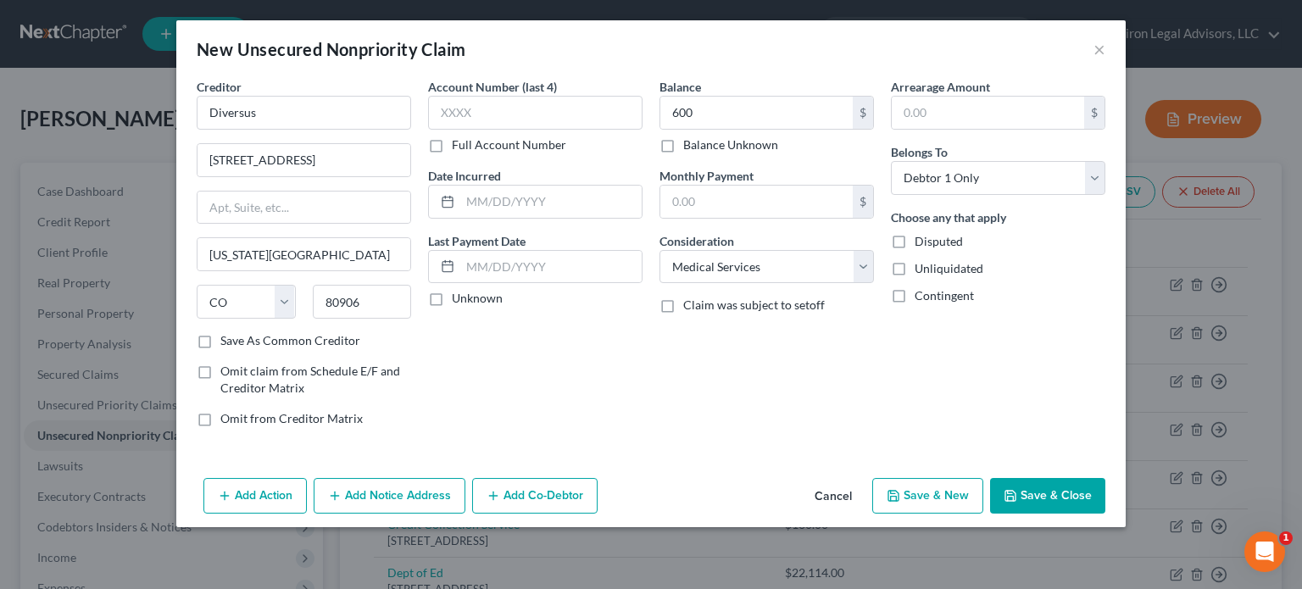
select select "0"
type input "600.00"
type input "0.00"
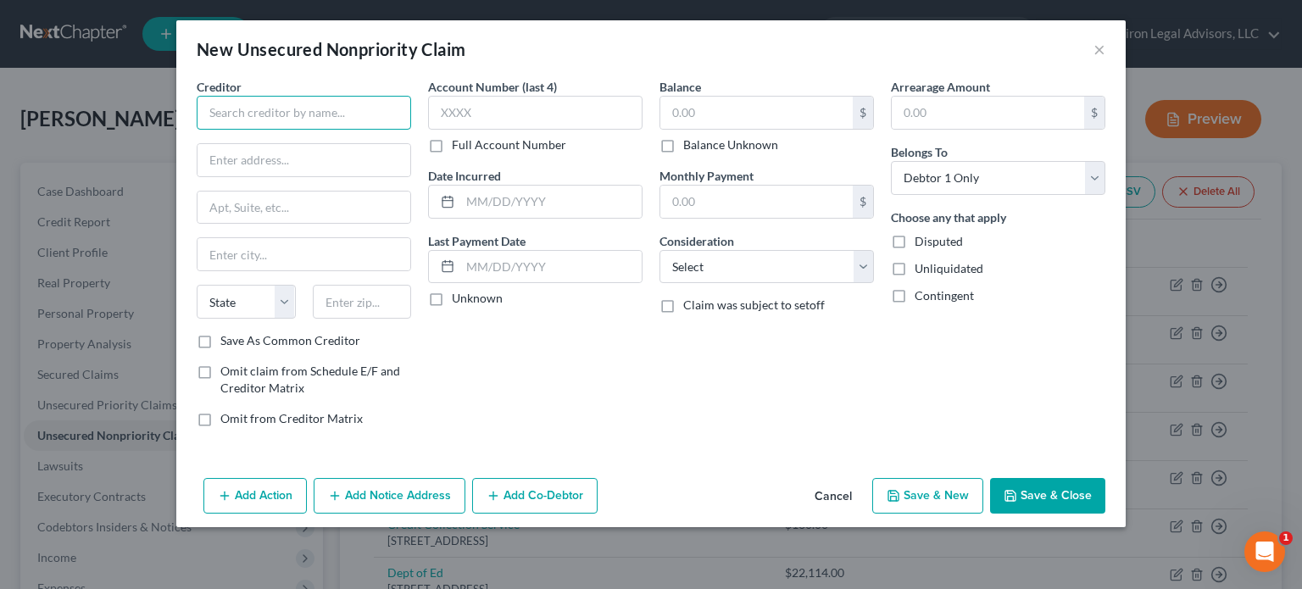
click at [299, 104] on input "text" at bounding box center [304, 113] width 215 height 34
type input "Wheaton Fransiscan in [US_STATE]"
click at [225, 159] on input "text" at bounding box center [304, 160] width 213 height 32
type input "[STREET_ADDRESS]"
type input "53202"
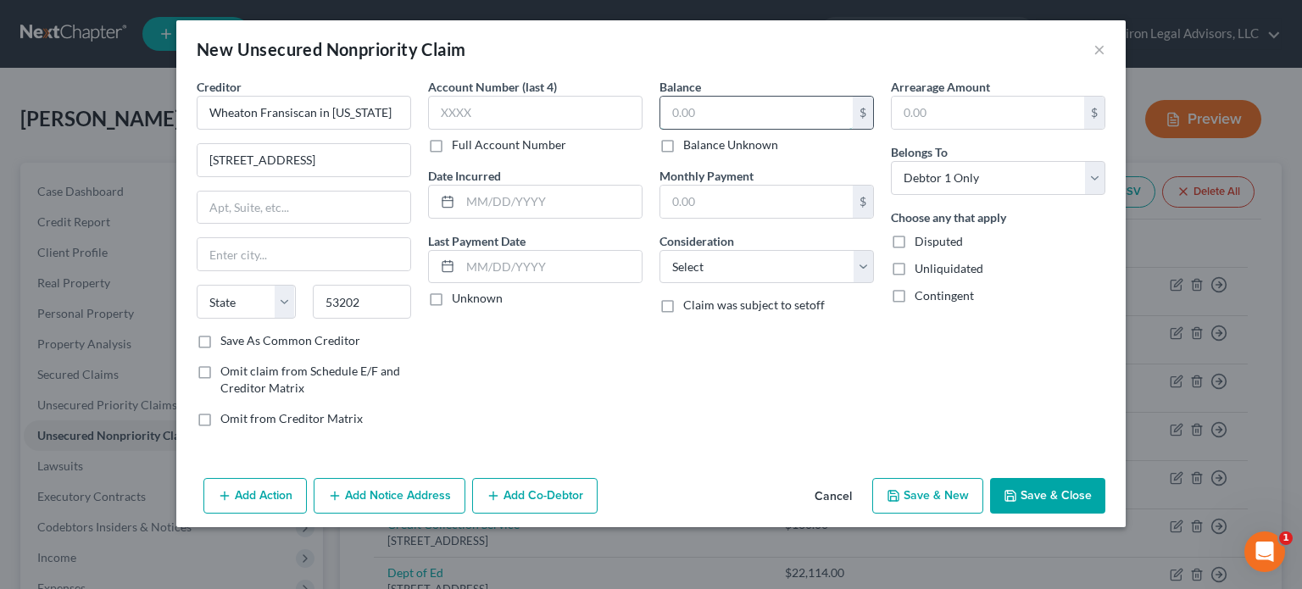
type input "[GEOGRAPHIC_DATA]"
select select "52"
click at [709, 106] on input "text" at bounding box center [756, 113] width 192 height 32
type input "10,000"
click at [554, 200] on input "text" at bounding box center [550, 202] width 181 height 32
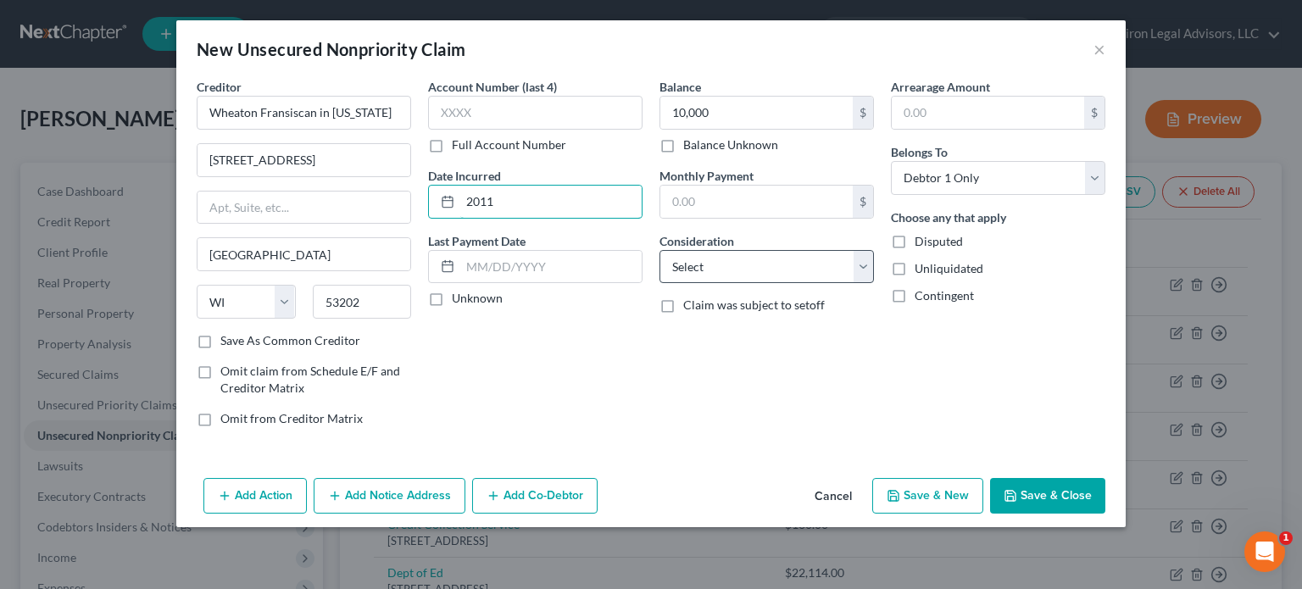
type input "2011"
click at [871, 270] on select "Select Cable / Satellite Services Collection Agency Credit Card Debt Debt Couns…" at bounding box center [767, 267] width 215 height 34
select select "9"
click at [660, 250] on select "Select Cable / Satellite Services Collection Agency Credit Card Debt Debt Couns…" at bounding box center [767, 267] width 215 height 34
click at [1051, 498] on button "Save & Close" at bounding box center [1047, 496] width 115 height 36
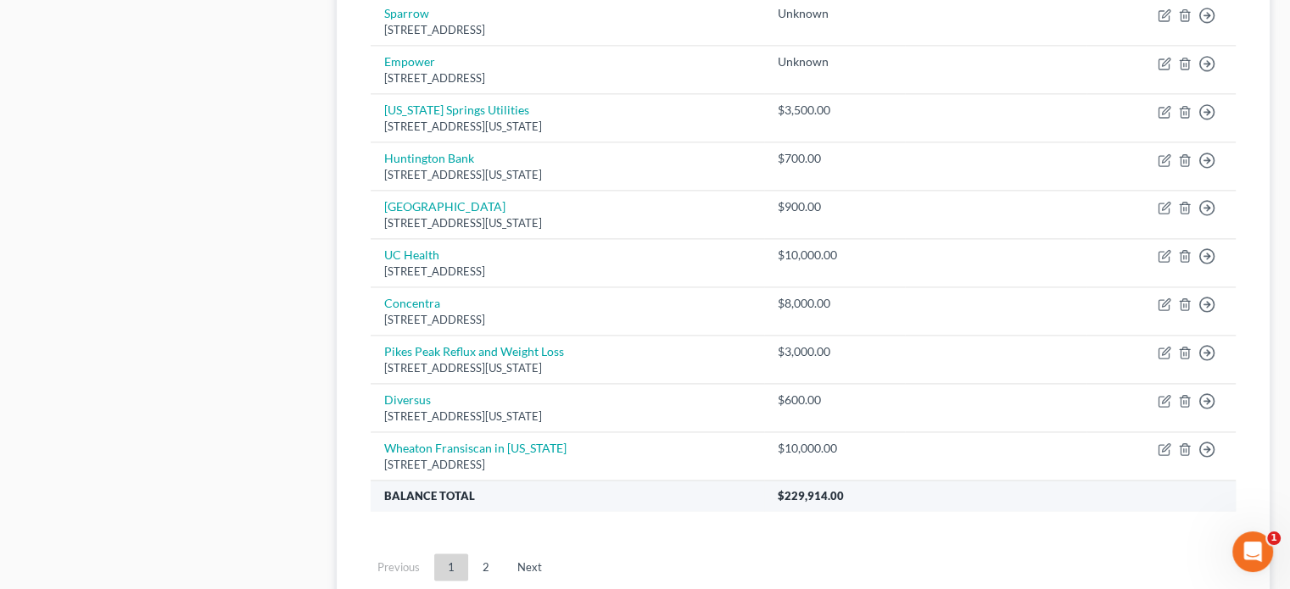
scroll to position [2422, 0]
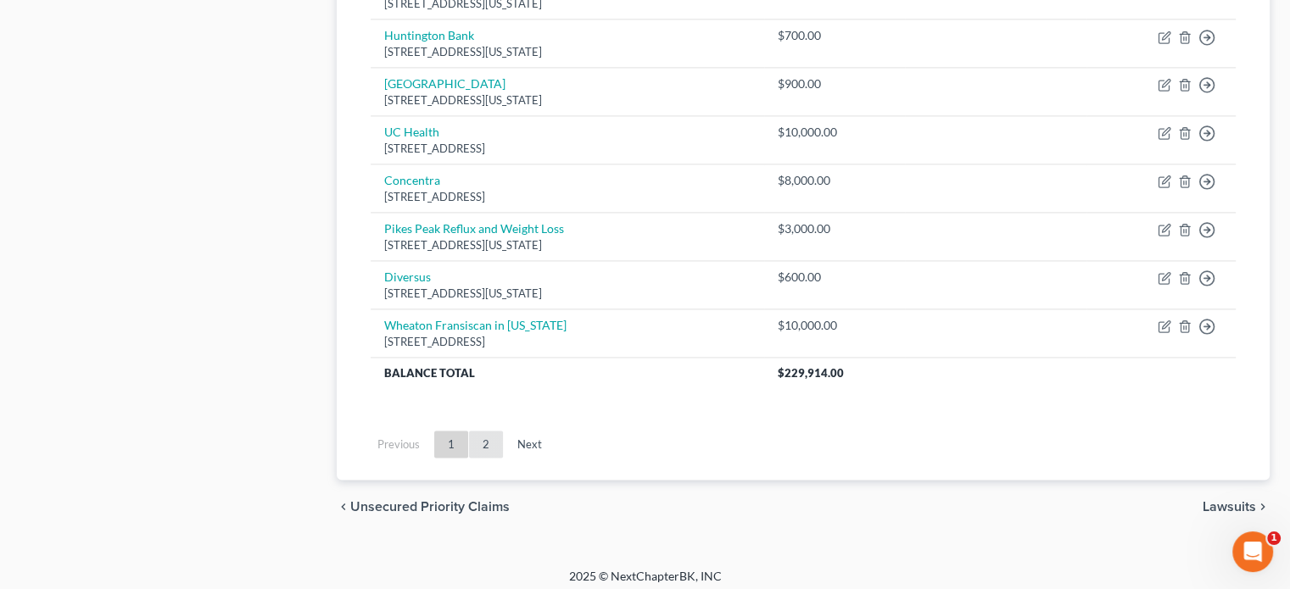
click at [486, 438] on link "2" at bounding box center [486, 444] width 34 height 27
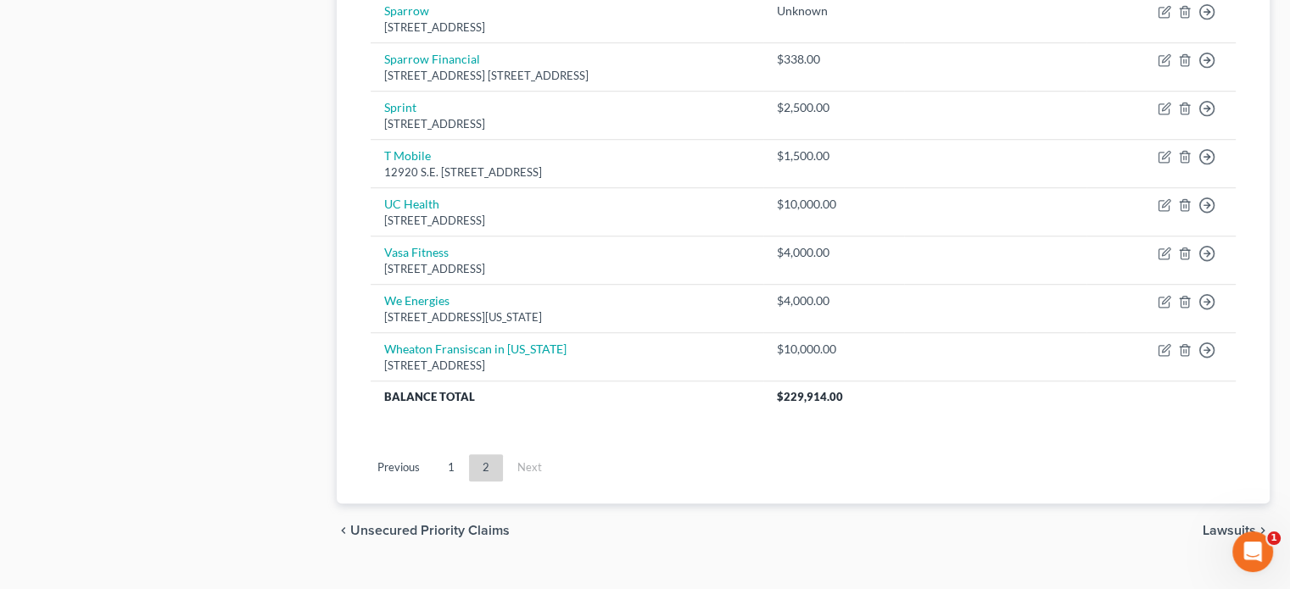
scroll to position [1170, 0]
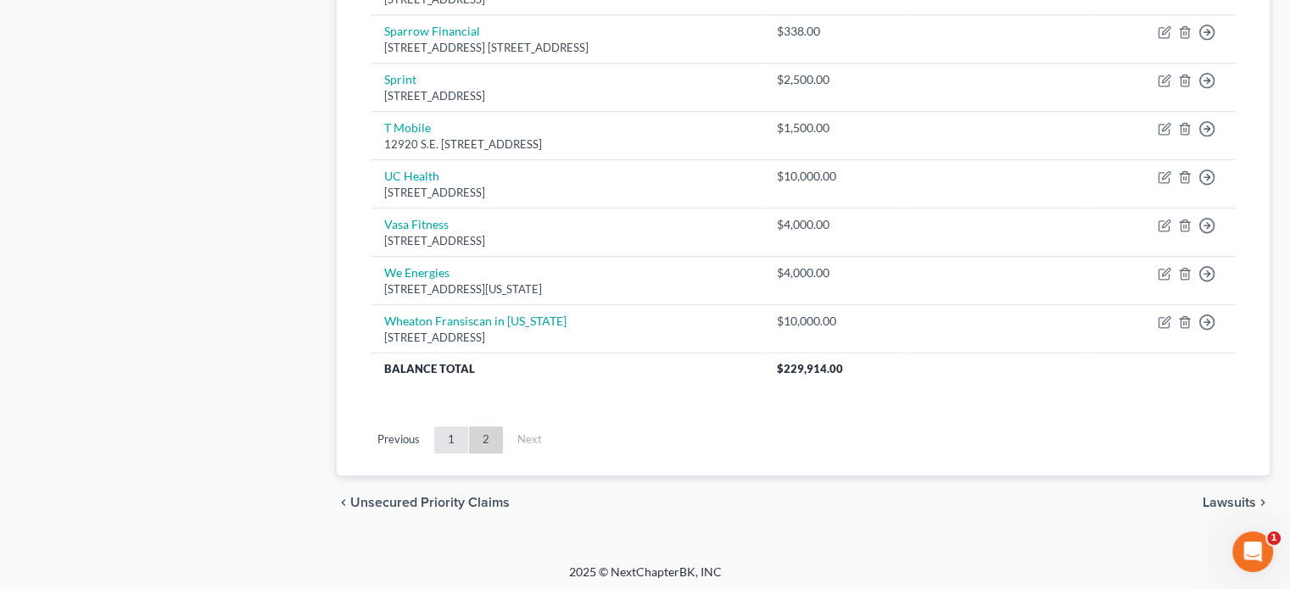
click at [445, 434] on link "1" at bounding box center [451, 439] width 34 height 27
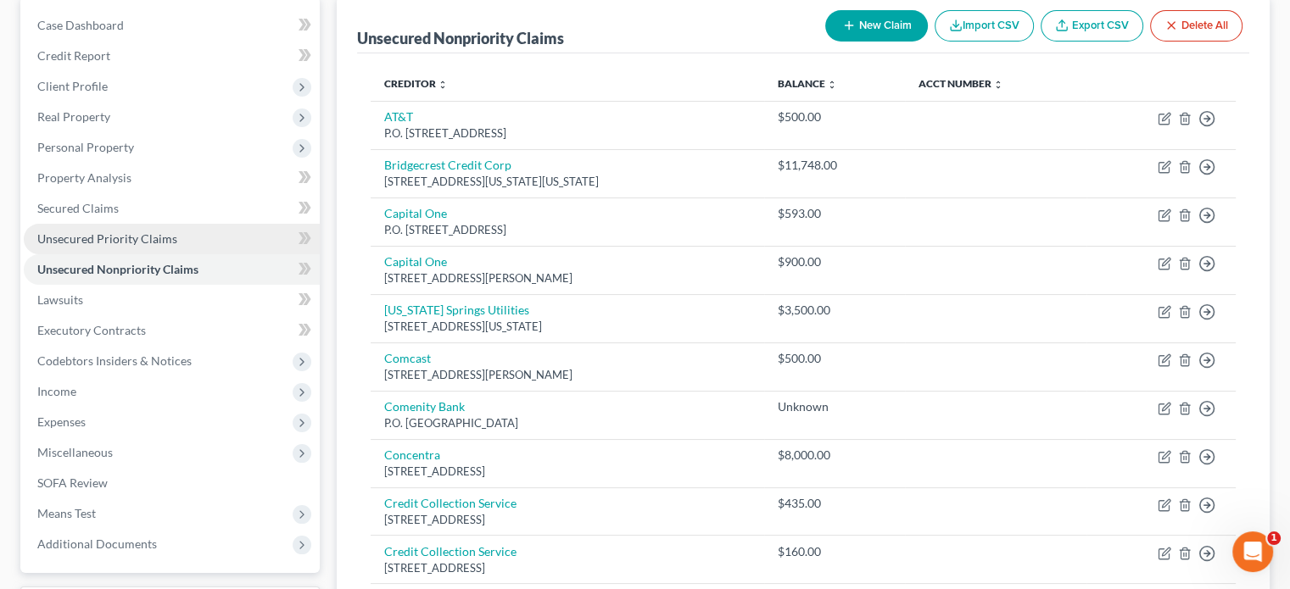
scroll to position [170, 0]
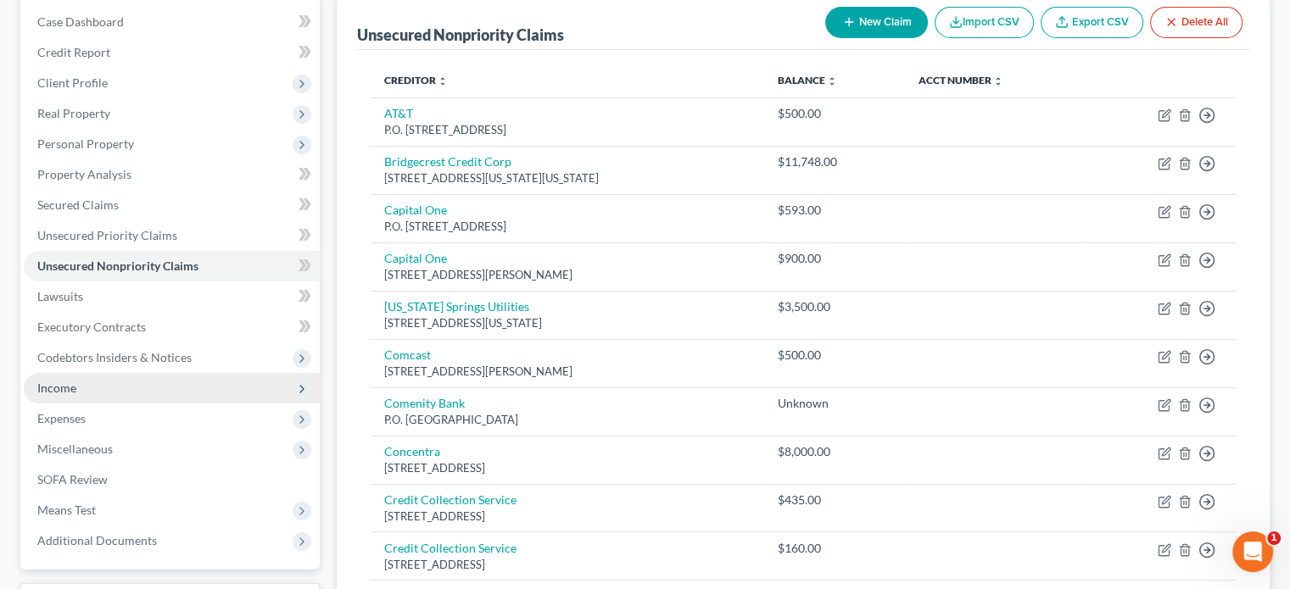
click at [171, 399] on span "Income" at bounding box center [172, 388] width 296 height 31
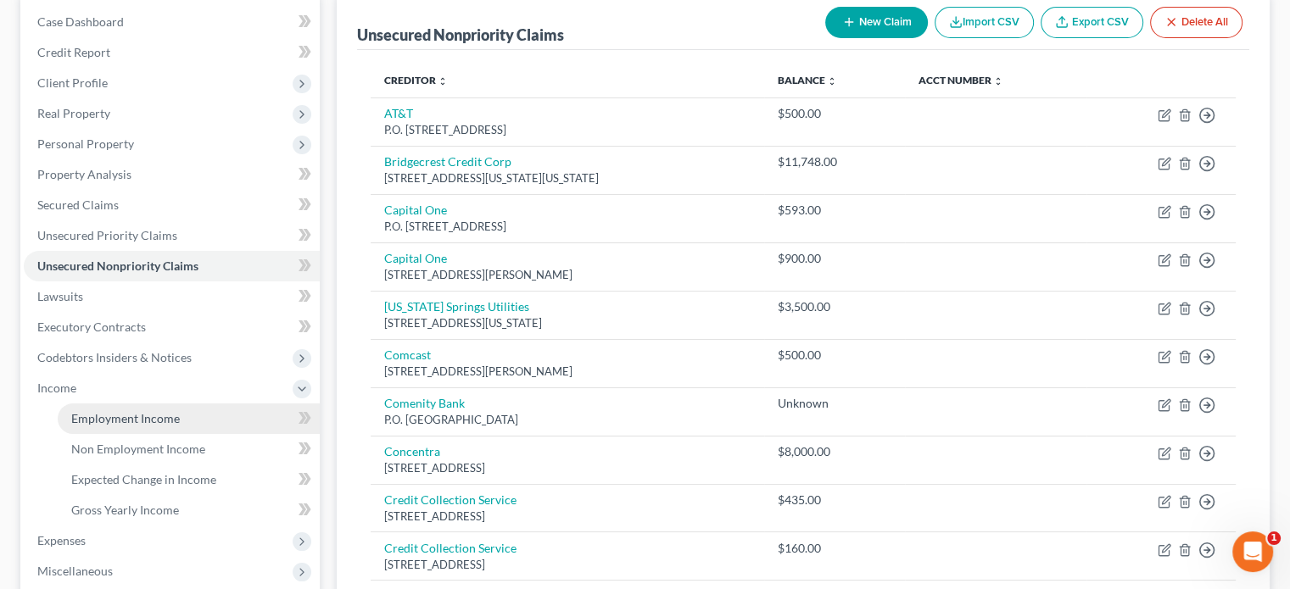
click at [166, 415] on span "Employment Income" at bounding box center [125, 418] width 109 height 14
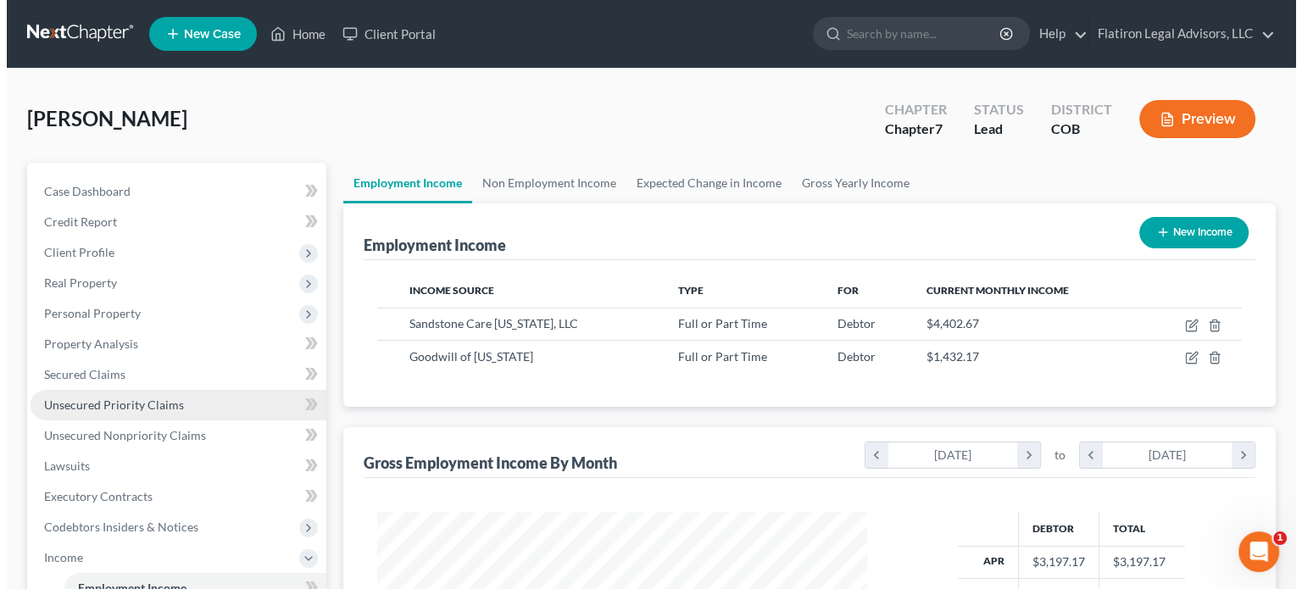
scroll to position [302, 523]
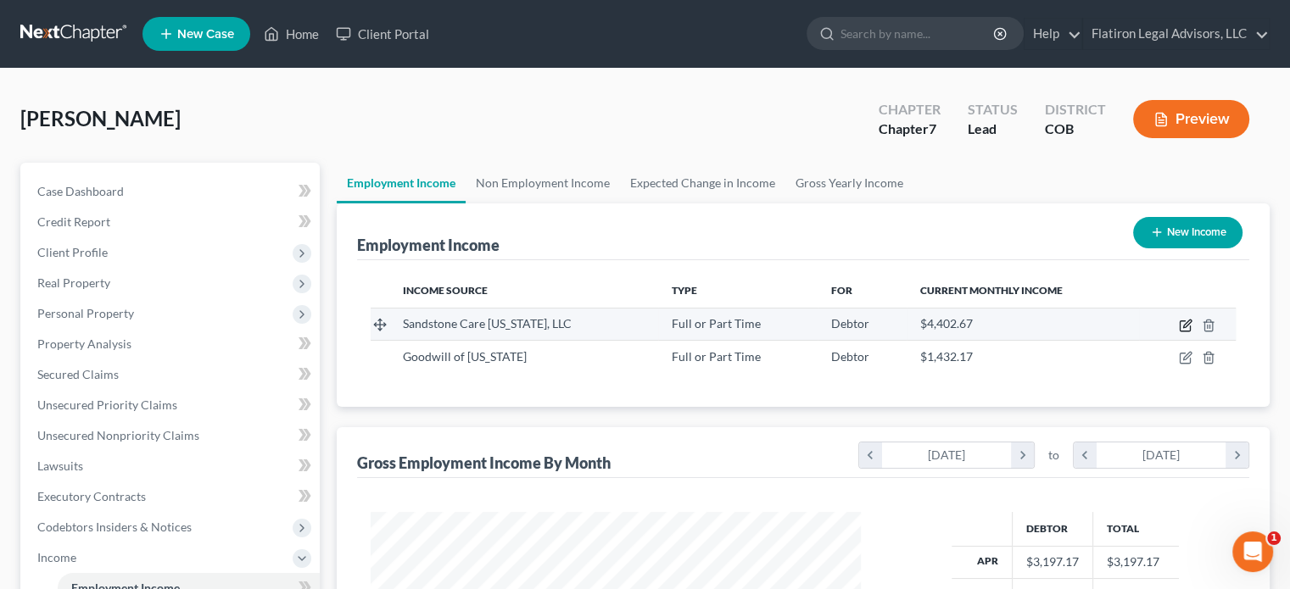
click at [1184, 326] on icon "button" at bounding box center [1187, 324] width 8 height 8
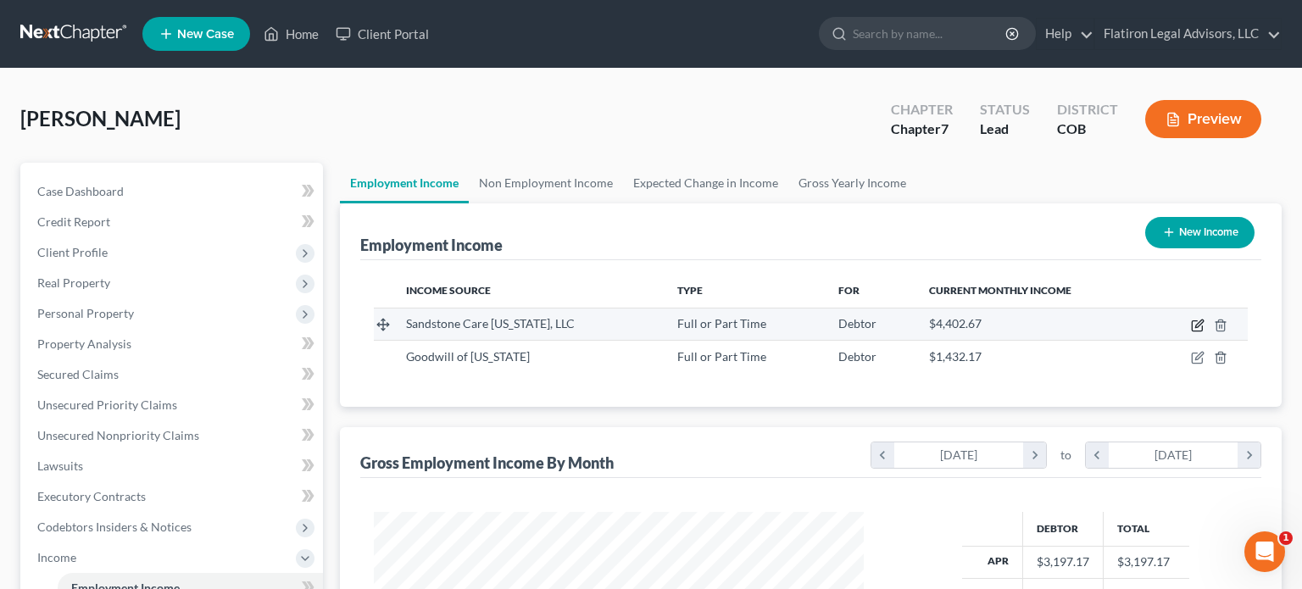
select select "0"
select select "5"
select select "2"
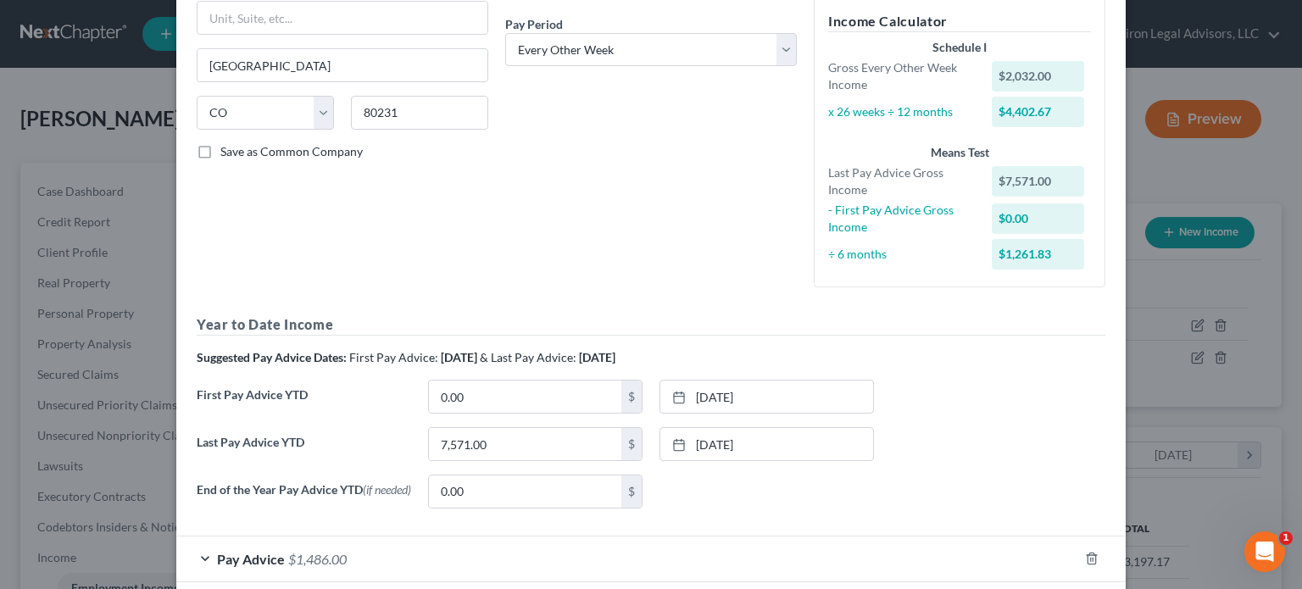
scroll to position [343, 0]
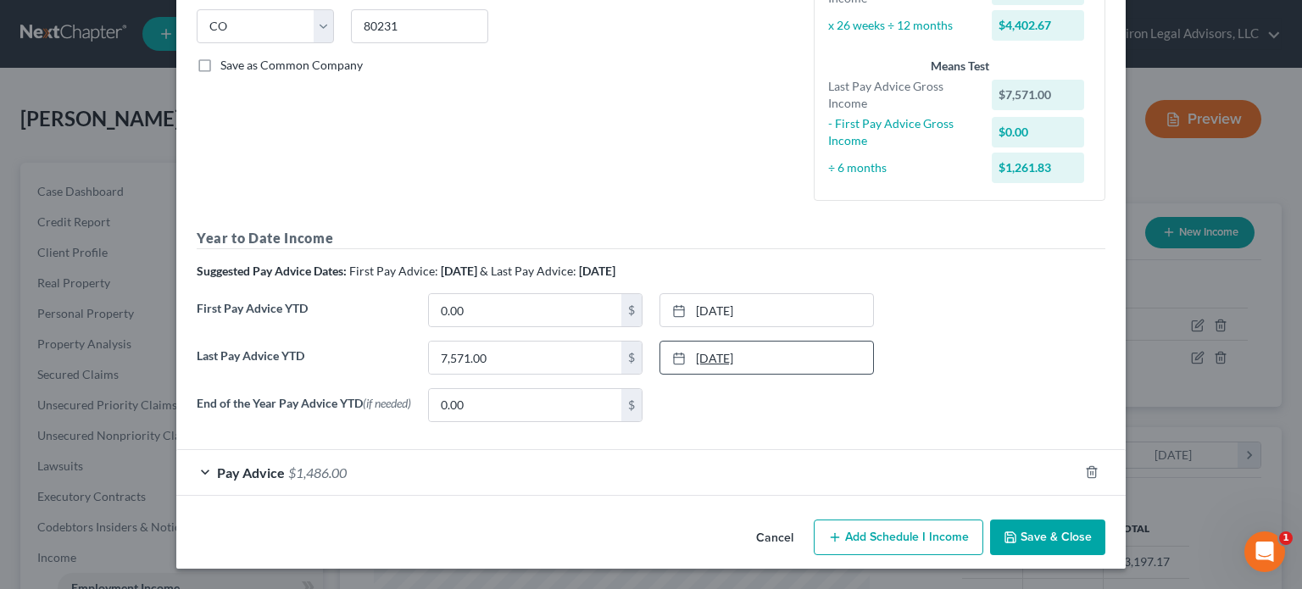
click at [724, 354] on link "[DATE]" at bounding box center [766, 358] width 213 height 32
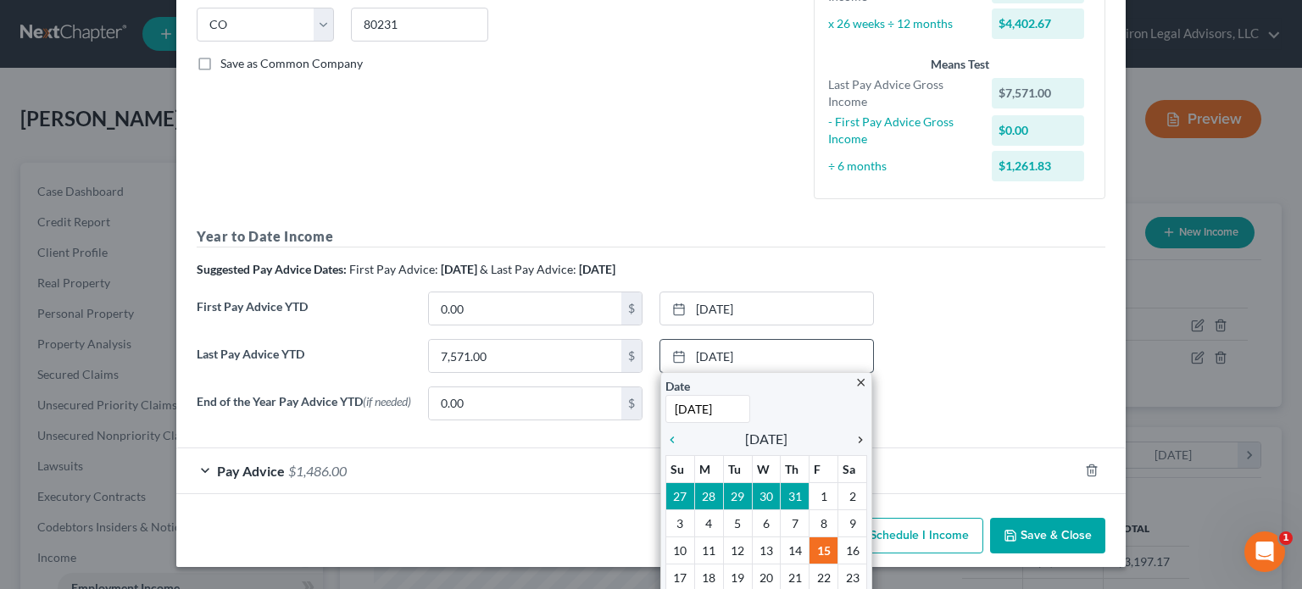
click at [855, 437] on icon "chevron_right" at bounding box center [856, 440] width 22 height 14
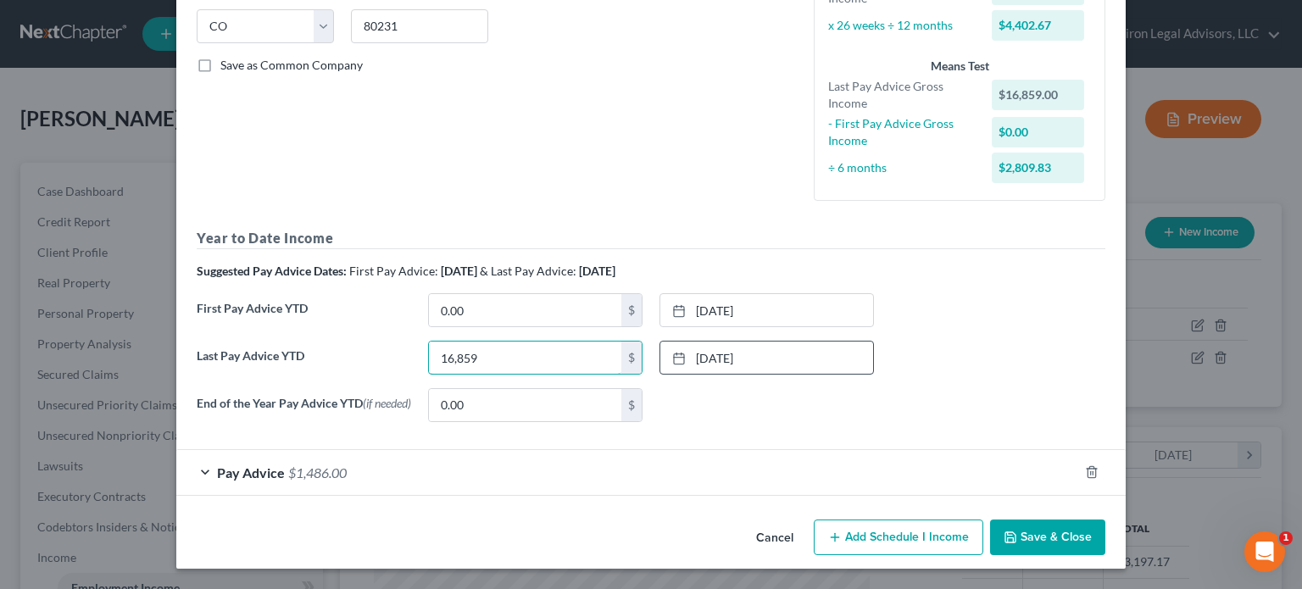
type input "16,859"
click at [702, 307] on link "[DATE]" at bounding box center [766, 310] width 213 height 32
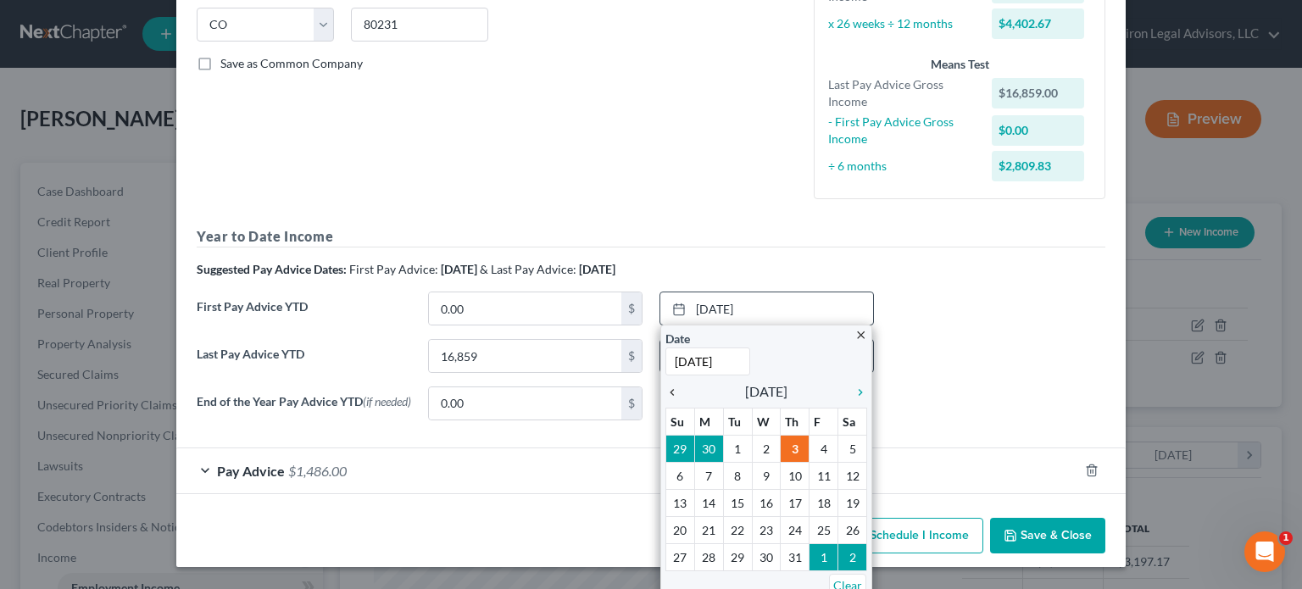
click at [666, 395] on icon "chevron_left" at bounding box center [677, 393] width 22 height 14
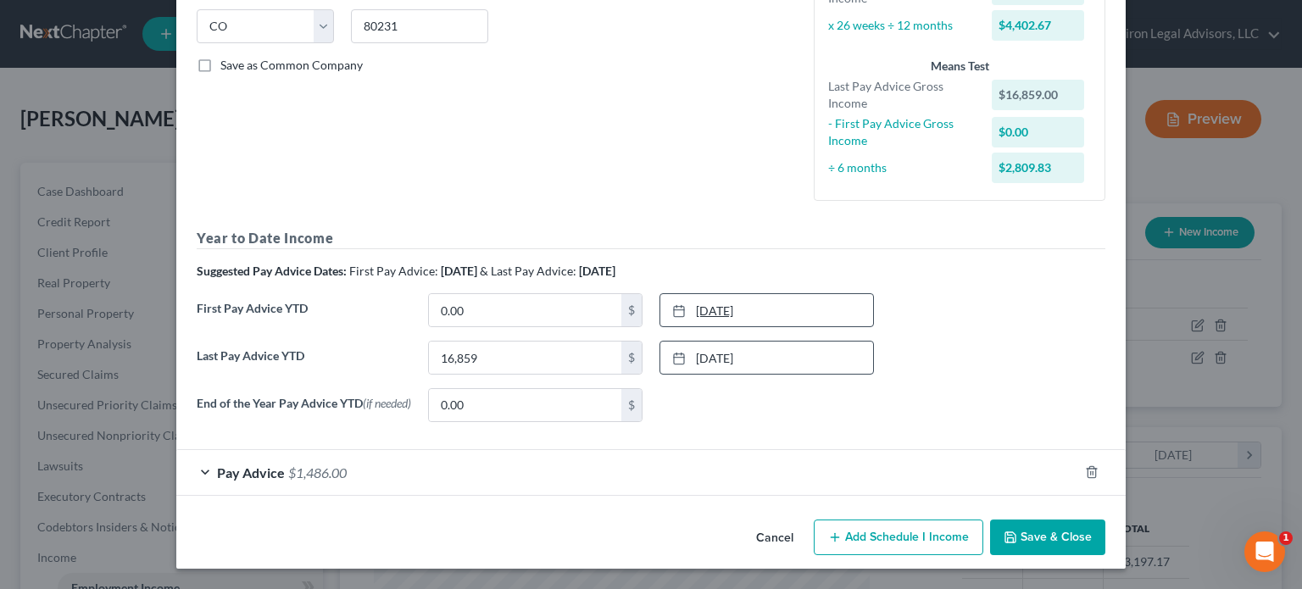
click at [722, 311] on link "[DATE]" at bounding box center [766, 310] width 213 height 32
click at [716, 308] on link "[DATE]" at bounding box center [766, 310] width 213 height 32
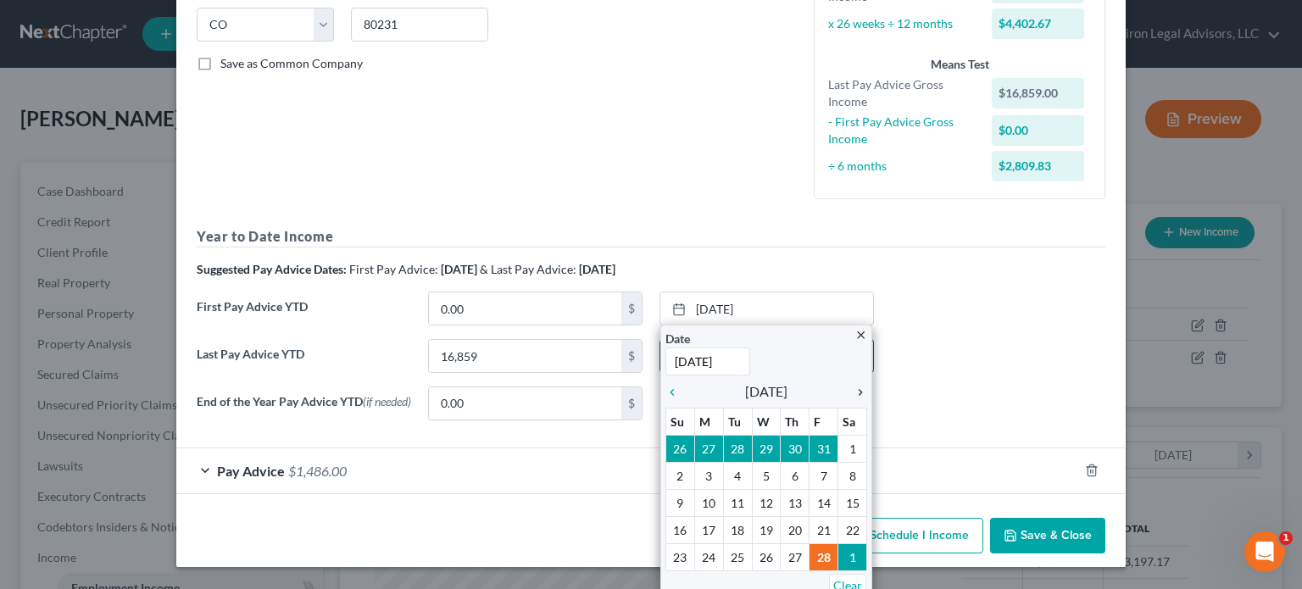
click at [853, 393] on icon "chevron_right" at bounding box center [856, 393] width 22 height 14
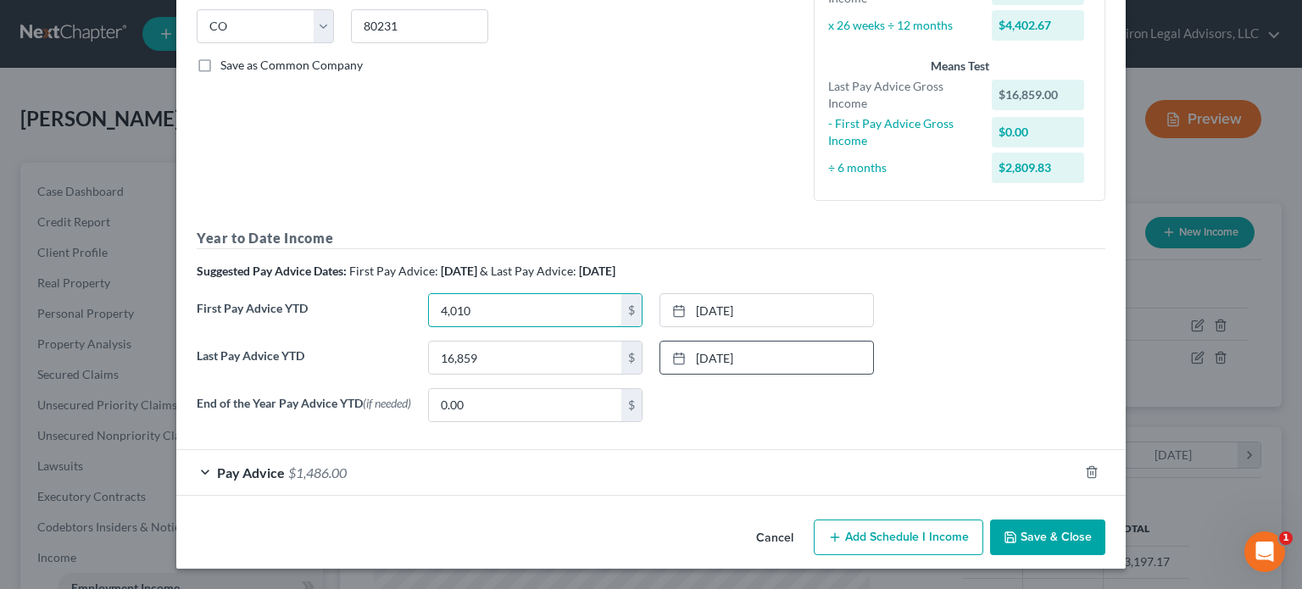
type input "4,010"
click at [1039, 537] on button "Save & Close" at bounding box center [1047, 538] width 115 height 36
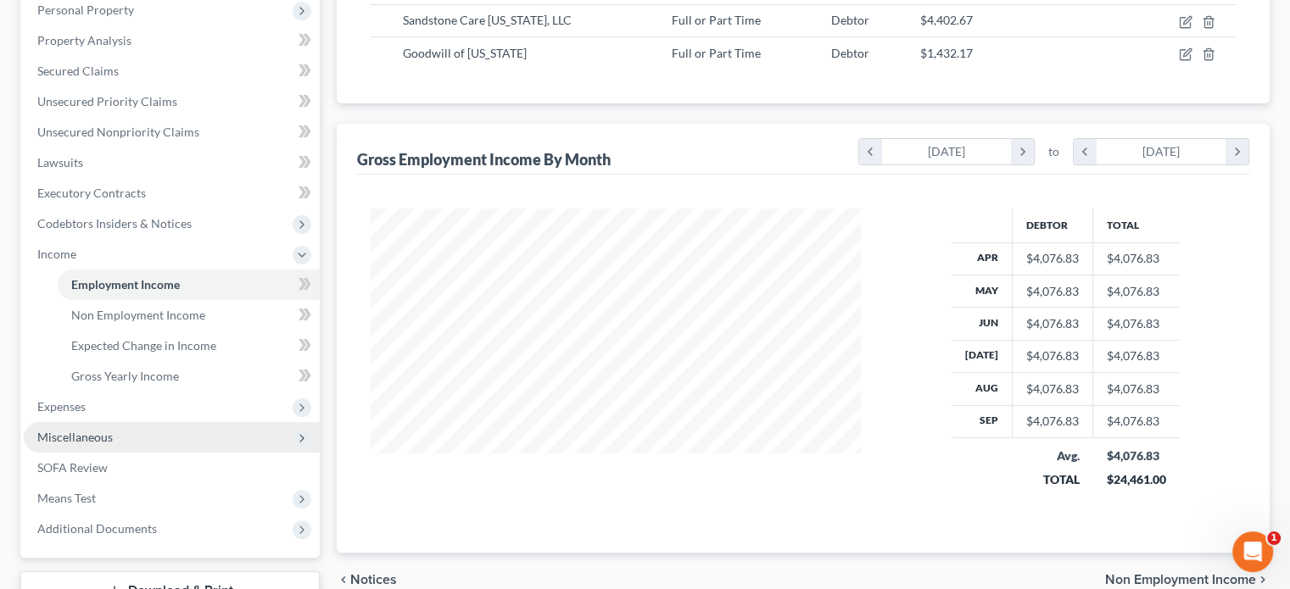
scroll to position [254, 0]
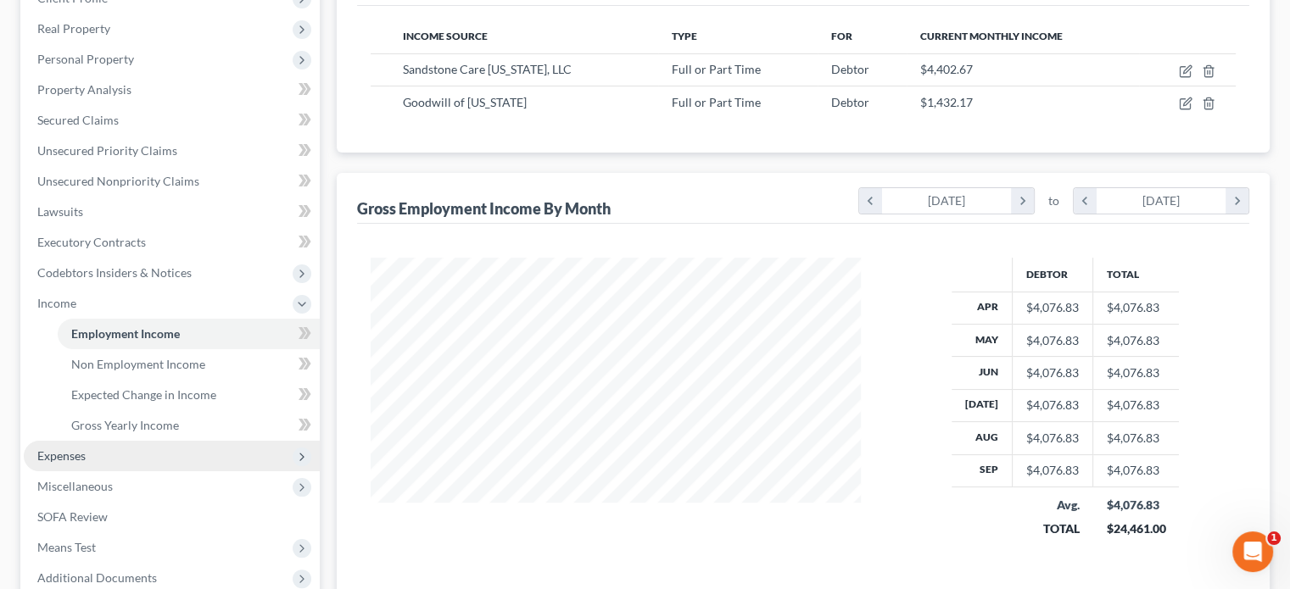
click at [198, 454] on span "Expenses" at bounding box center [172, 456] width 296 height 31
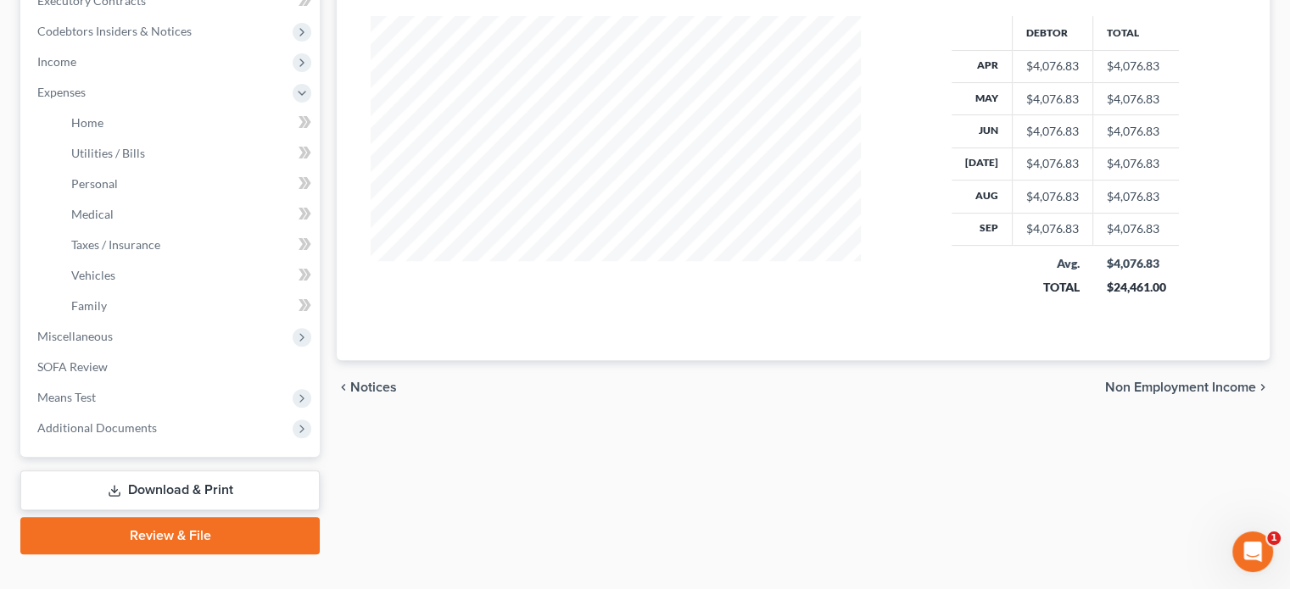
scroll to position [509, 0]
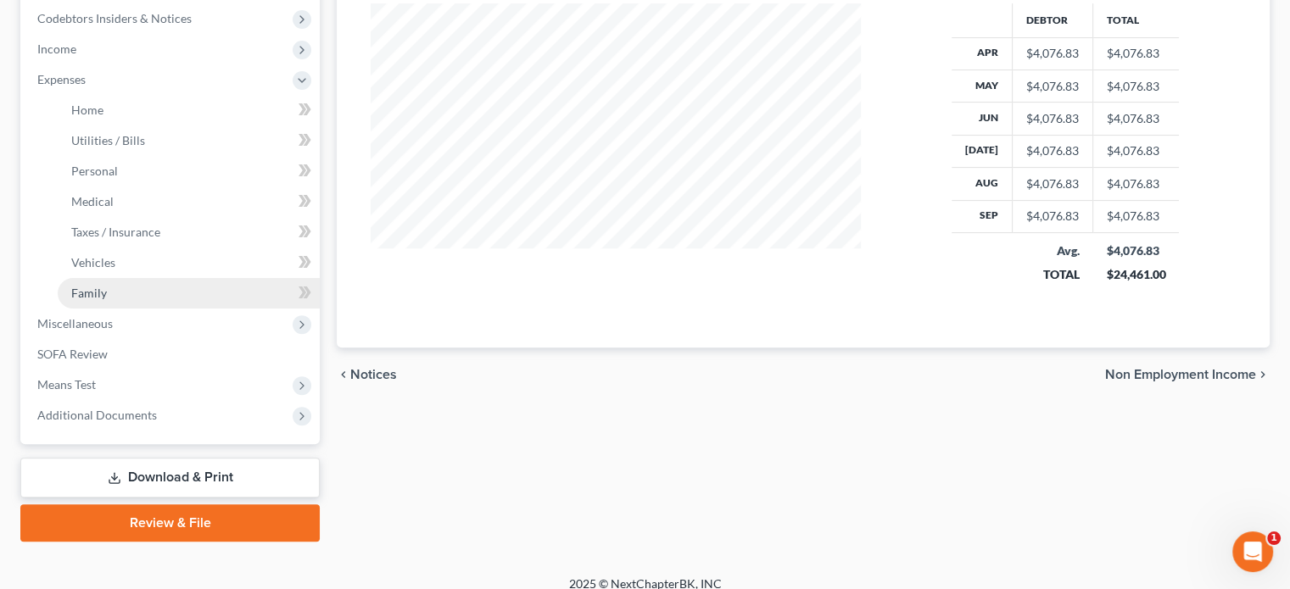
click at [180, 295] on link "Family" at bounding box center [189, 293] width 262 height 31
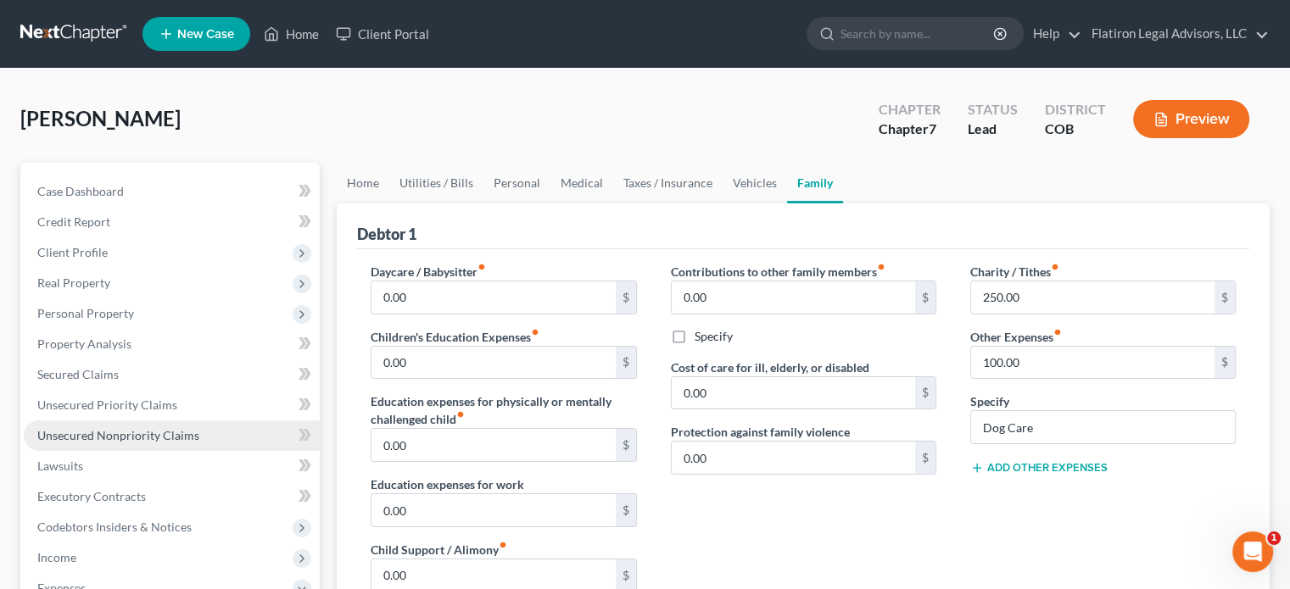
scroll to position [85, 0]
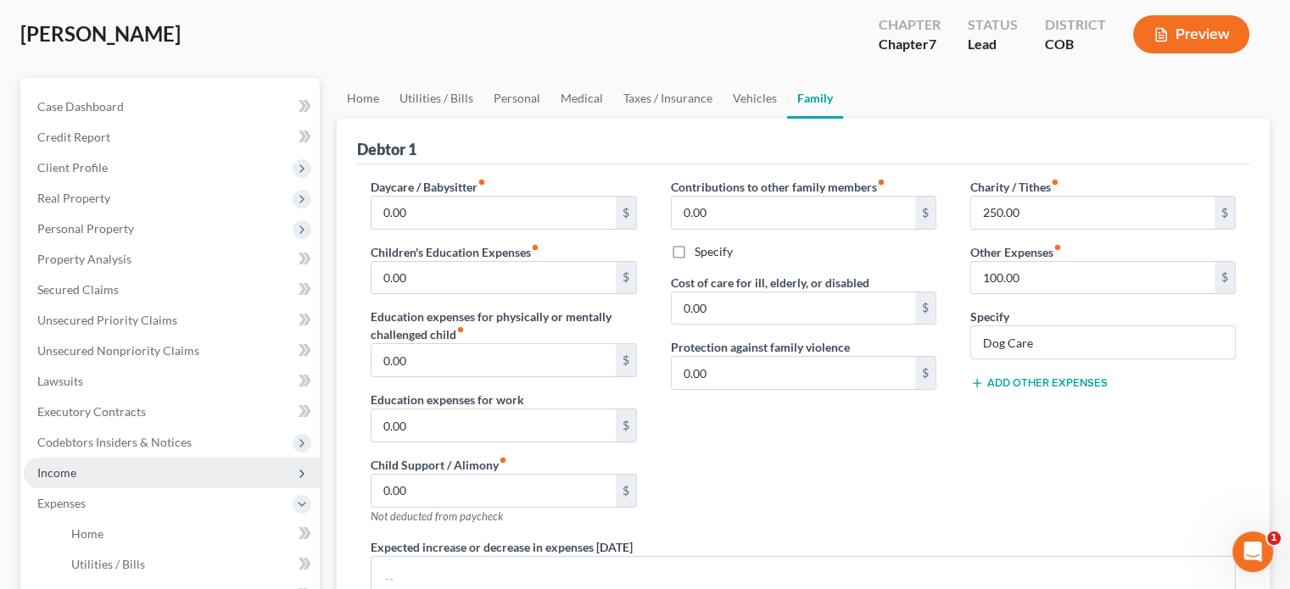
click at [118, 468] on span "Income" at bounding box center [172, 473] width 296 height 31
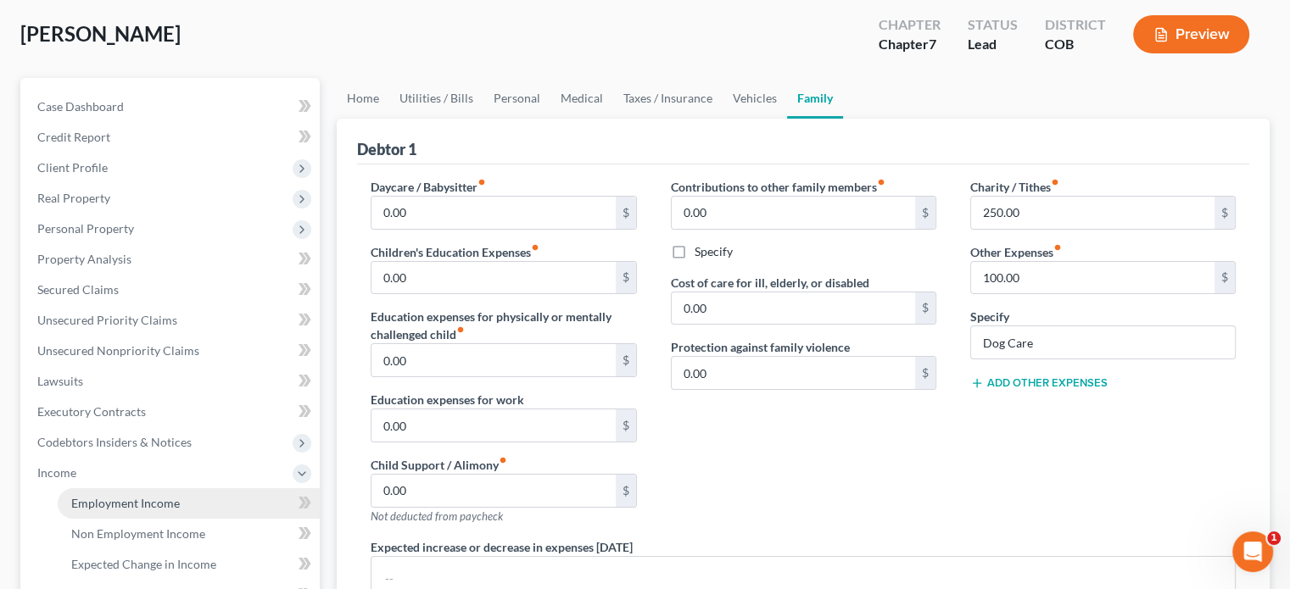
click at [172, 505] on span "Employment Income" at bounding box center [125, 503] width 109 height 14
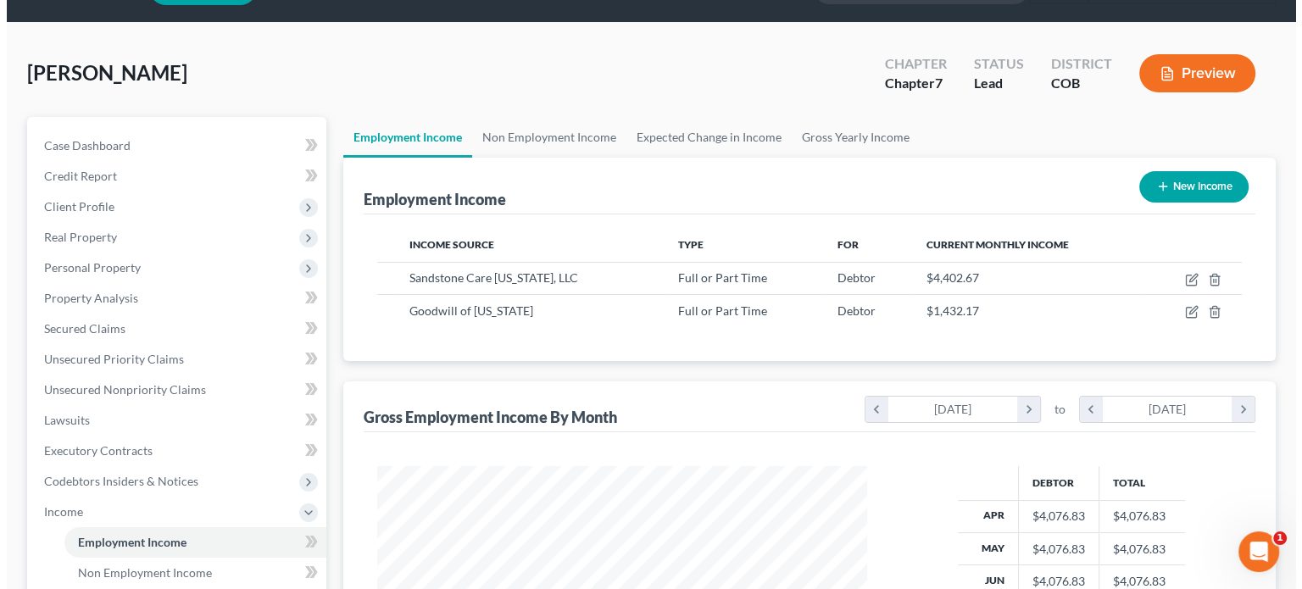
scroll to position [85, 0]
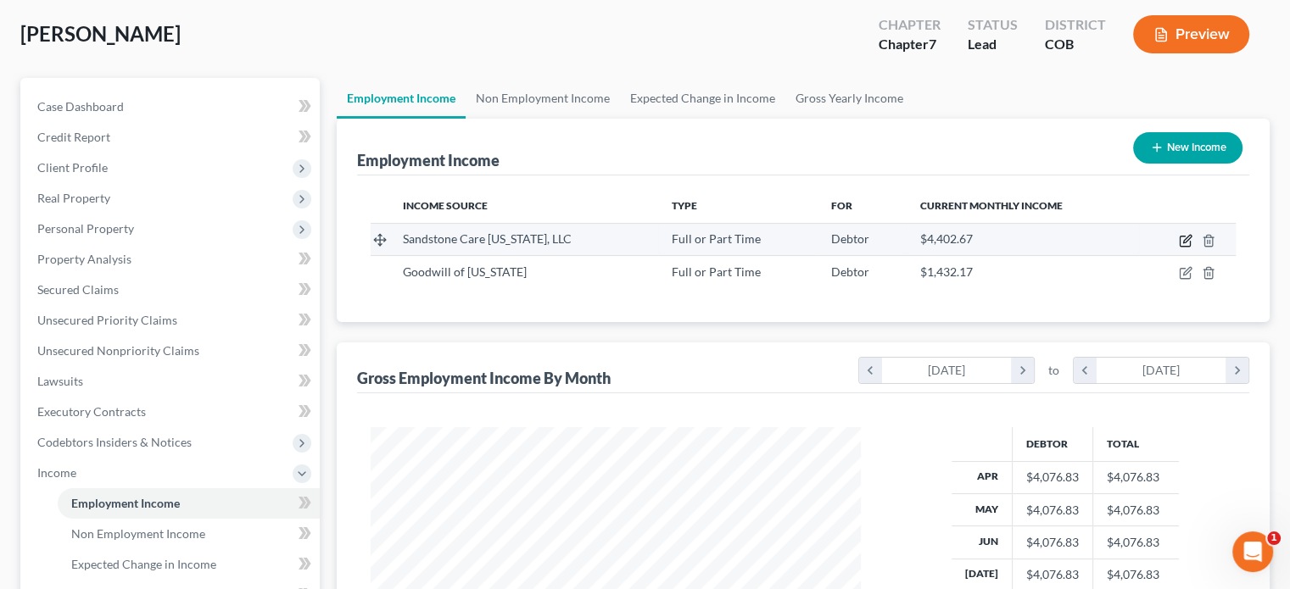
click at [1184, 240] on icon "button" at bounding box center [1187, 239] width 8 height 8
select select "0"
select select "5"
select select "2"
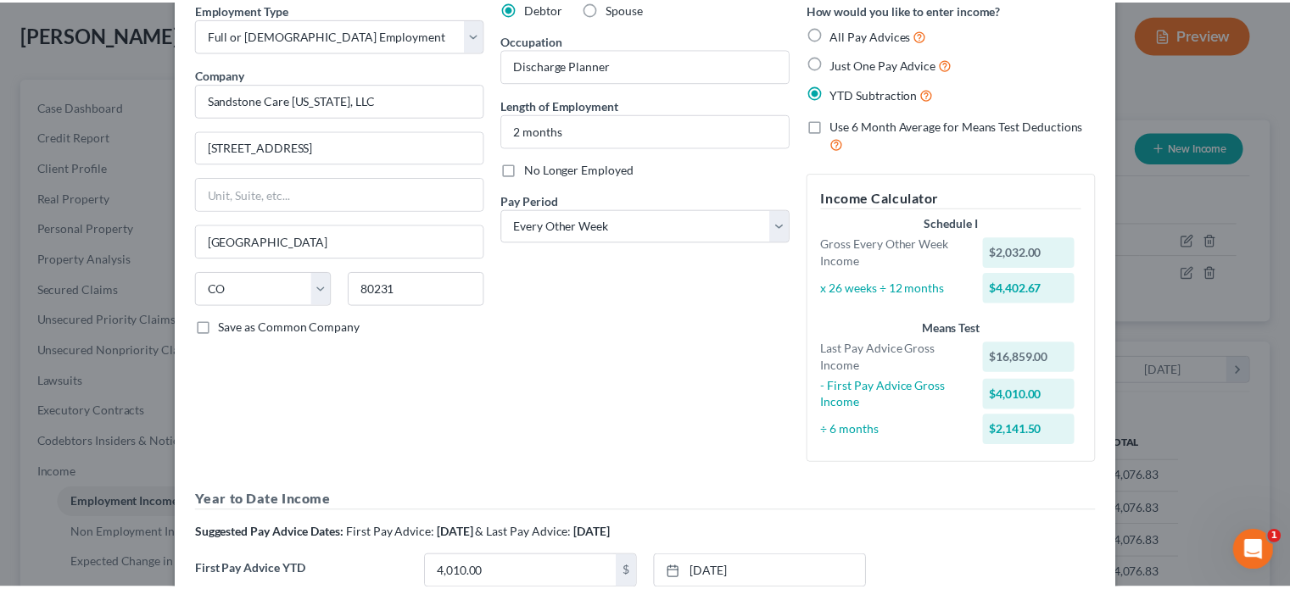
scroll to position [0, 0]
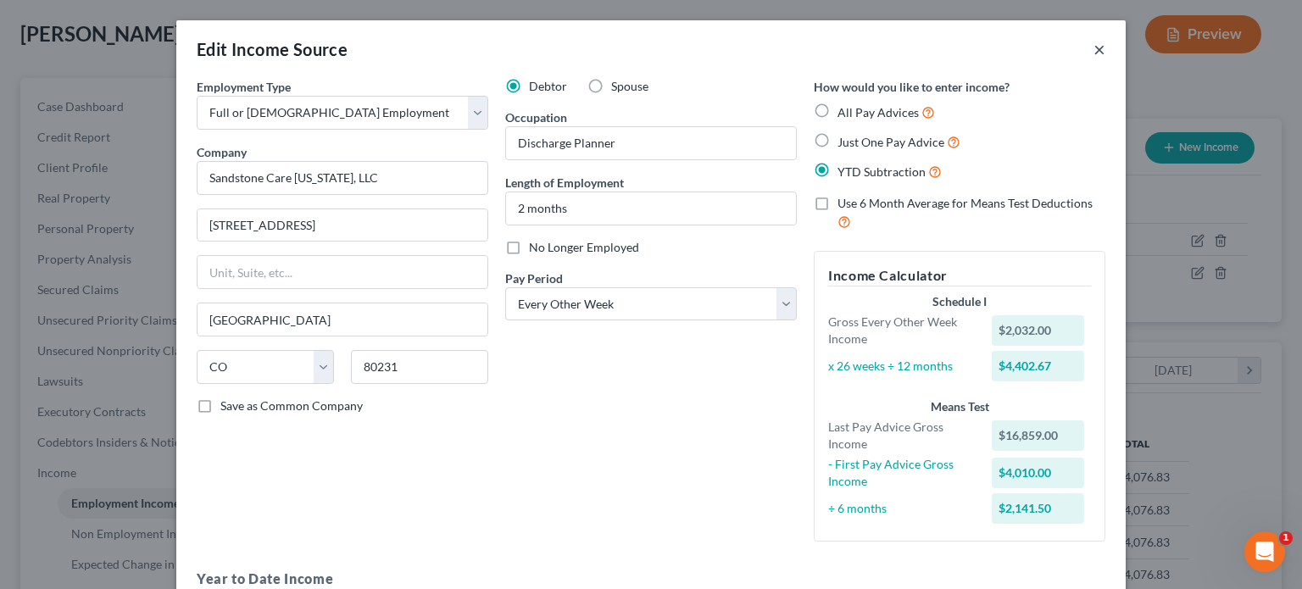
click at [1094, 48] on button "×" at bounding box center [1100, 49] width 12 height 20
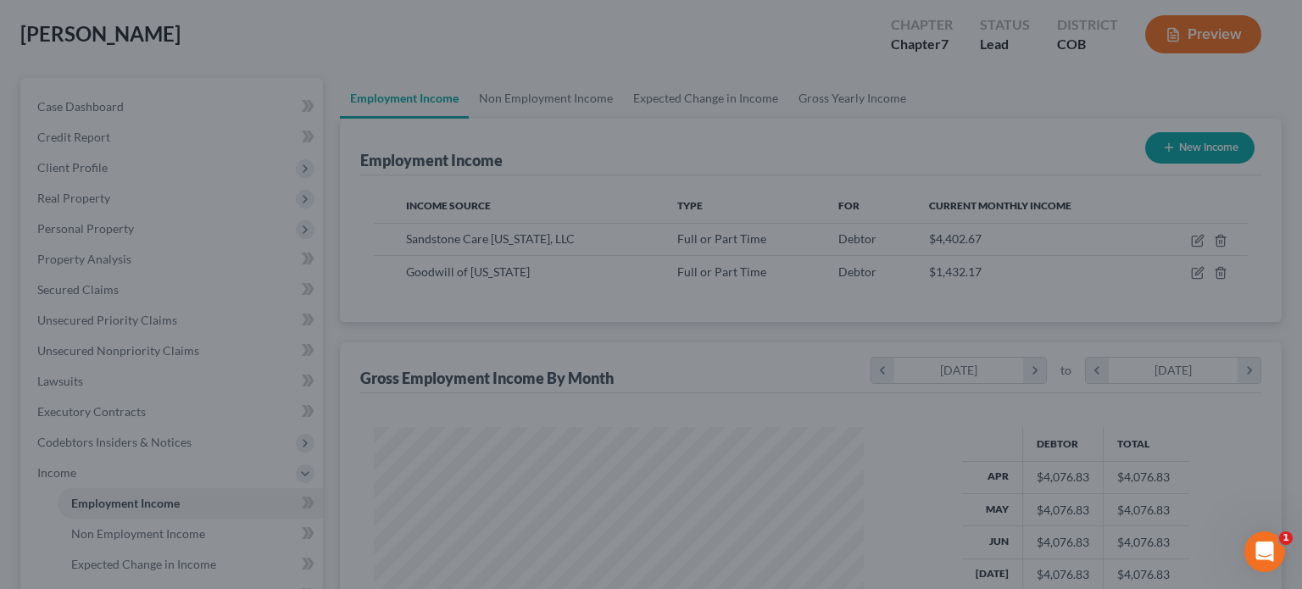
scroll to position [847572, 847349]
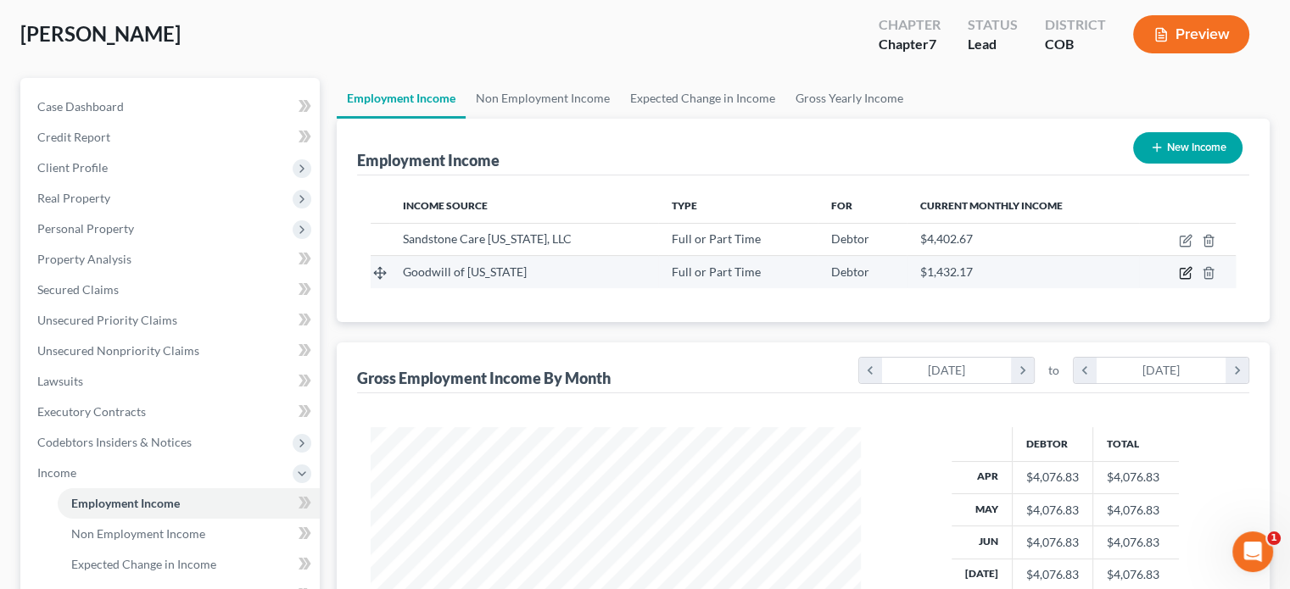
click at [1181, 270] on icon "button" at bounding box center [1186, 273] width 14 height 14
select select "0"
select select "5"
select select "2"
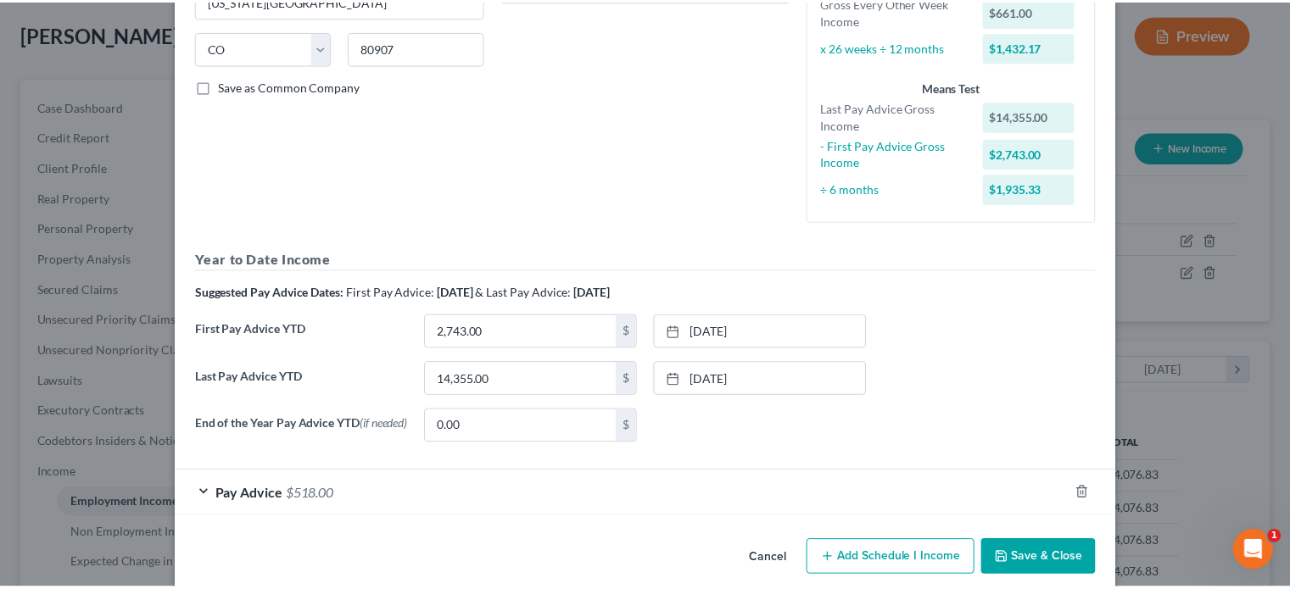
scroll to position [339, 0]
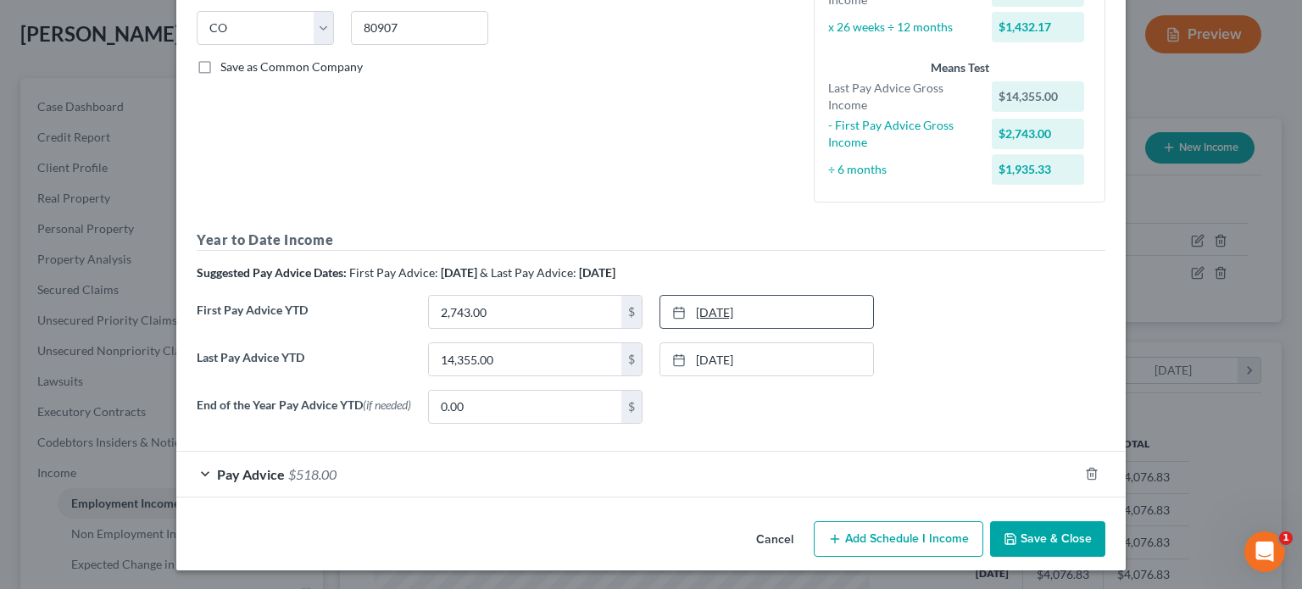
click at [722, 312] on link "[DATE]" at bounding box center [766, 312] width 213 height 32
type input "4,010"
click at [718, 356] on link "[DATE]" at bounding box center [766, 359] width 213 height 32
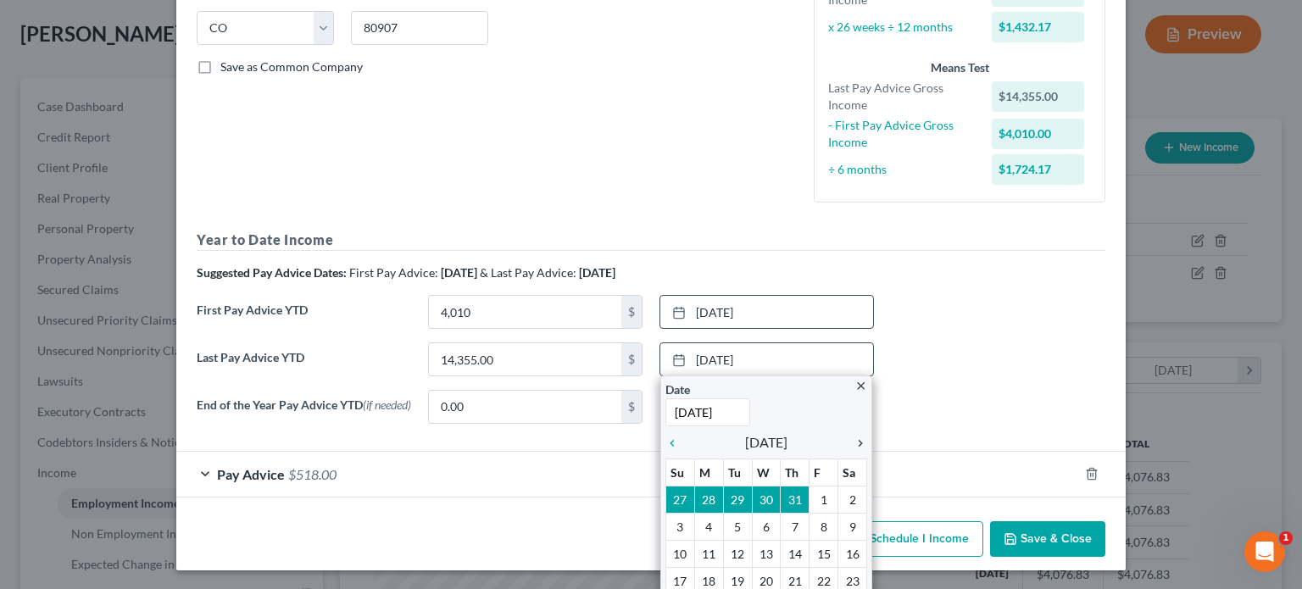
click at [855, 443] on icon "chevron_right" at bounding box center [856, 444] width 22 height 14
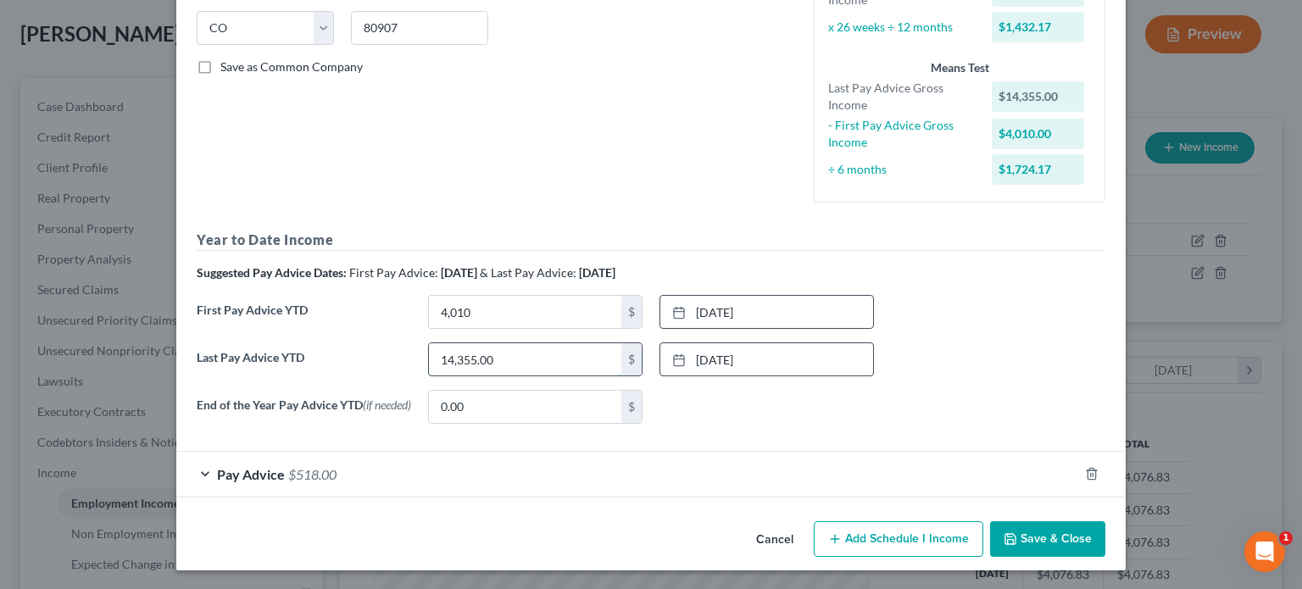
click at [506, 359] on input "14,355.00" at bounding box center [525, 359] width 192 height 32
type input "16,859"
click at [842, 419] on div "None close Date Time chevron_left [DATE] chevron_right Su M Tu W Th F Sa 28 29 …" at bounding box center [766, 407] width 231 height 34
click at [1030, 535] on button "Save & Close" at bounding box center [1047, 539] width 115 height 36
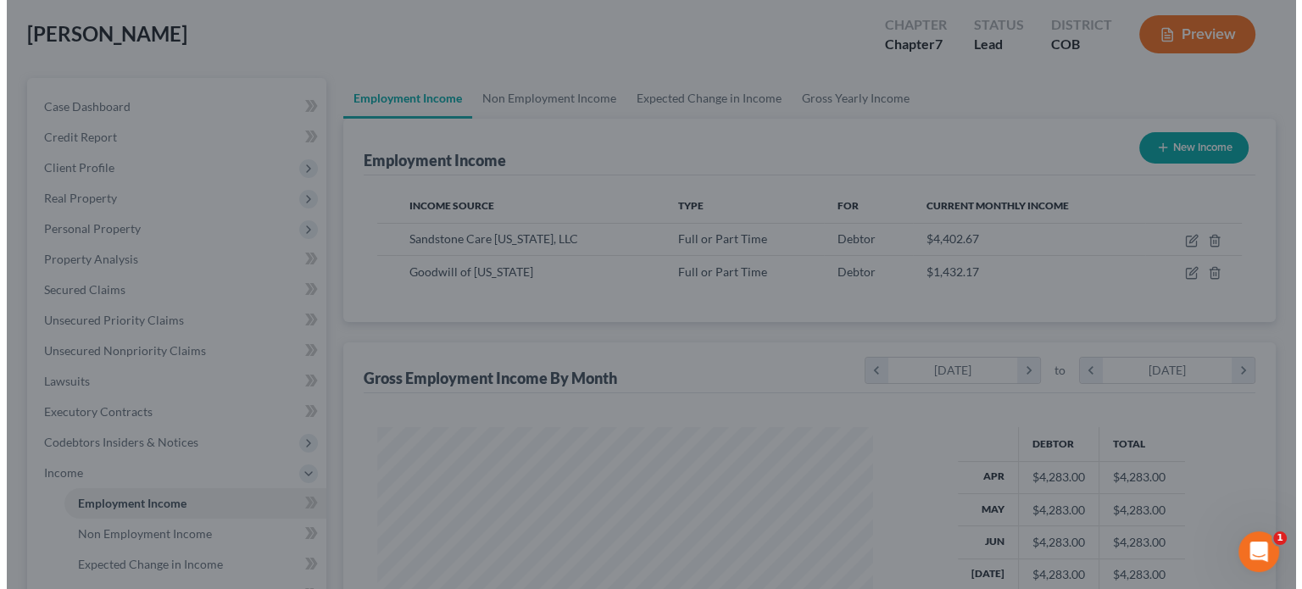
scroll to position [847572, 847349]
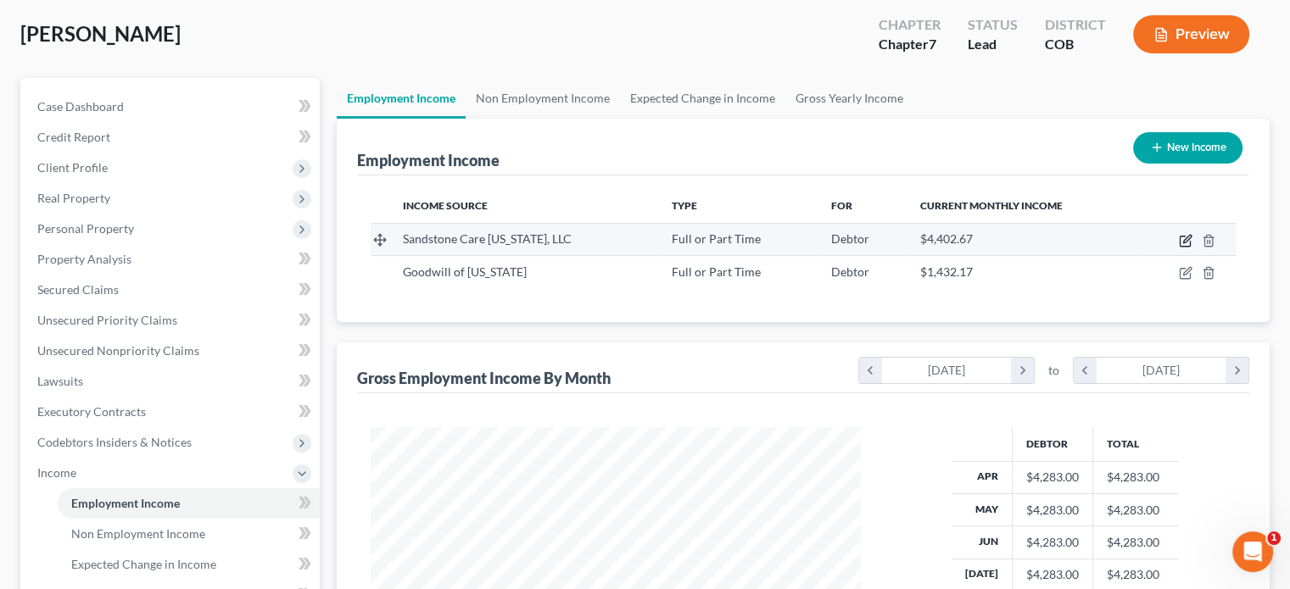
click at [1184, 238] on icon "button" at bounding box center [1187, 239] width 8 height 8
select select "0"
select select "5"
select select "2"
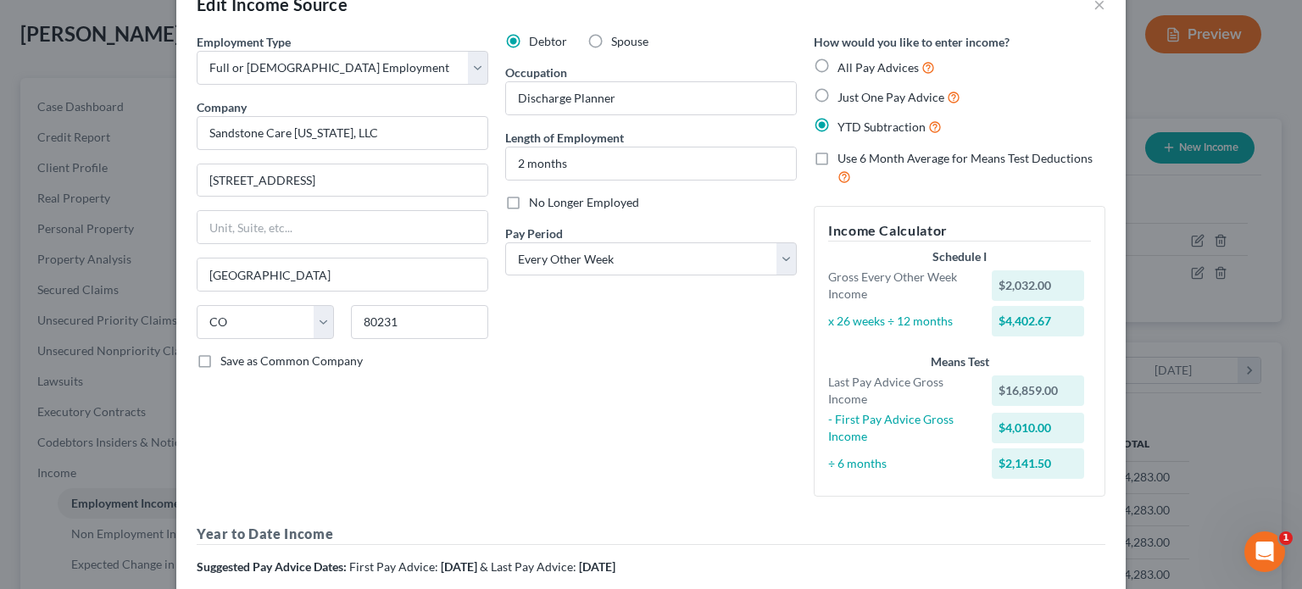
scroll to position [85, 0]
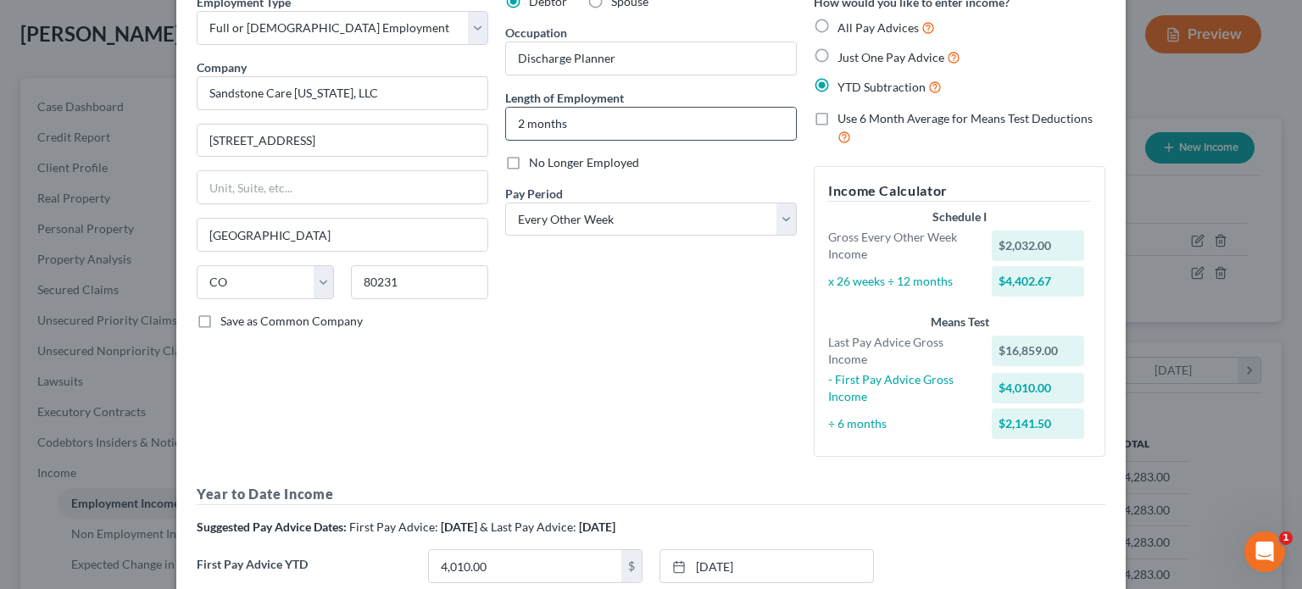
drag, startPoint x: 518, startPoint y: 121, endPoint x: 509, endPoint y: 122, distance: 9.4
click at [509, 122] on input "2 months" at bounding box center [651, 124] width 290 height 32
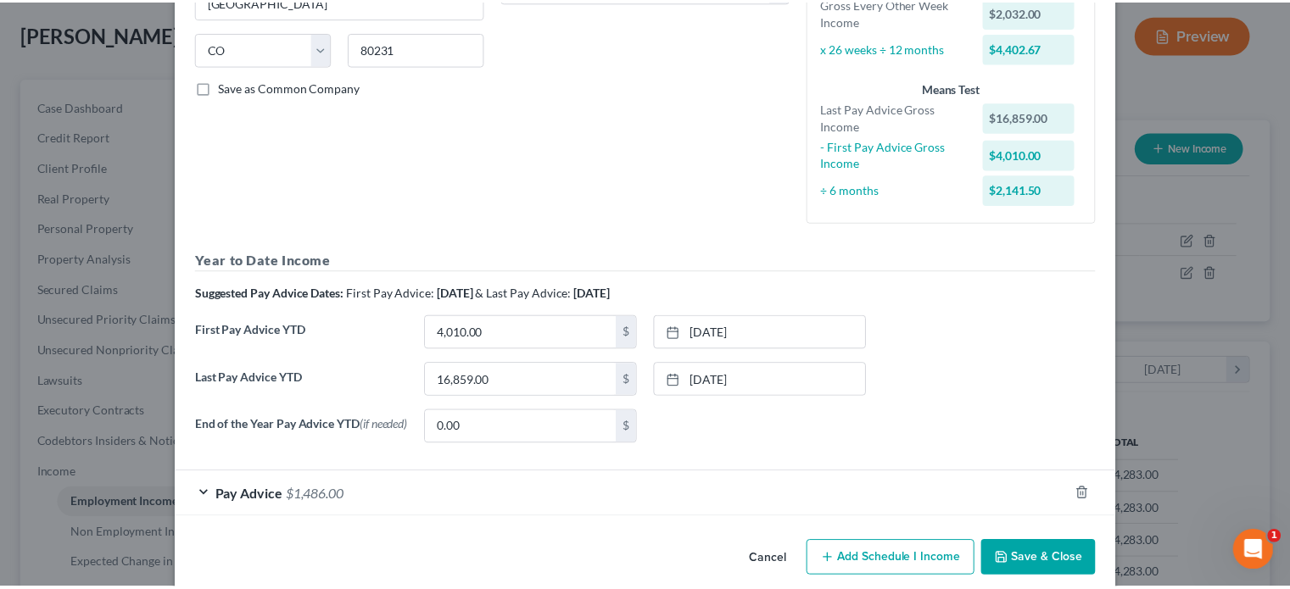
scroll to position [343, 0]
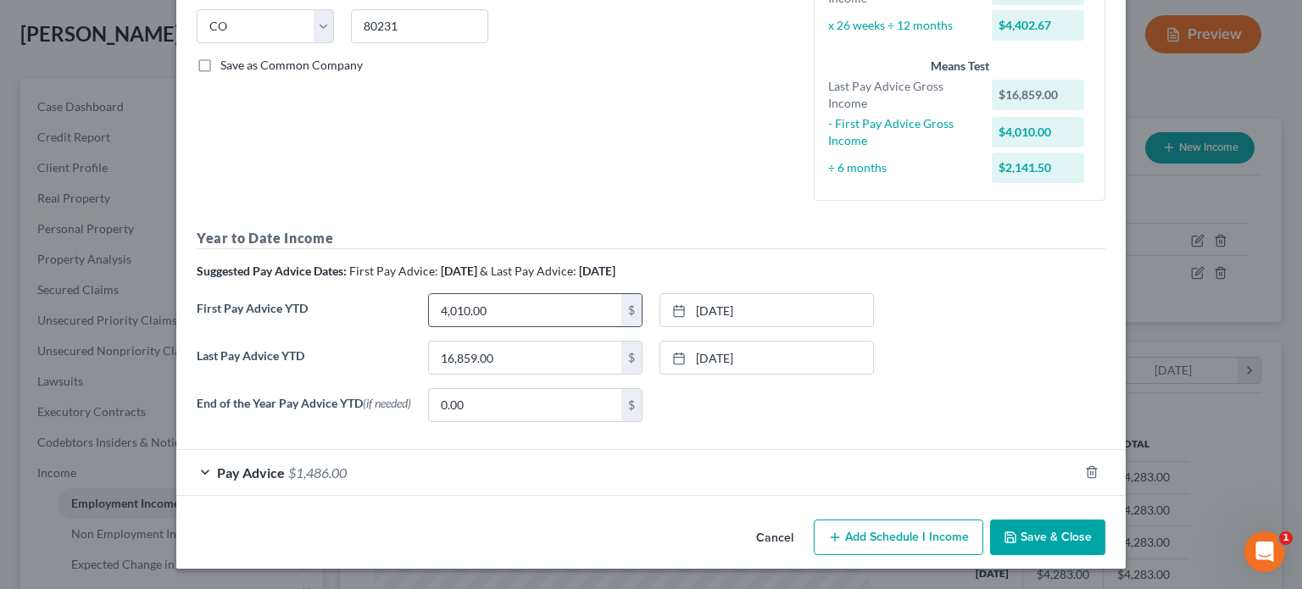
type input "4 months"
click at [527, 308] on input "4,010.00" at bounding box center [525, 310] width 192 height 32
type input "0"
click at [702, 410] on div "None close Date Time chevron_left [DATE] chevron_right Su M Tu W Th F Sa 28 29 …" at bounding box center [766, 405] width 231 height 34
click at [516, 359] on input "16,859.00" at bounding box center [525, 358] width 192 height 32
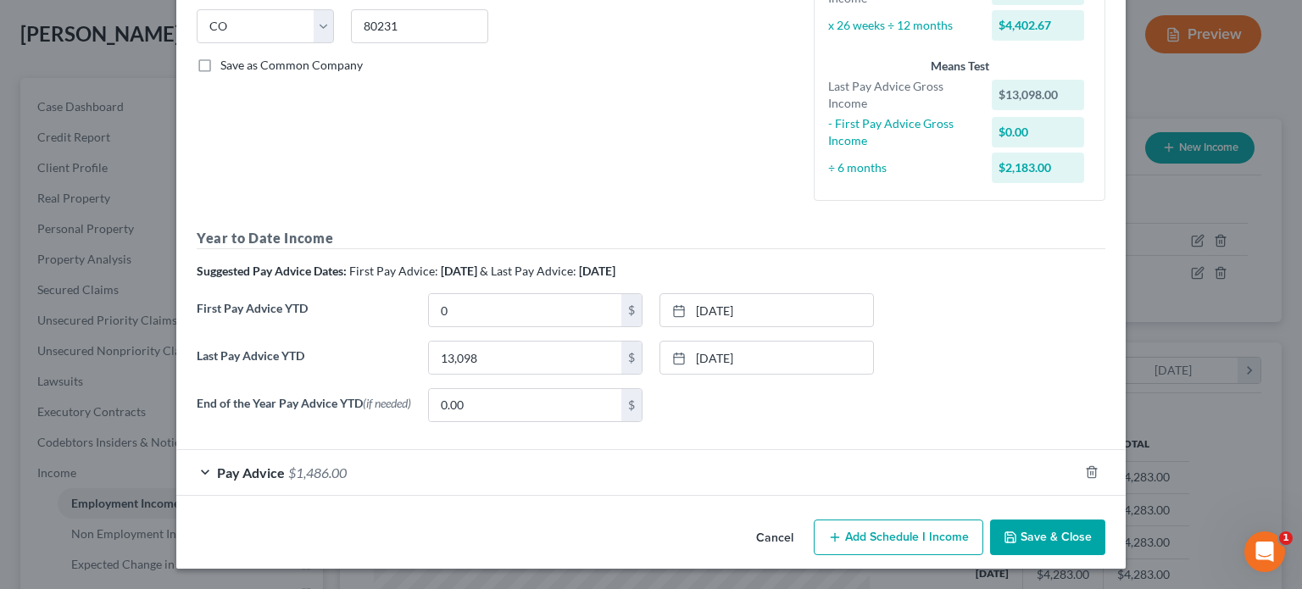
click at [740, 397] on div "None close Date Time chevron_left [DATE] chevron_right Su M Tu W Th F Sa 28 29 …" at bounding box center [766, 405] width 231 height 34
click at [1062, 540] on button "Save & Close" at bounding box center [1047, 538] width 115 height 36
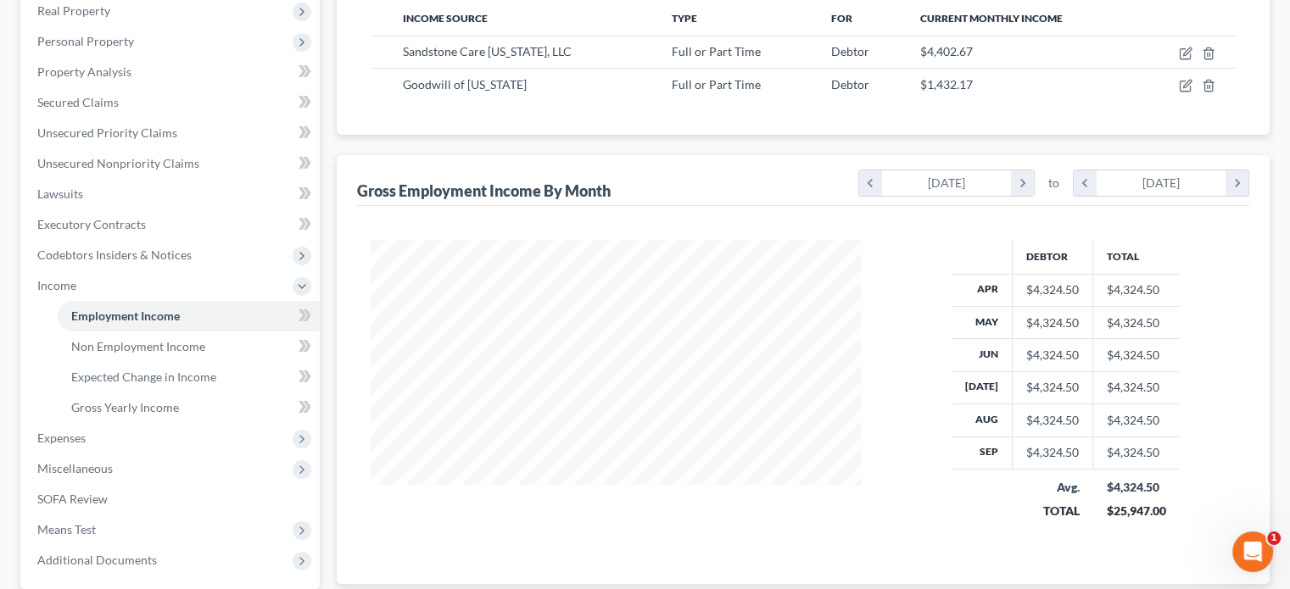
scroll to position [424, 0]
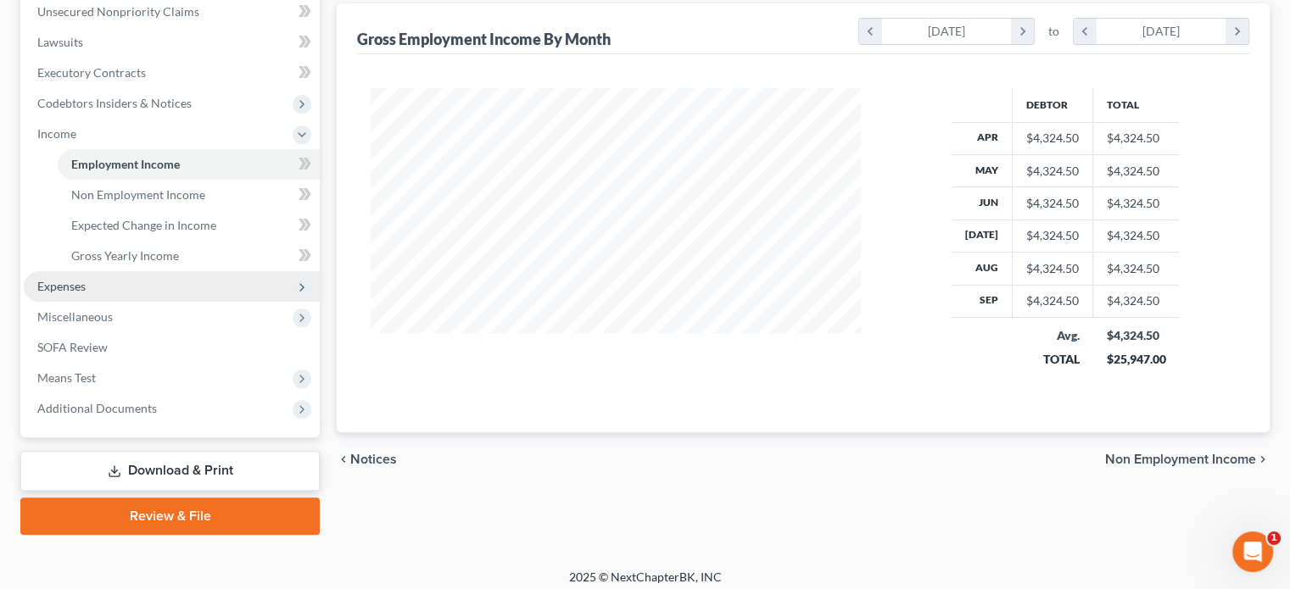
click at [122, 281] on span "Expenses" at bounding box center [172, 286] width 296 height 31
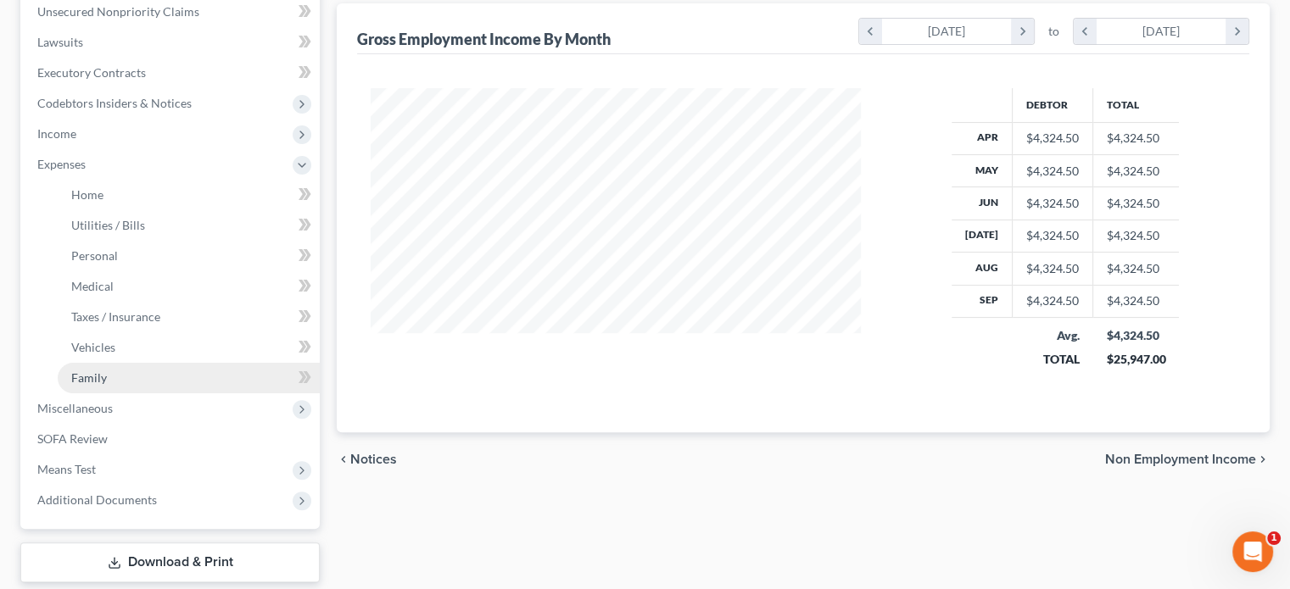
click at [142, 371] on link "Family" at bounding box center [189, 378] width 262 height 31
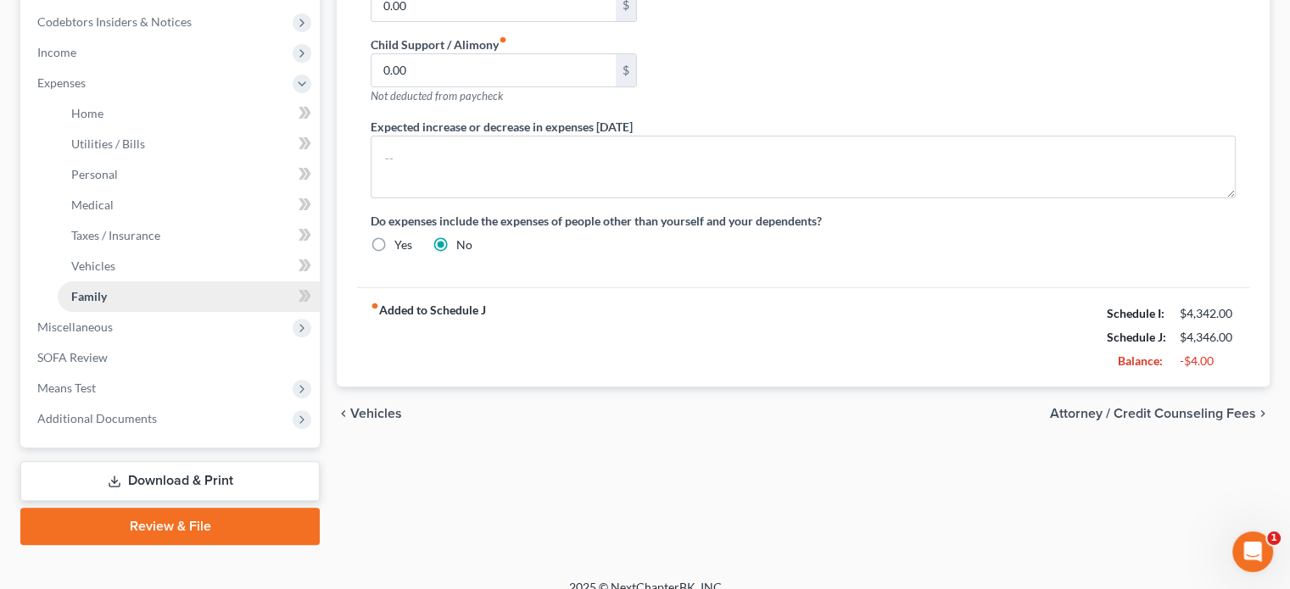
scroll to position [509, 0]
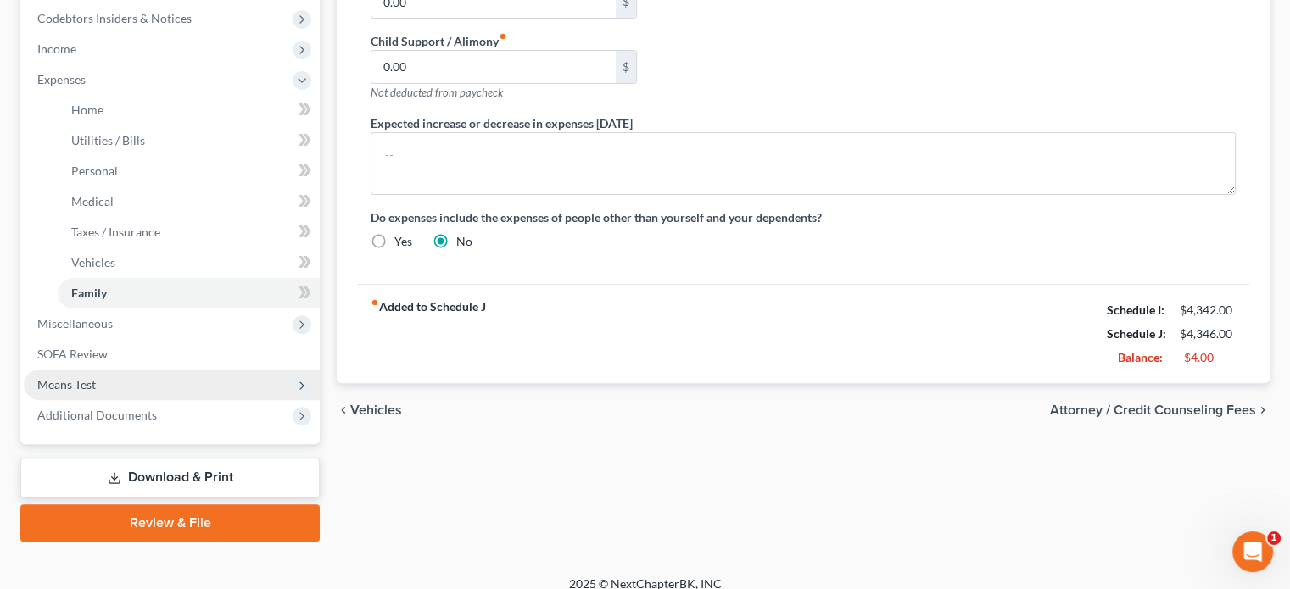
click at [114, 386] on span "Means Test" at bounding box center [172, 385] width 296 height 31
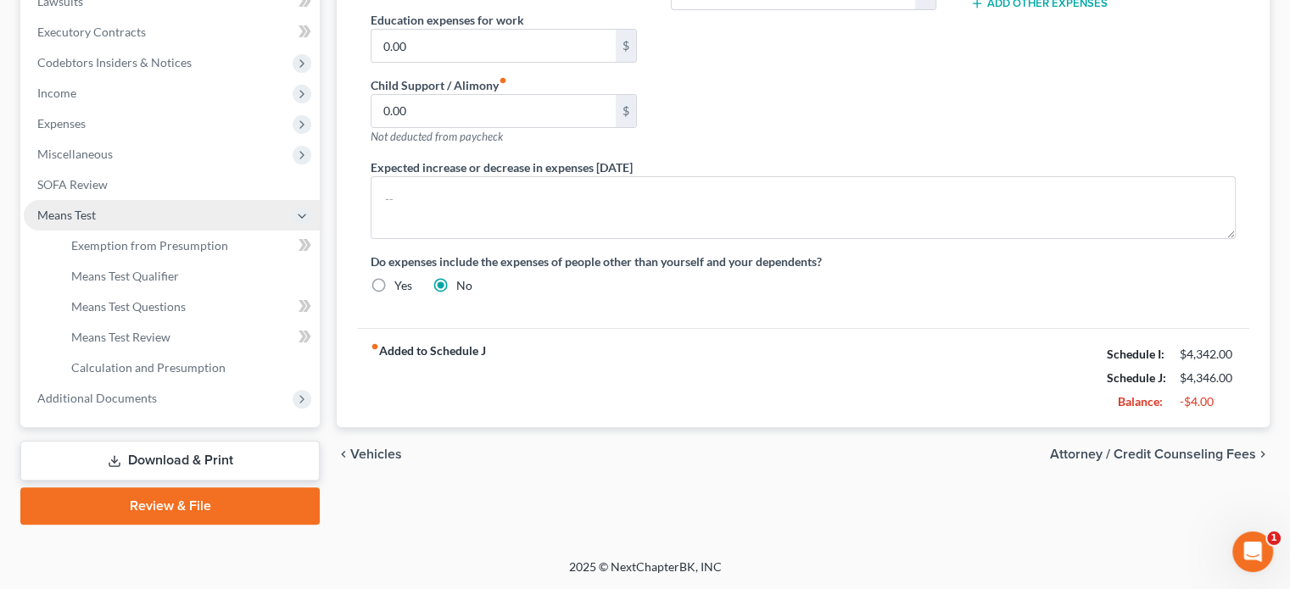
scroll to position [463, 0]
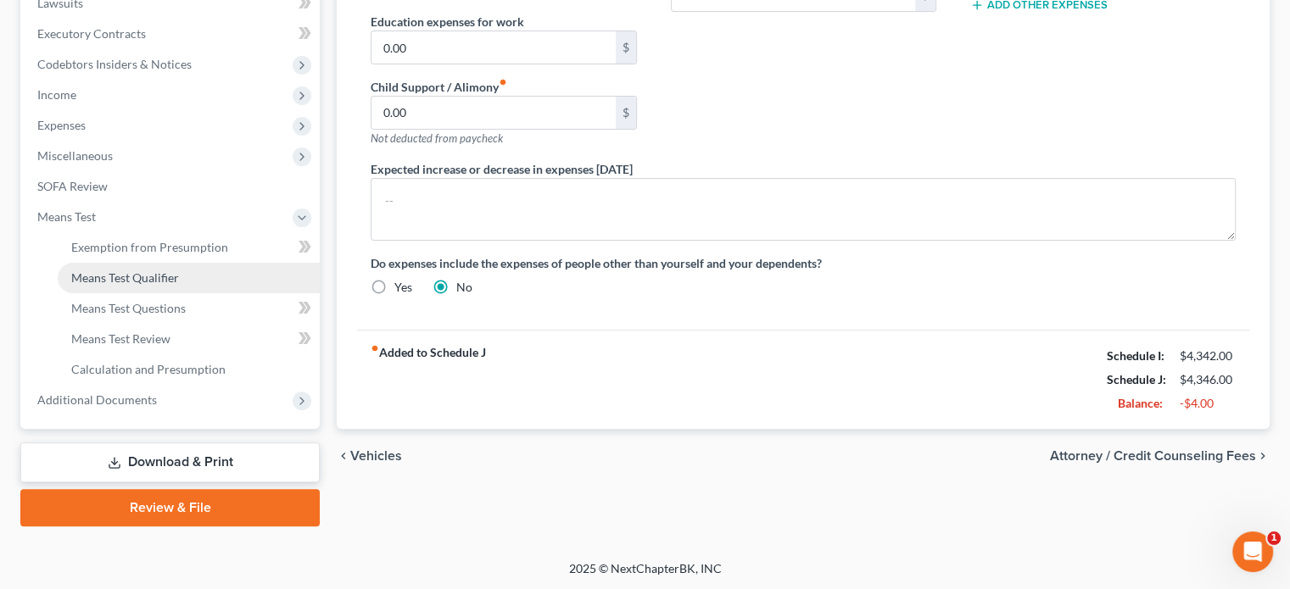
click at [167, 276] on span "Means Test Qualifier" at bounding box center [125, 277] width 108 height 14
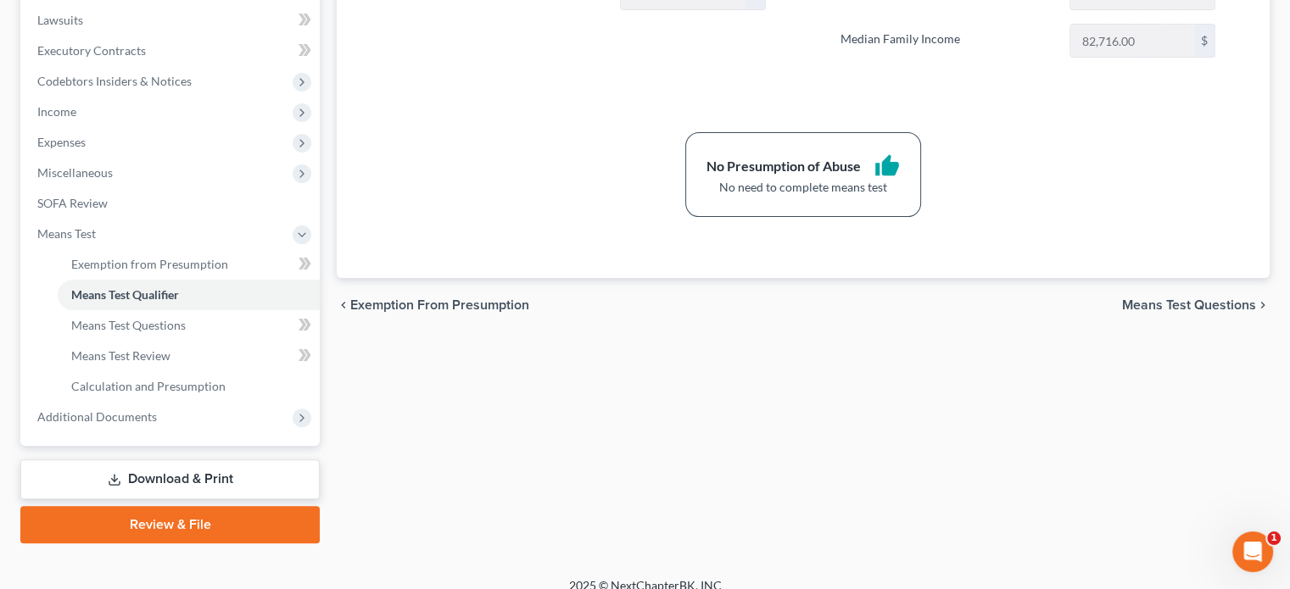
scroll to position [463, 0]
